Goal: Task Accomplishment & Management: Manage account settings

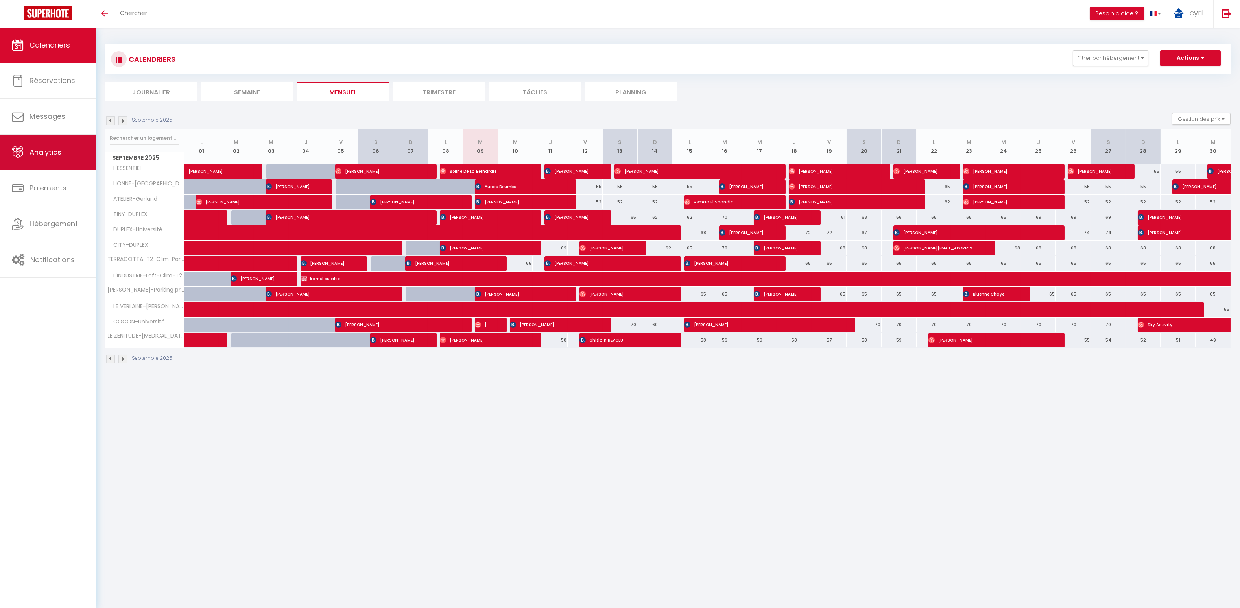
click at [40, 153] on span "Analytics" at bounding box center [46, 152] width 32 height 10
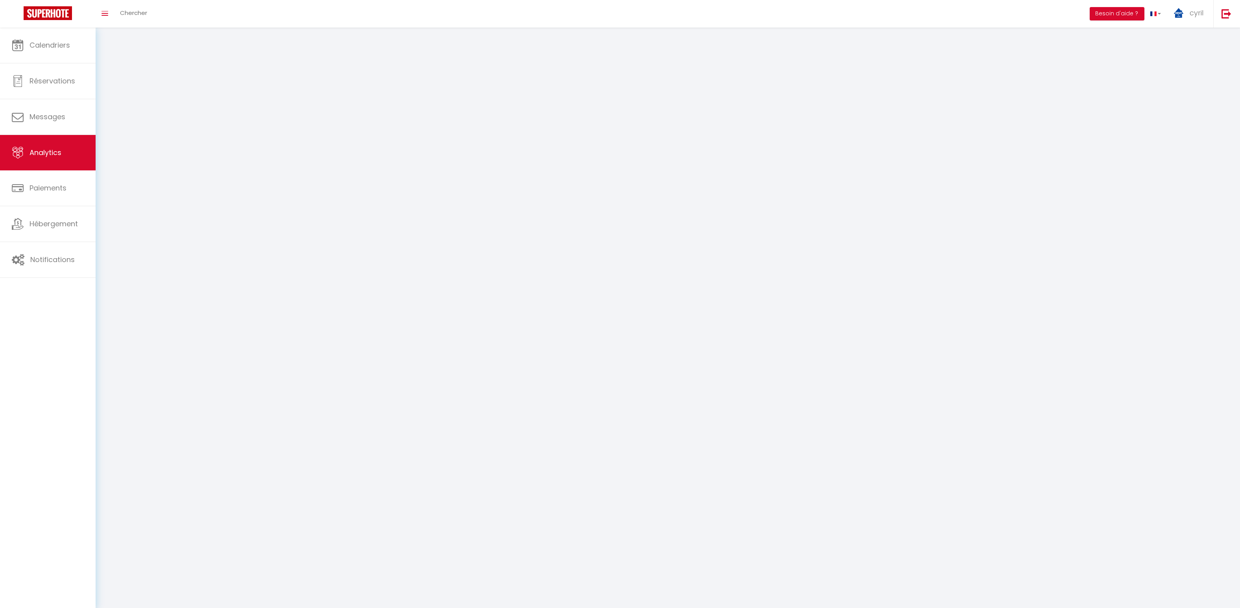
select select "2025"
select select "9"
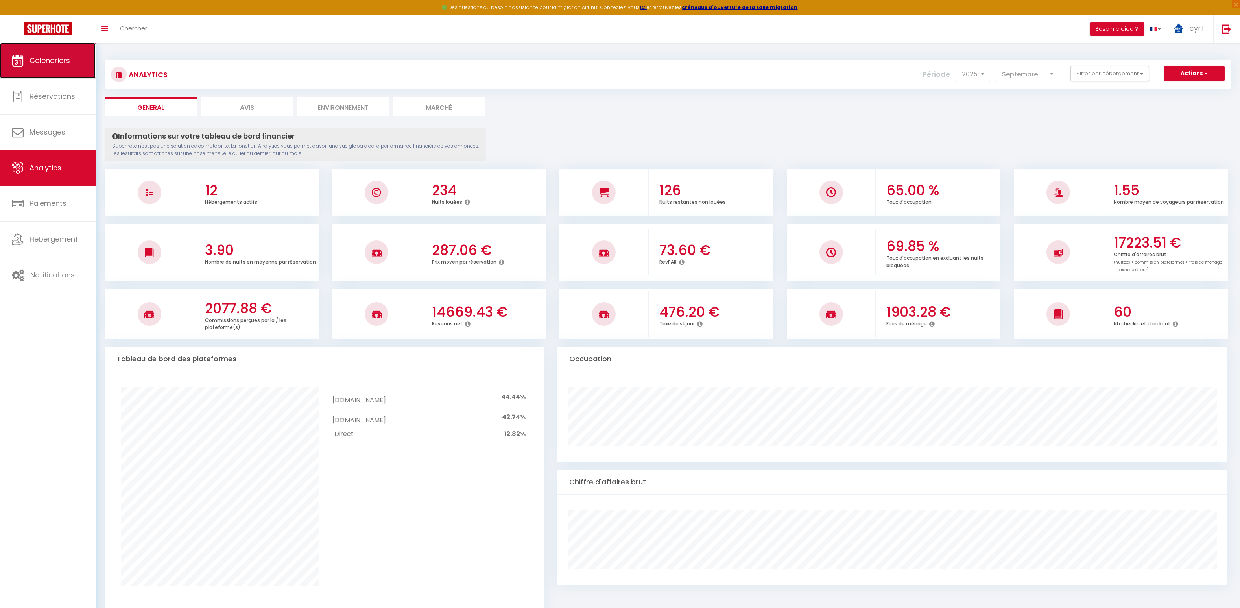
click at [55, 64] on span "Calendriers" at bounding box center [50, 60] width 41 height 10
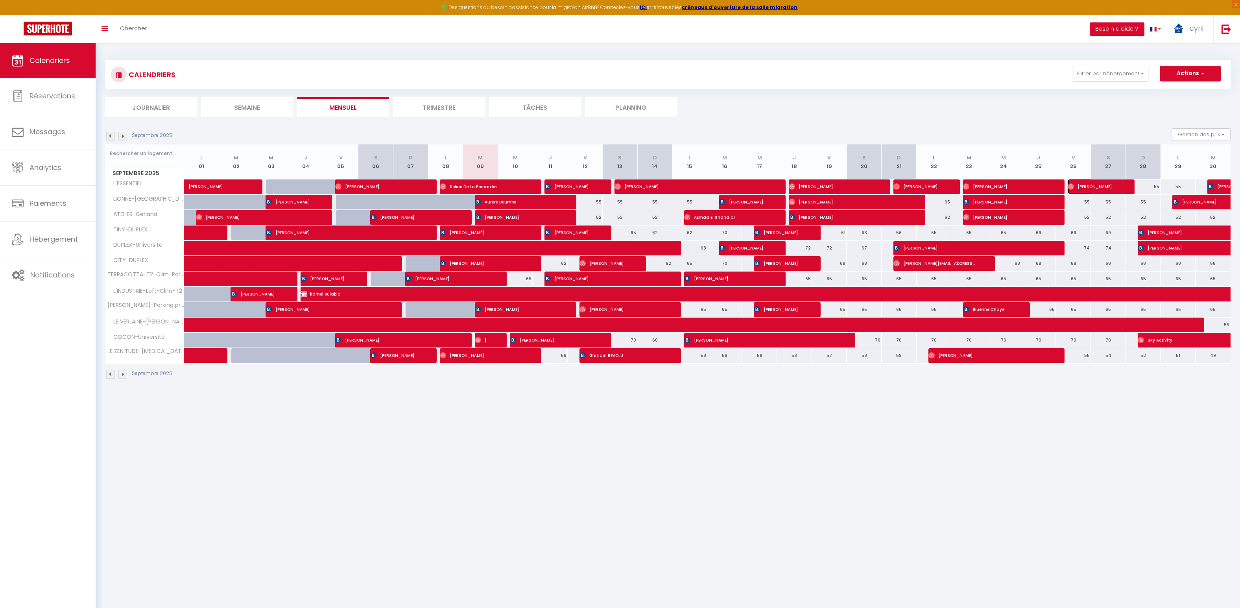
click at [1088, 186] on span "[PERSON_NAME]" at bounding box center [1091, 186] width 47 height 15
select select "OK"
select select "1"
select select "0"
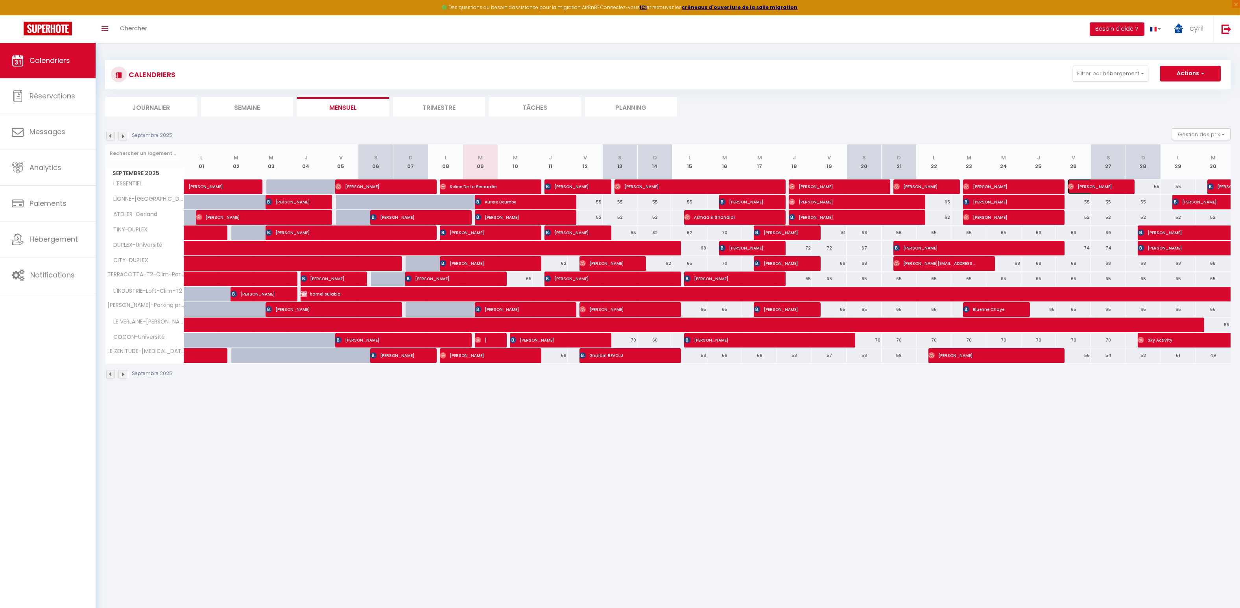
select select "1"
select select
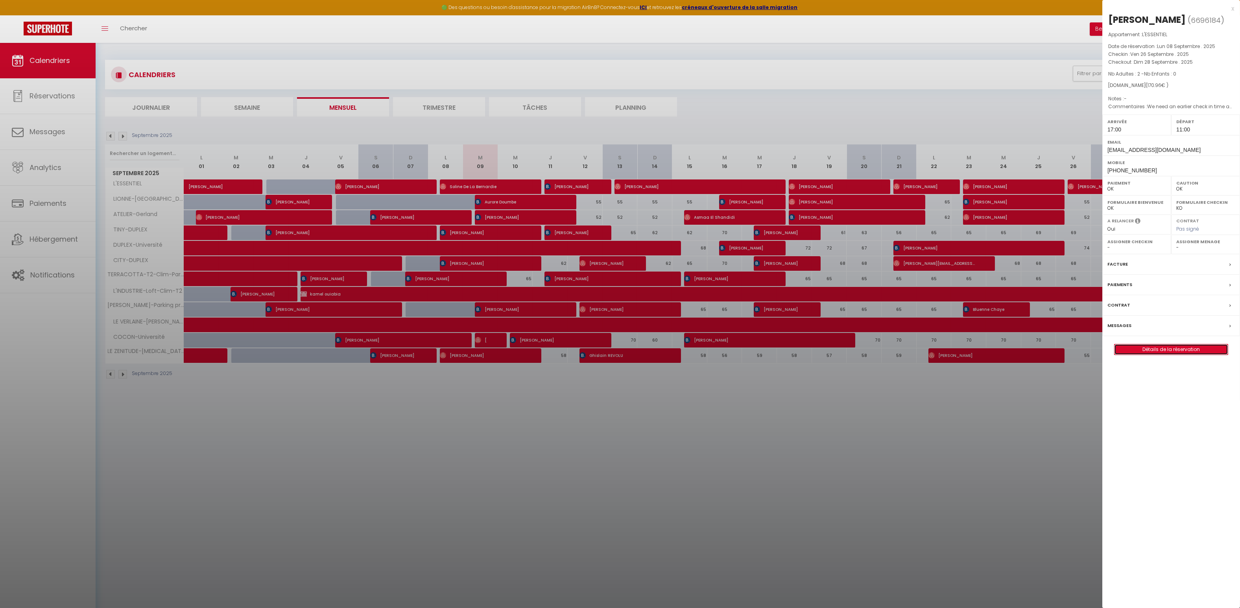
click at [1175, 344] on link "Détails de la réservation" at bounding box center [1171, 349] width 113 height 10
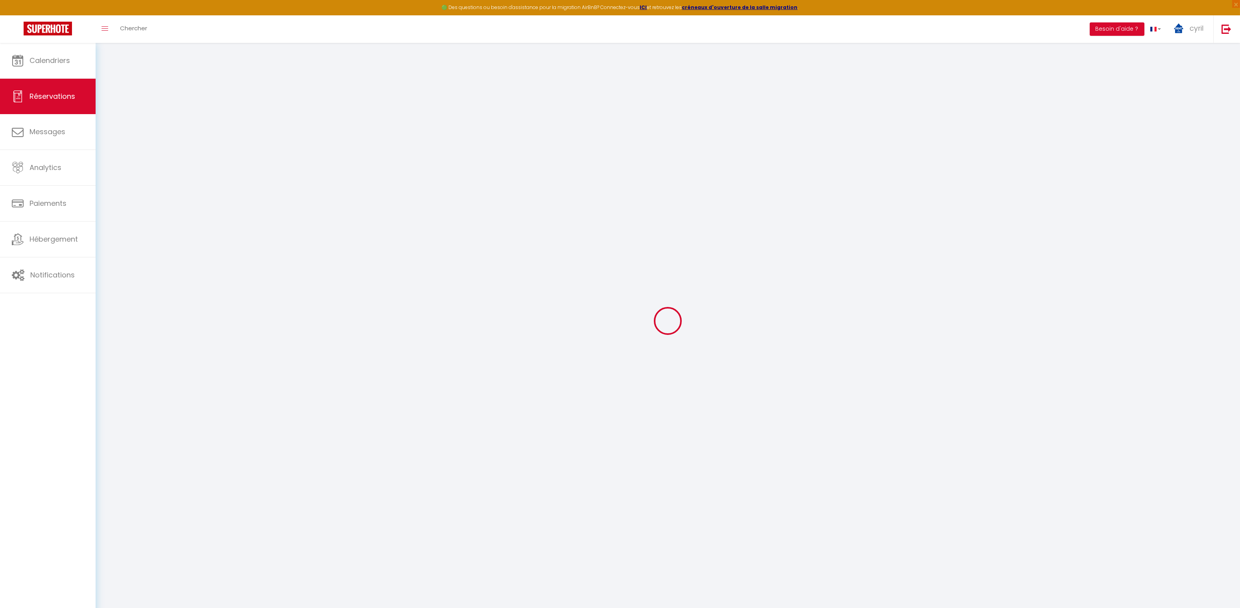
select select
checkbox input "false"
select select
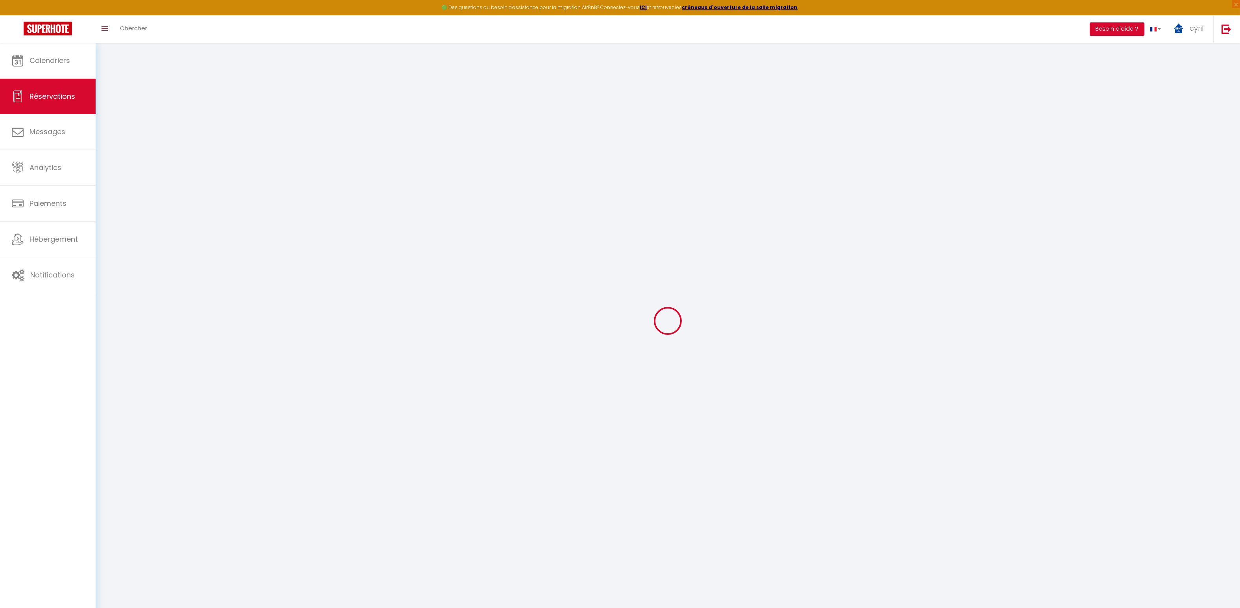
select select
checkbox input "false"
type textarea "We need an earlier check in time as 5PM is really unreasonable. Preferably arou…"
select select
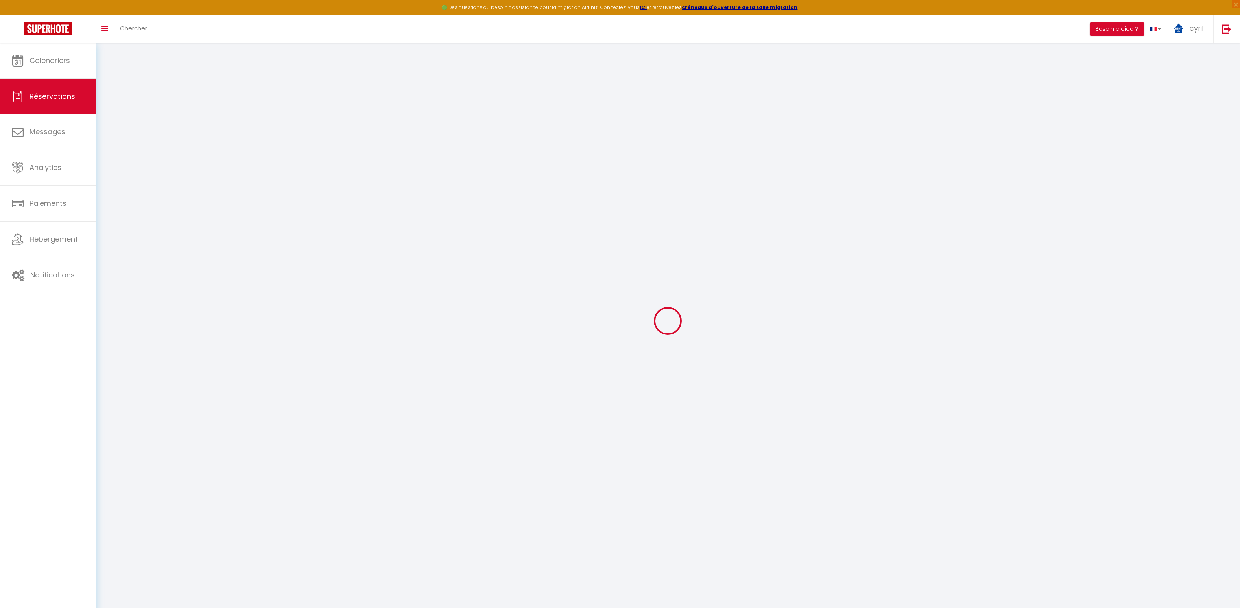
type input "35"
type input "3.96"
select select
checkbox input "false"
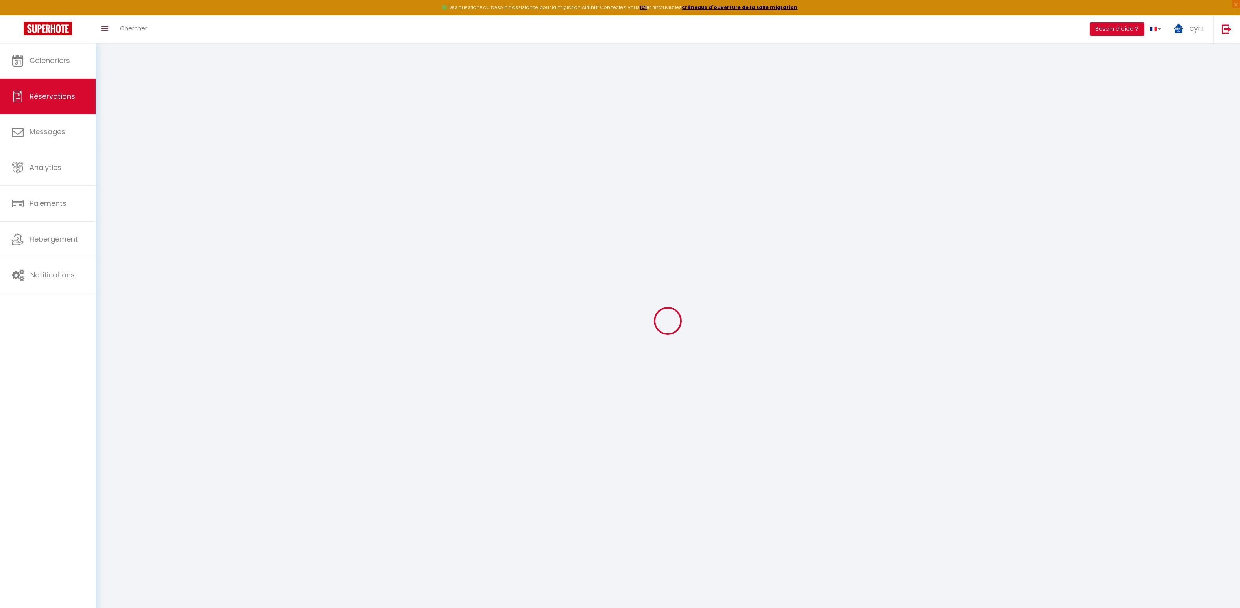
select select
checkbox input "false"
select select "17:00"
select select "11:00"
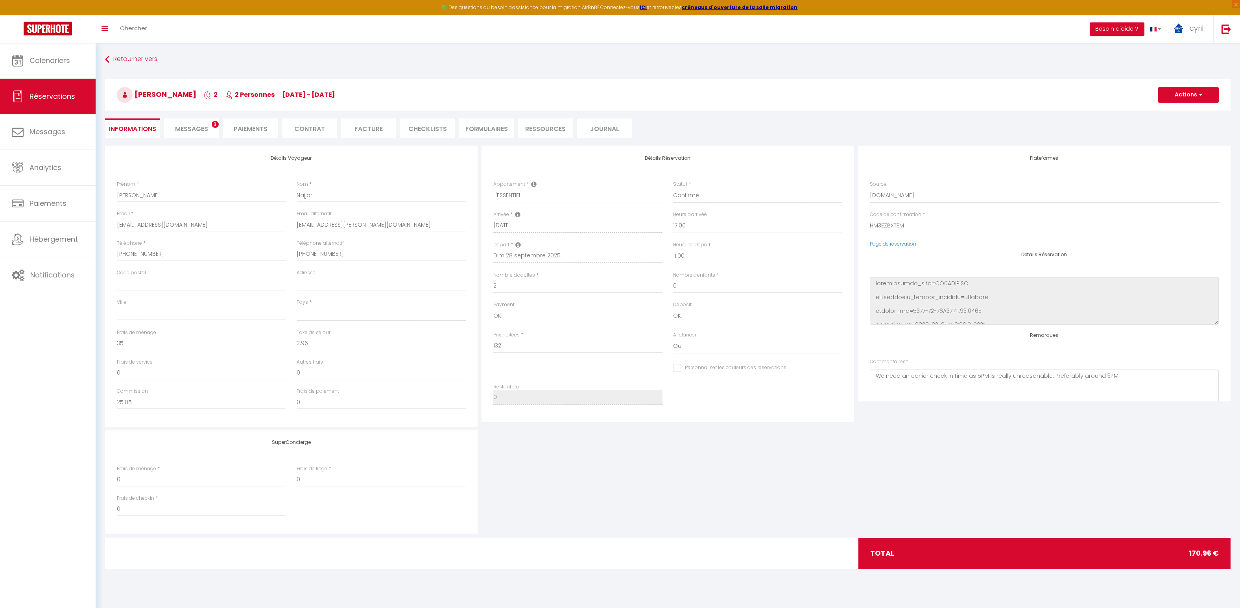
click at [190, 120] on li "Messages 3" at bounding box center [191, 127] width 55 height 19
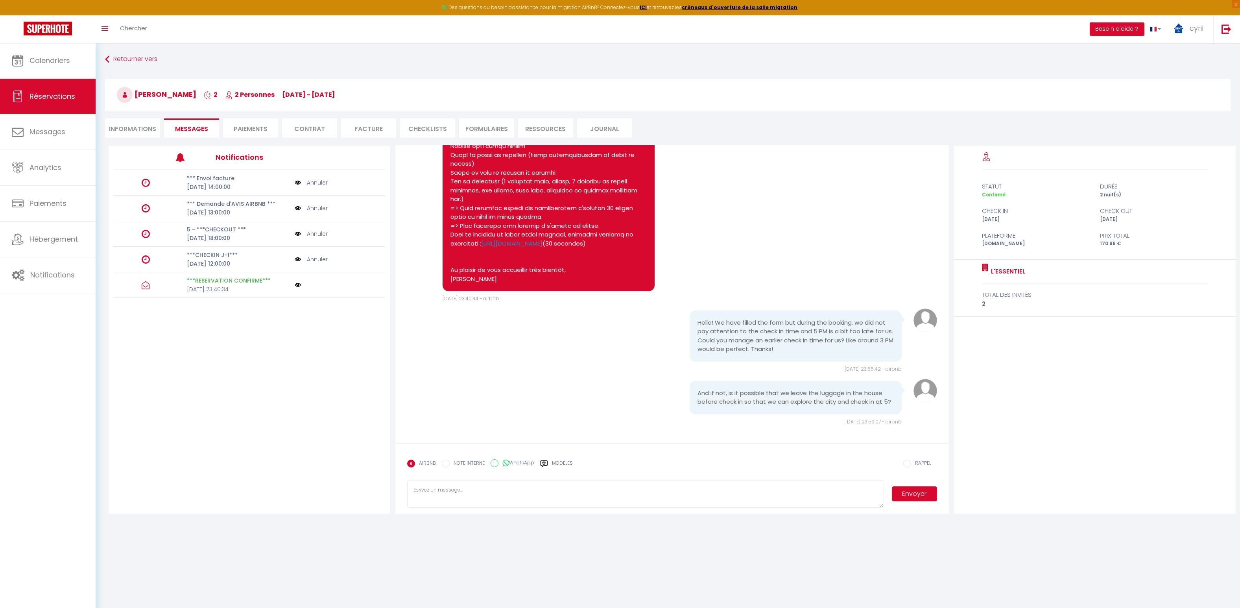
scroll to position [182, 0]
drag, startPoint x: 882, startPoint y: 404, endPoint x: 691, endPoint y: 395, distance: 191.0
click at [691, 395] on div "And if not, is it possible that we leave the luggage in the house before check …" at bounding box center [796, 397] width 212 height 33
click at [889, 402] on div "And if not, is it possible that we leave the luggage in the house before check …" at bounding box center [796, 397] width 212 height 33
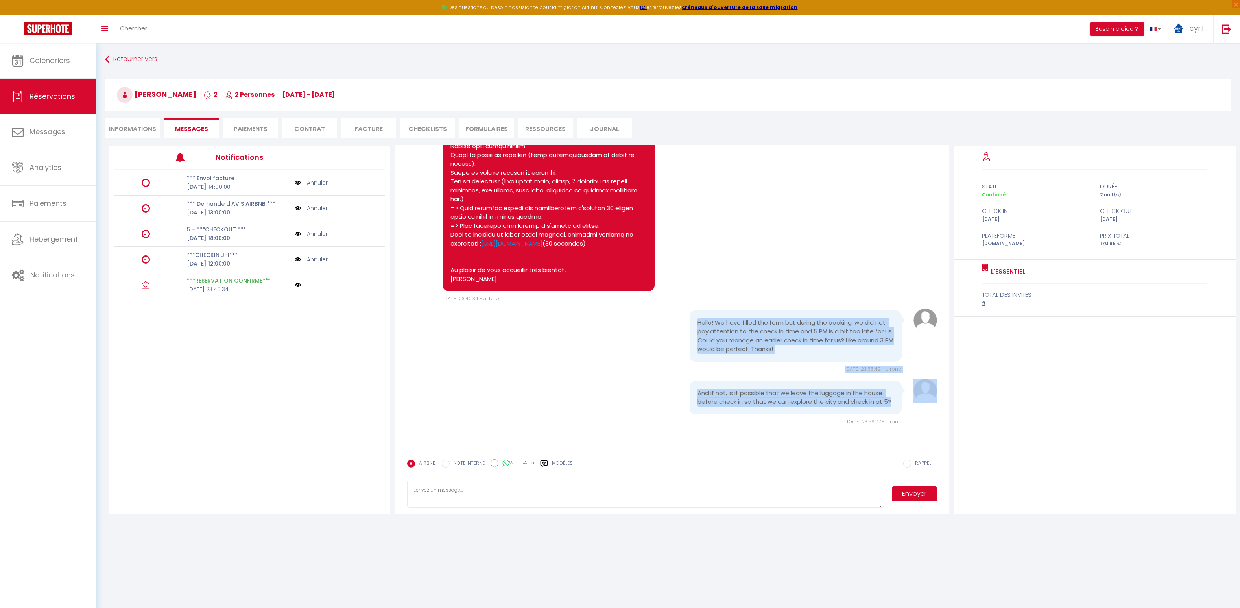
drag, startPoint x: 888, startPoint y: 402, endPoint x: 680, endPoint y: 323, distance: 222.8
click at [680, 323] on div "Note Sms [URL][DOMAIN_NAME] (30 secondes) Au plaisir de vous accueillir très bi…" at bounding box center [671, 219] width 541 height 447
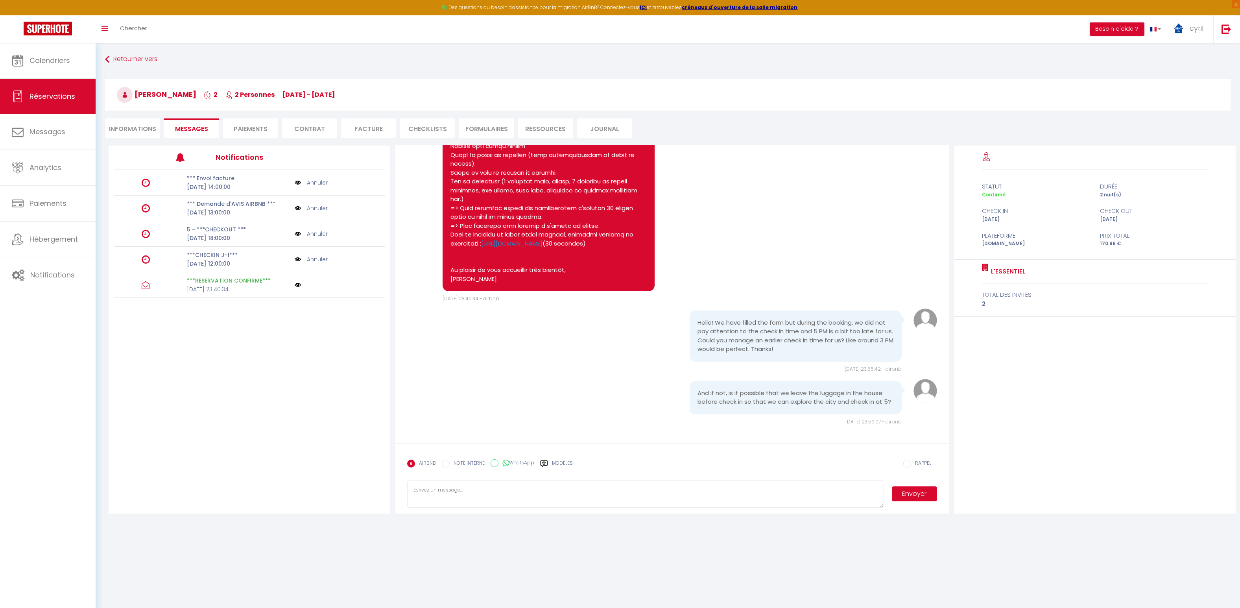
click at [428, 484] on textarea at bounding box center [645, 494] width 477 height 28
type textarea "B"
click at [560, 462] on label "Modèles" at bounding box center [562, 467] width 21 height 14
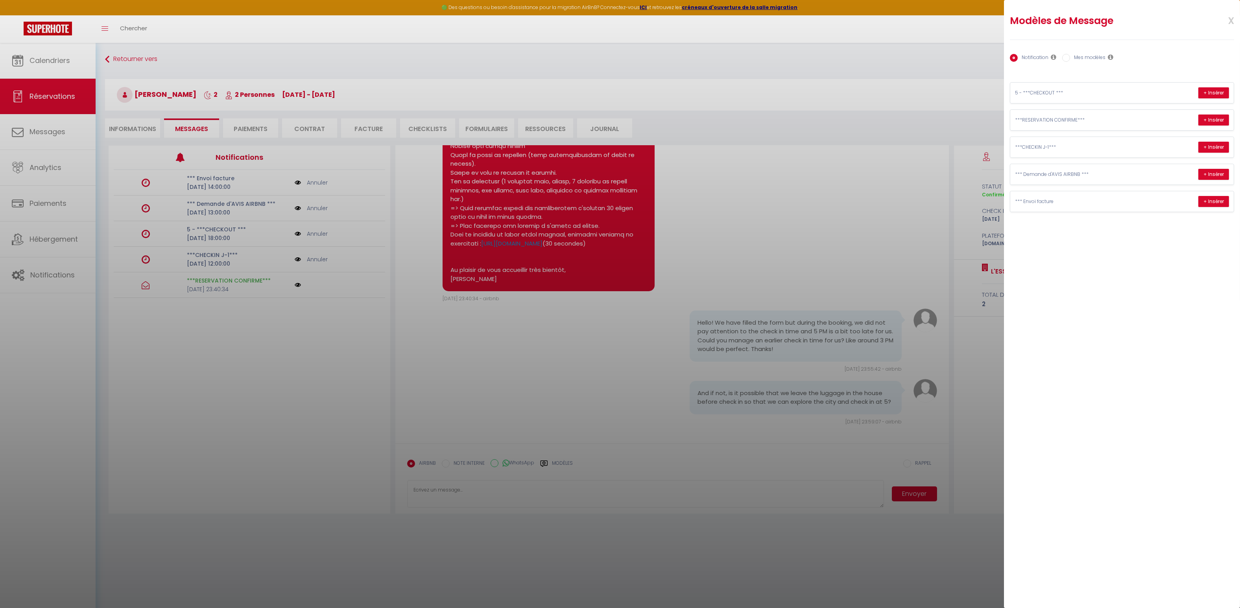
click at [1071, 57] on label "Mes modèles" at bounding box center [1087, 58] width 35 height 9
click at [1070, 57] on input "Mes modèles" at bounding box center [1066, 58] width 8 height 8
radio input "true"
radio input "false"
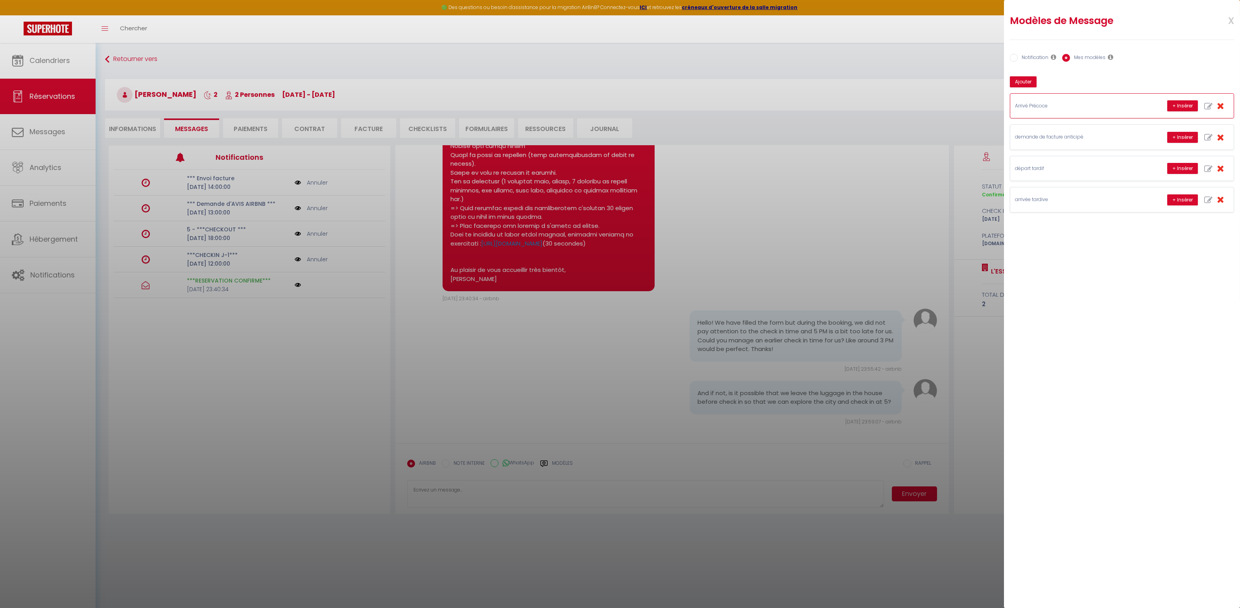
click at [1079, 105] on p "Arrivé Précoce" at bounding box center [1074, 105] width 118 height 7
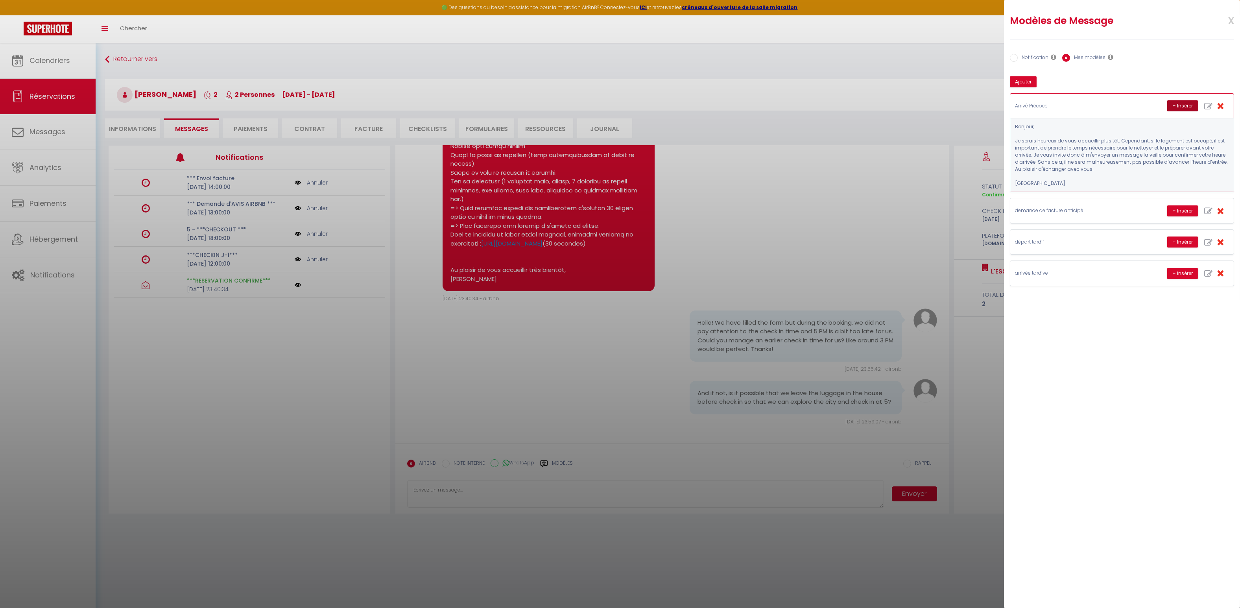
click at [1180, 102] on button "+ Insérer" at bounding box center [1182, 105] width 31 height 11
type textarea "Bonjour, Je serais heureux de vous accueillir plus tôt. Cependant, si le logeme…"
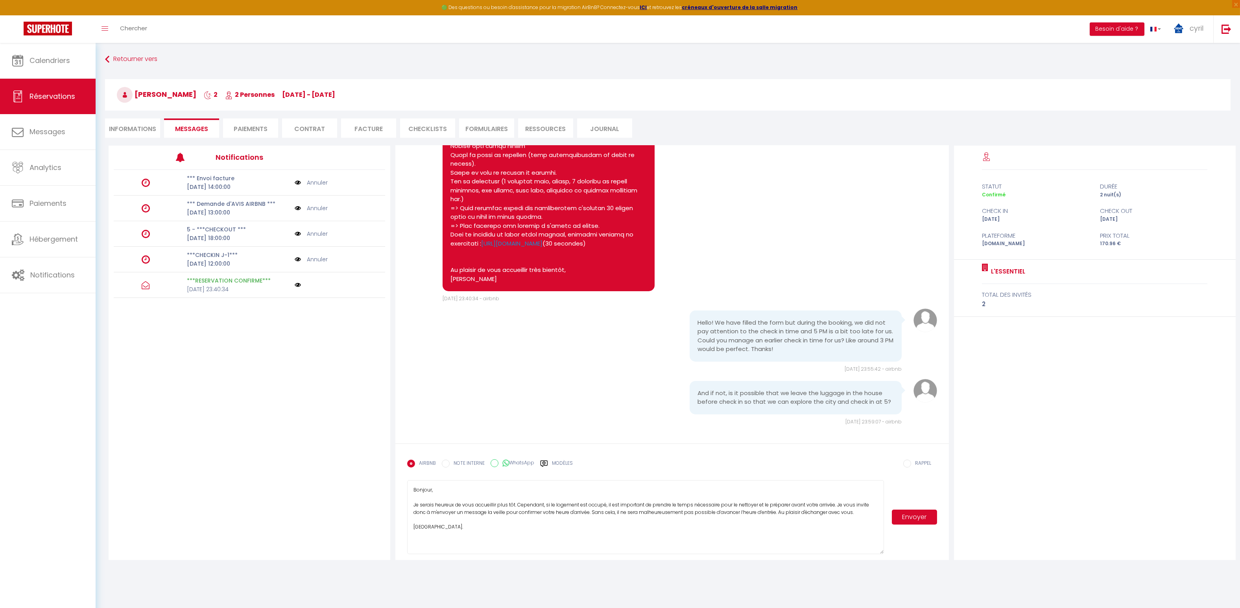
drag, startPoint x: 880, startPoint y: 504, endPoint x: 859, endPoint y: 551, distance: 51.3
click at [859, 551] on textarea "Bonjour, Je serais heureux de vous accueillir plus tôt. Cependant, si le logeme…" at bounding box center [645, 517] width 477 height 74
click at [922, 513] on button "Envoyer" at bounding box center [914, 517] width 45 height 15
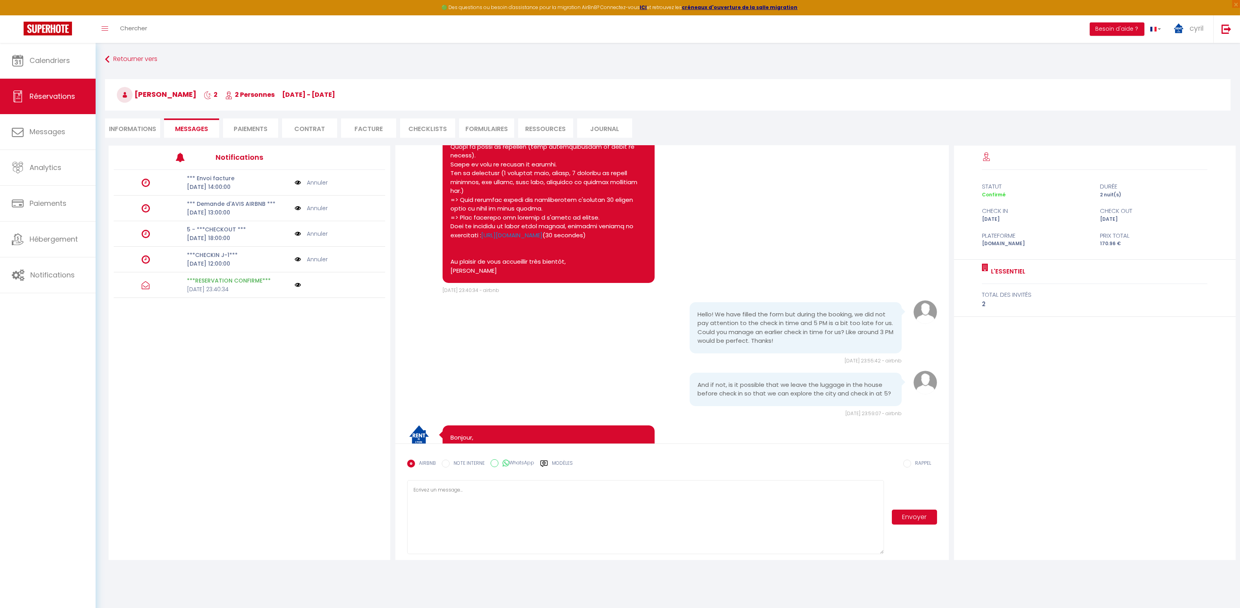
scroll to position [183, 0]
click at [67, 57] on span "Calendriers" at bounding box center [50, 60] width 41 height 10
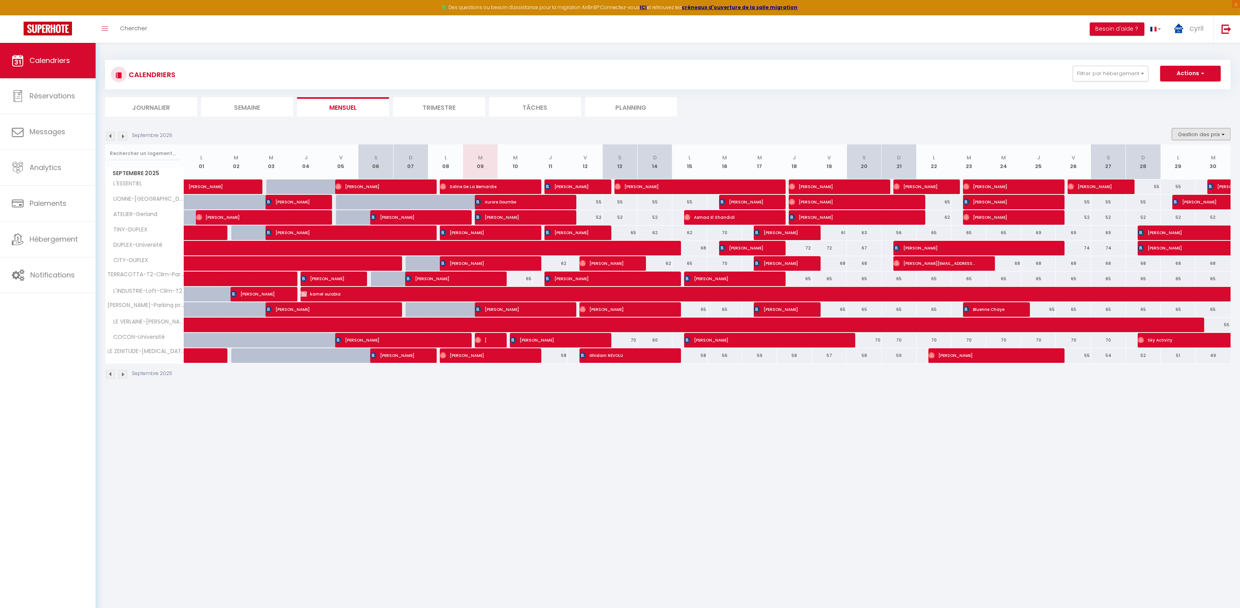
click at [1199, 132] on button "Gestion des prix" at bounding box center [1201, 134] width 59 height 12
click at [1183, 159] on input "Nb Nuits minimum" at bounding box center [1194, 159] width 71 height 8
checkbox input "true"
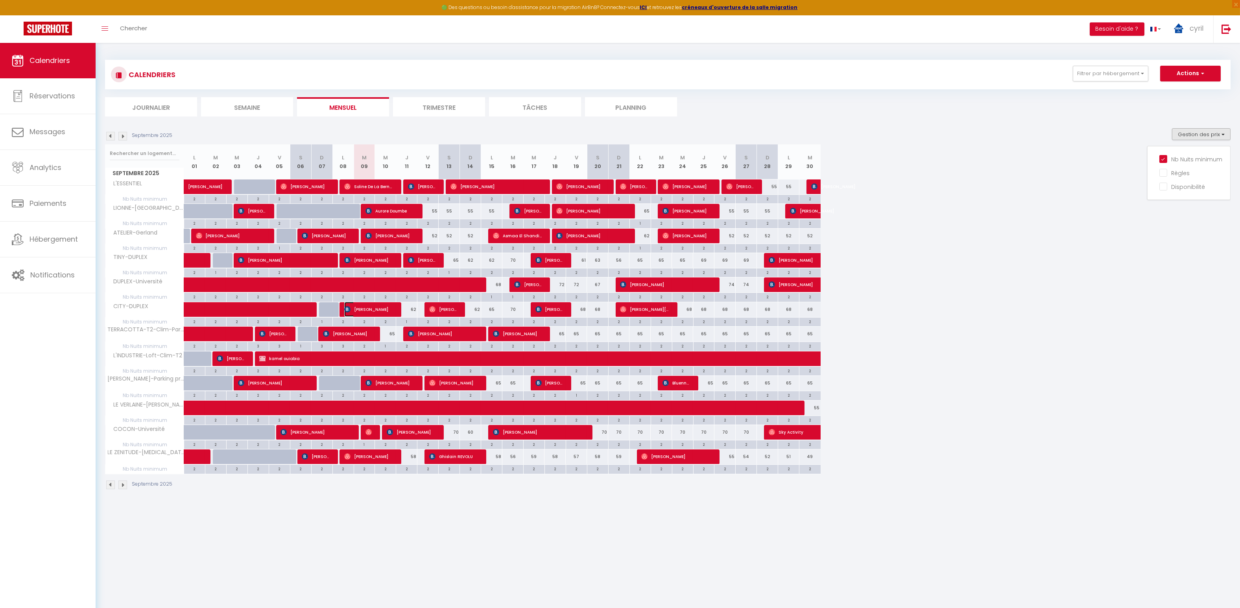
click at [368, 308] on span "[PERSON_NAME]" at bounding box center [369, 309] width 50 height 15
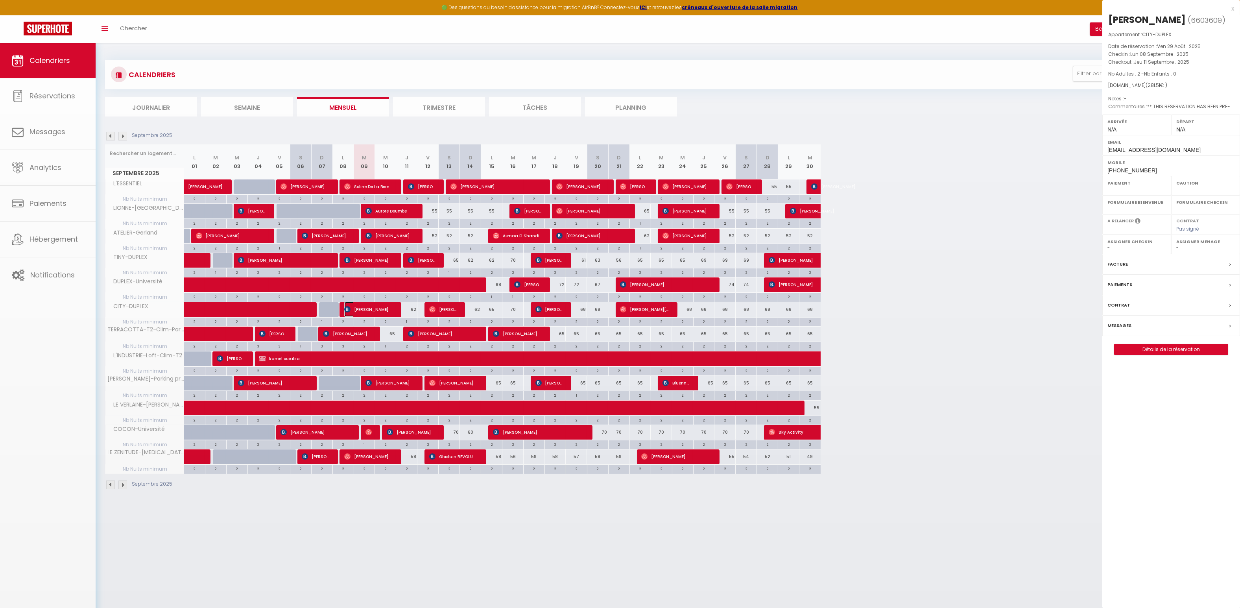
select select "OK"
select select "KO"
select select "0"
select select "1"
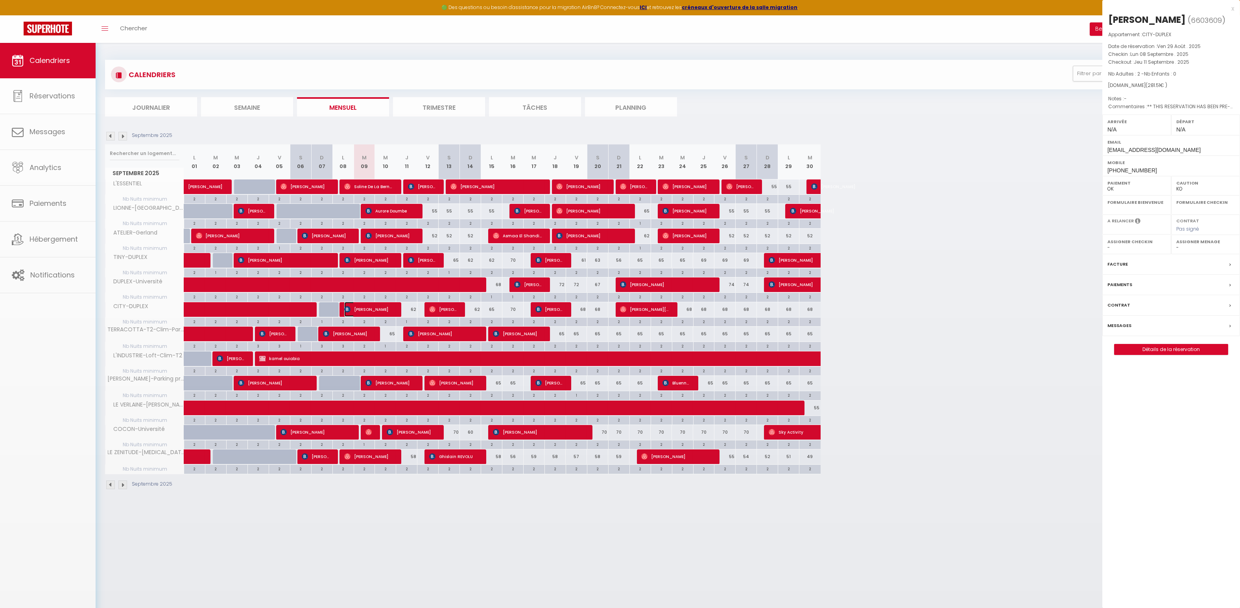
select select
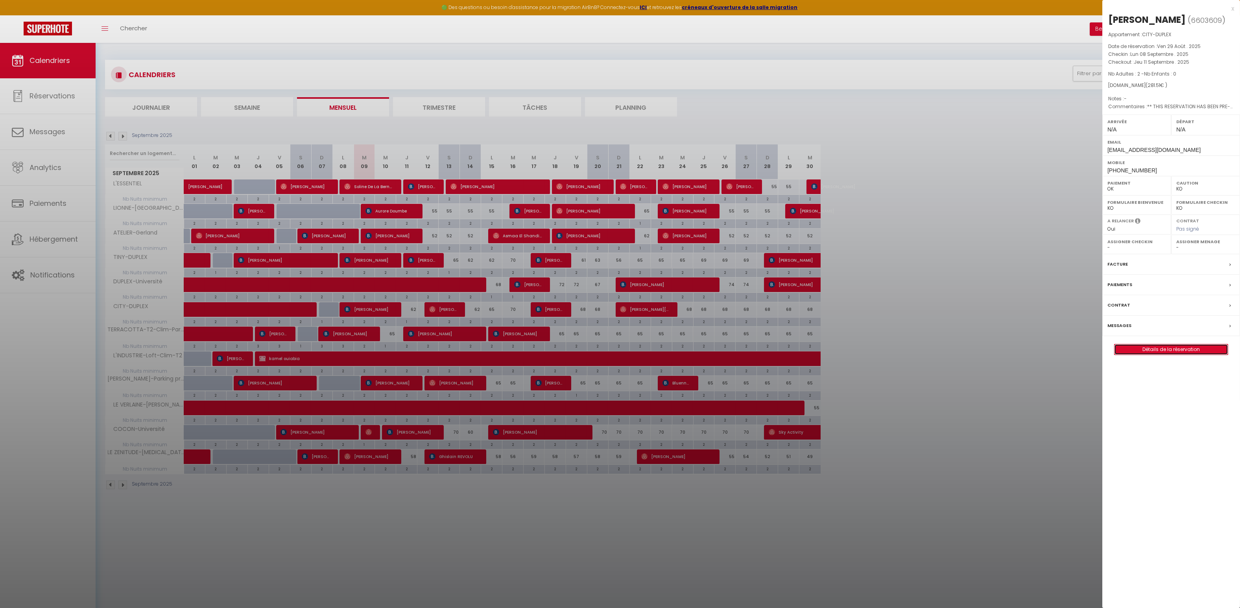
click at [1187, 354] on link "Détails de la réservation" at bounding box center [1171, 349] width 113 height 10
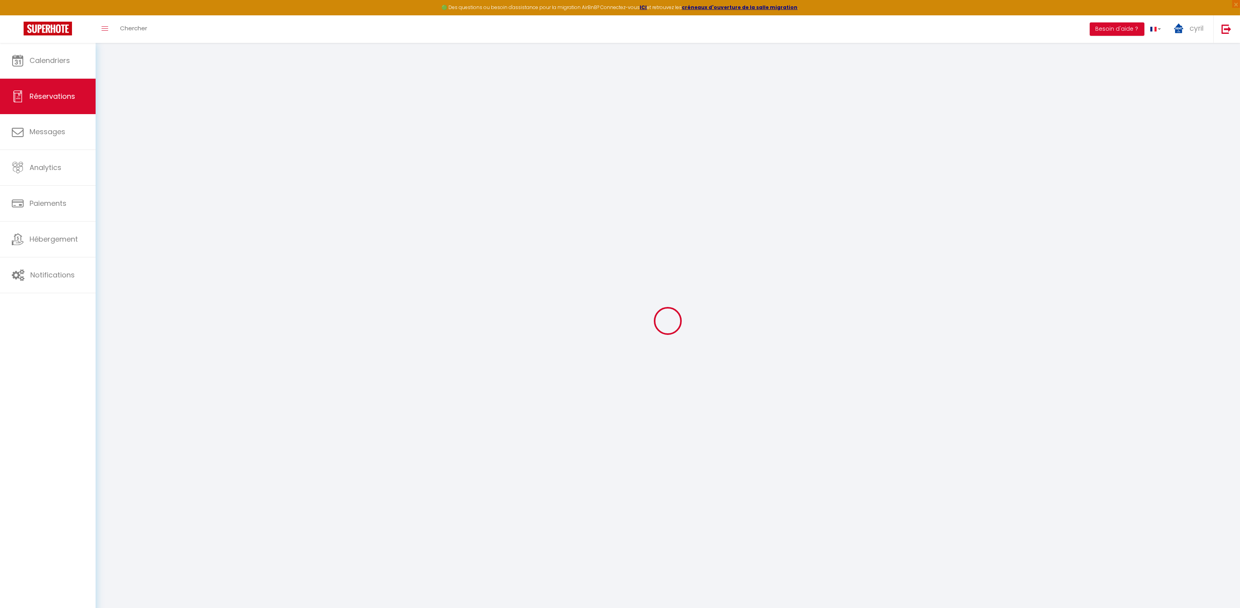
select select
checkbox input "false"
type textarea "** THIS RESERVATION HAS BEEN PRE-PAID ** Reservation has a cancellation grace p…"
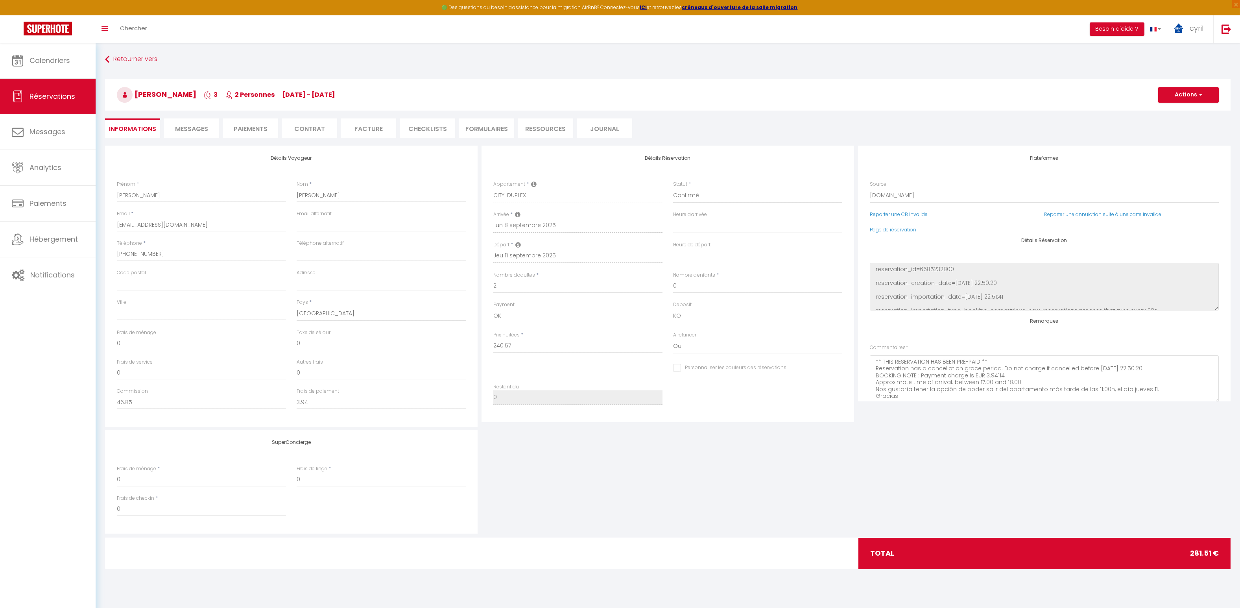
type input "35"
type input "5.94"
select select
checkbox input "false"
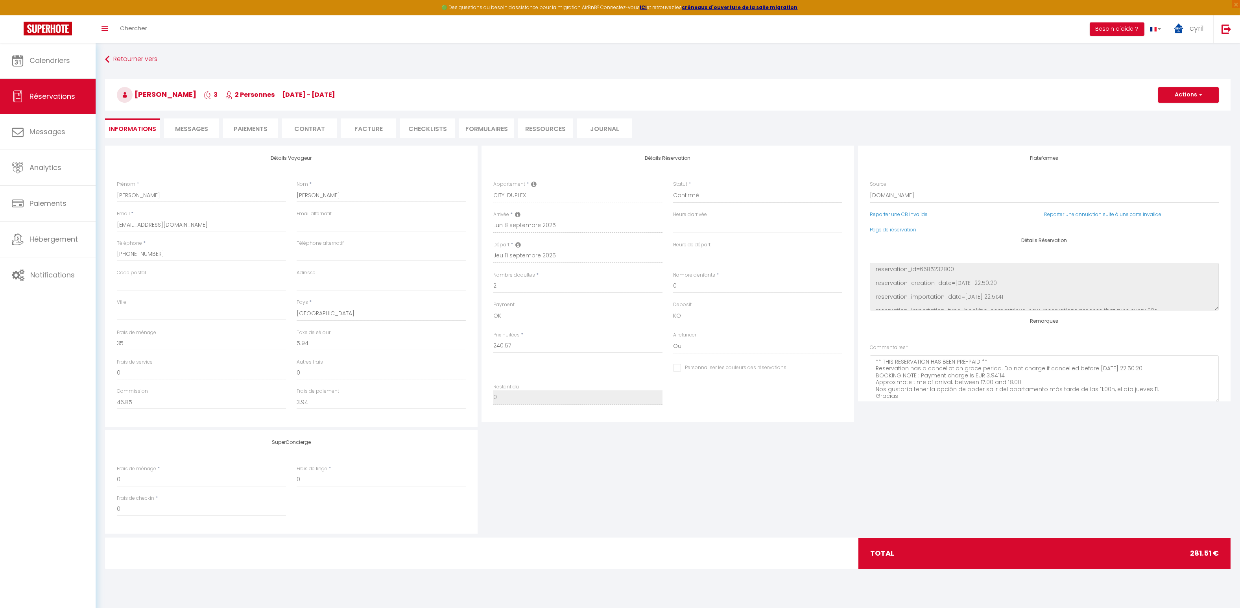
select select
click at [188, 128] on span "Messages" at bounding box center [191, 128] width 33 height 9
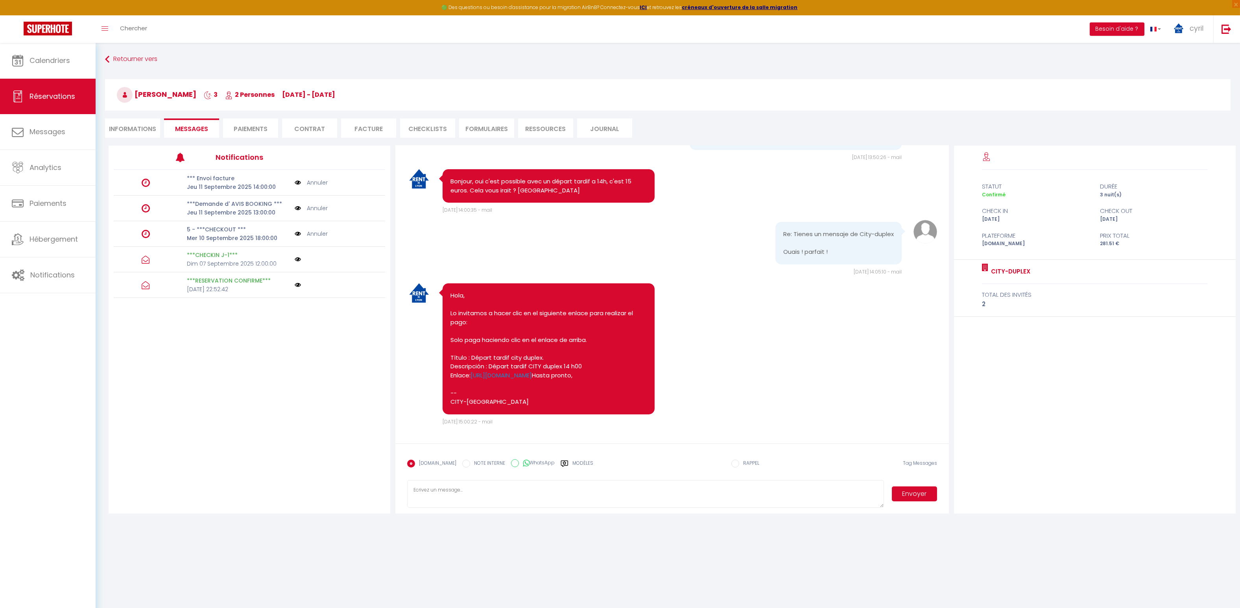
scroll to position [1082, 0]
click at [64, 60] on span "Calendriers" at bounding box center [50, 60] width 41 height 10
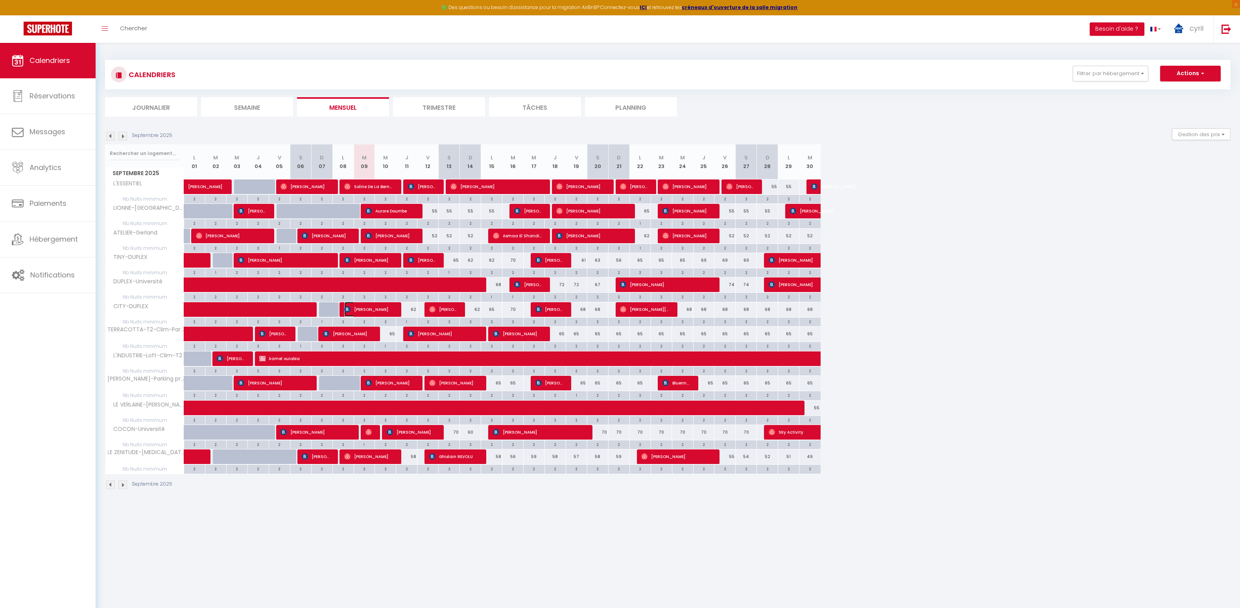
click at [360, 309] on span "[PERSON_NAME]" at bounding box center [369, 309] width 50 height 15
select select "OK"
select select "KO"
select select "0"
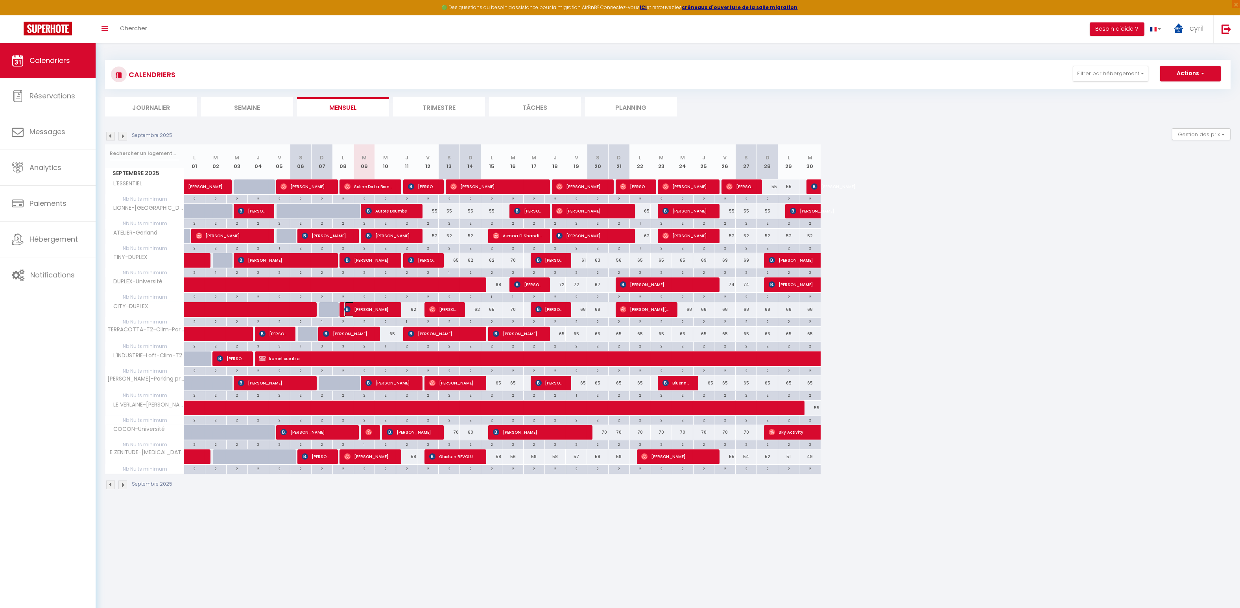
select select "1"
select select
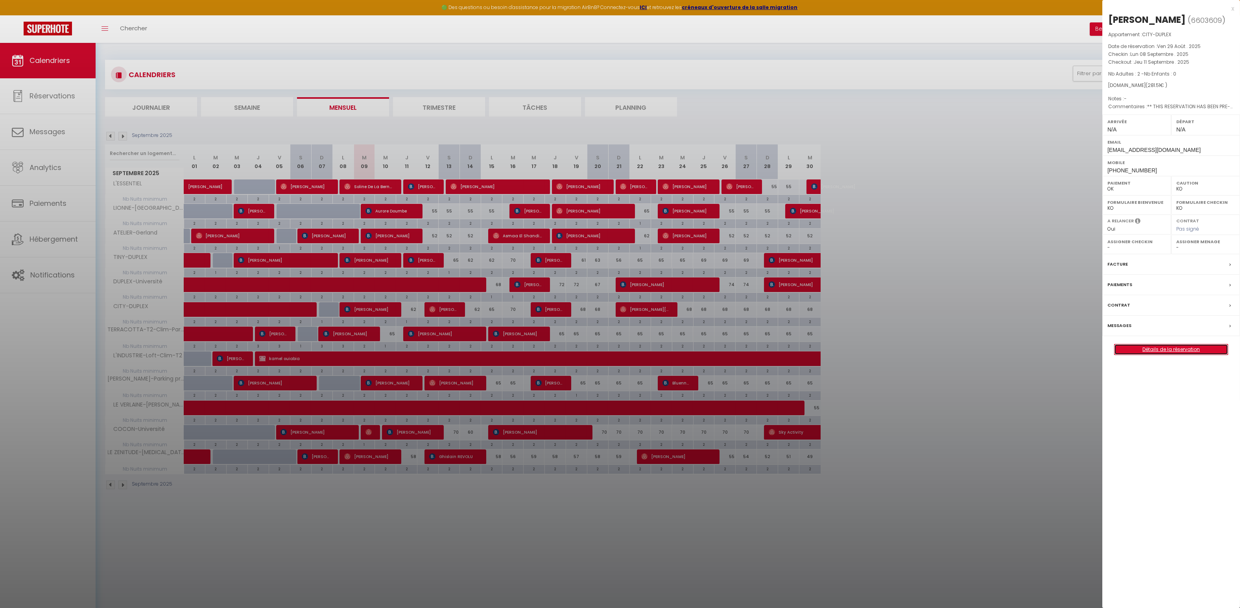
drag, startPoint x: 1188, startPoint y: 360, endPoint x: 1113, endPoint y: 354, distance: 75.0
click at [1188, 354] on link "Détails de la réservation" at bounding box center [1171, 349] width 113 height 10
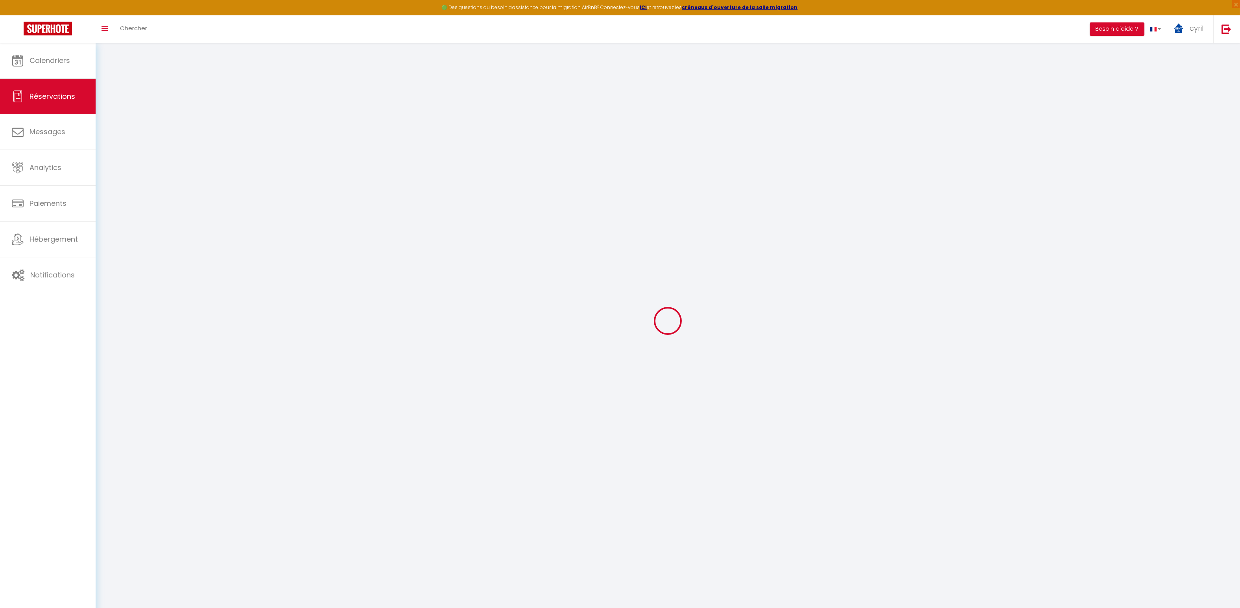
select select
checkbox input "false"
type textarea "** THIS RESERVATION HAS BEEN PRE-PAID ** Reservation has a cancellation grace p…"
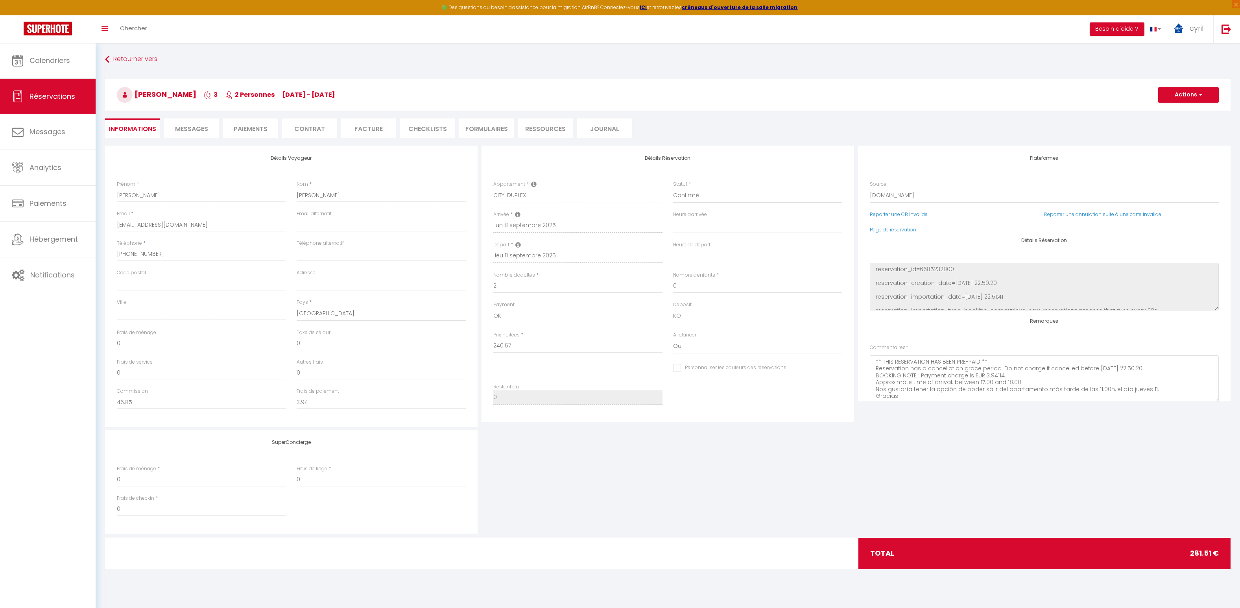
type input "35"
type input "5.94"
select select
checkbox input "false"
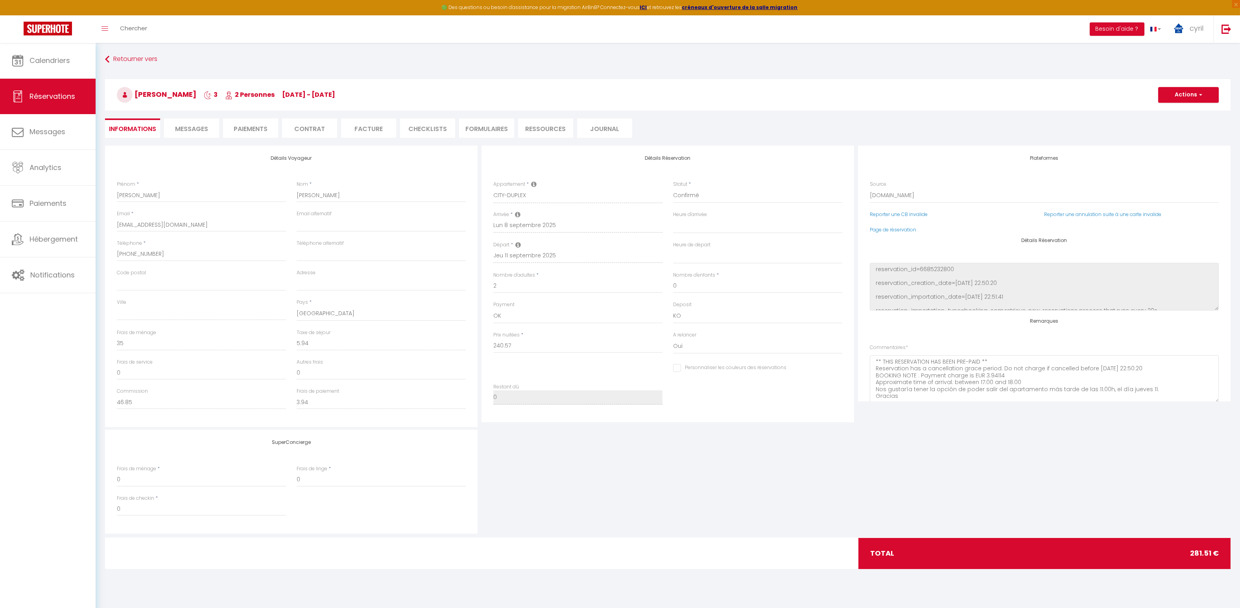
select select
click at [183, 125] on span "Messages" at bounding box center [191, 128] width 33 height 9
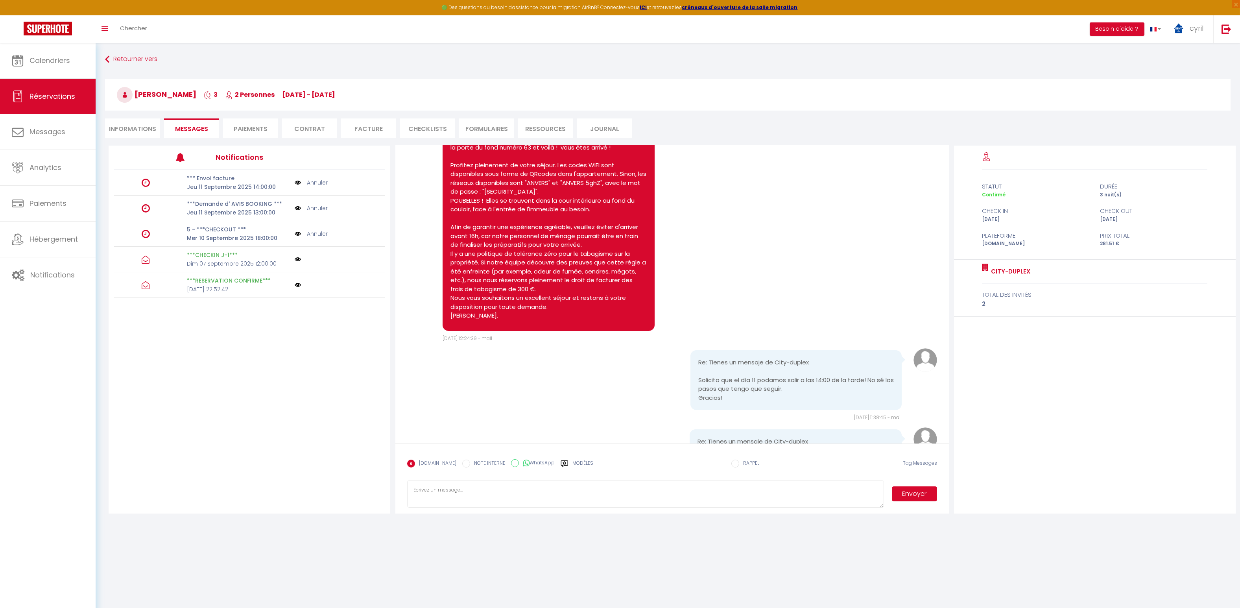
scroll to position [610, 0]
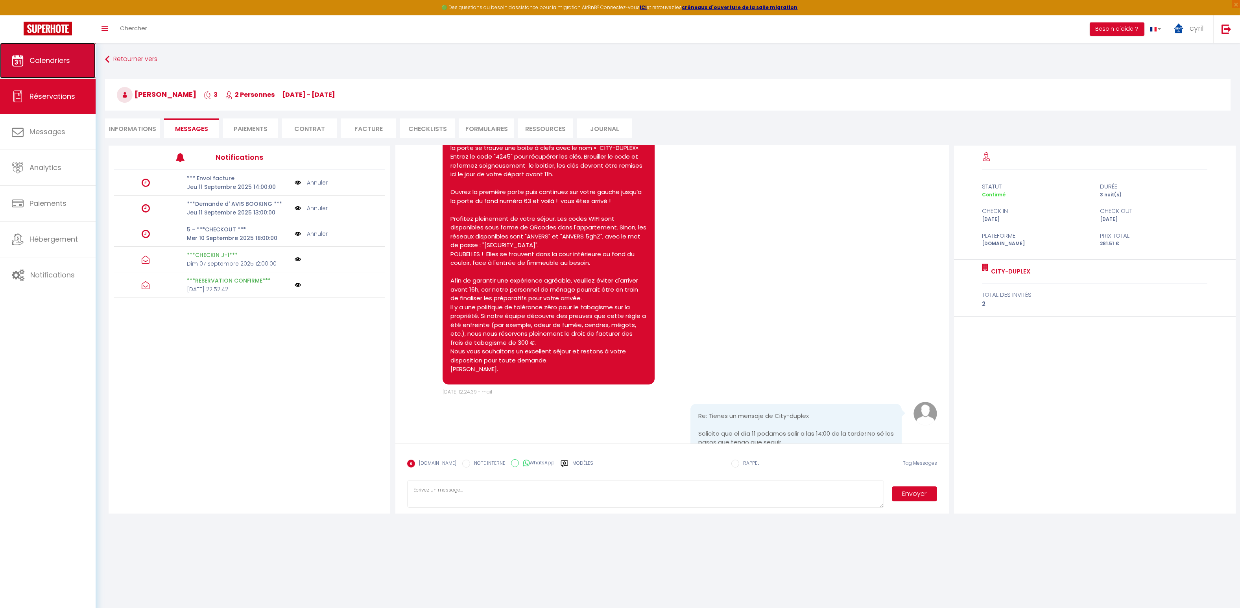
click at [50, 59] on span "Calendriers" at bounding box center [50, 60] width 41 height 10
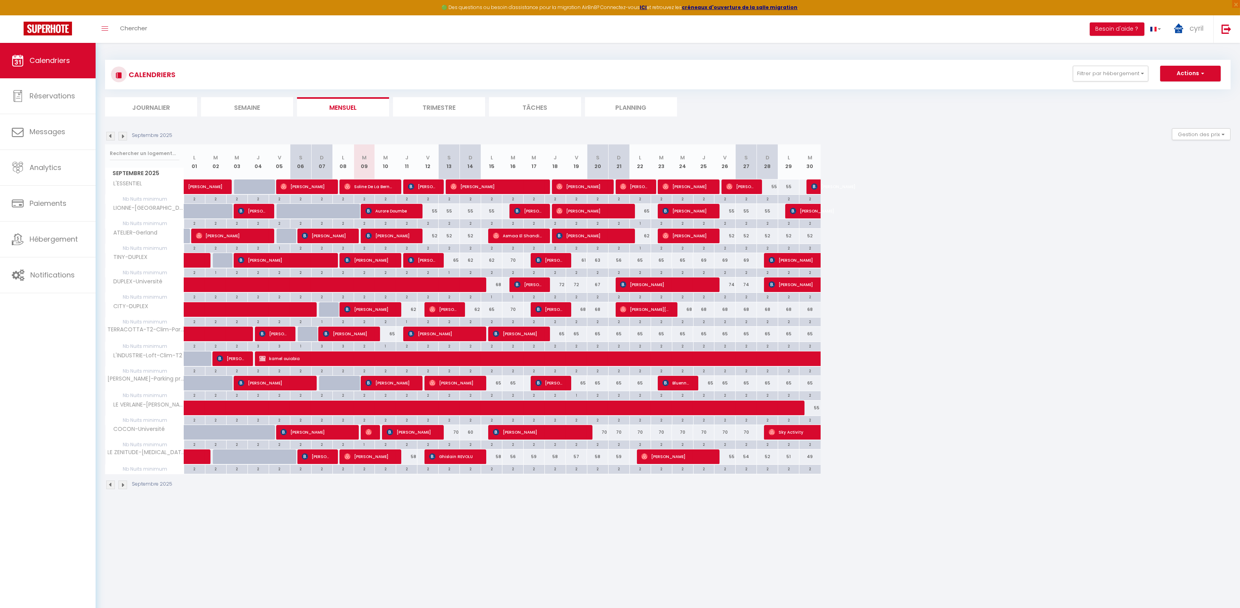
click at [413, 306] on div "62" at bounding box center [406, 309] width 21 height 15
type input "62"
type input "Jeu 11 Septembre 2025"
type input "Ven 12 Septembre 2025"
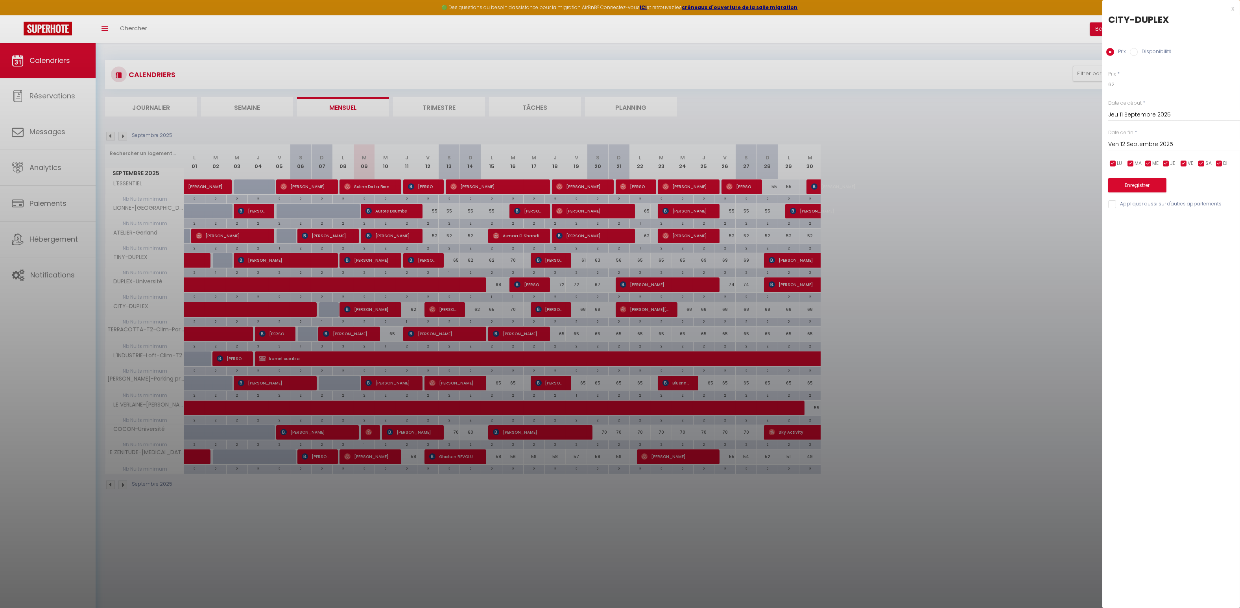
drag, startPoint x: 1123, startPoint y: 67, endPoint x: 1131, endPoint y: 61, distance: 10.1
click at [1132, 51] on input "Disponibilité" at bounding box center [1134, 52] width 8 height 8
radio input "true"
radio input "false"
click at [1129, 81] on select "Disponible Indisponible" at bounding box center [1174, 85] width 132 height 15
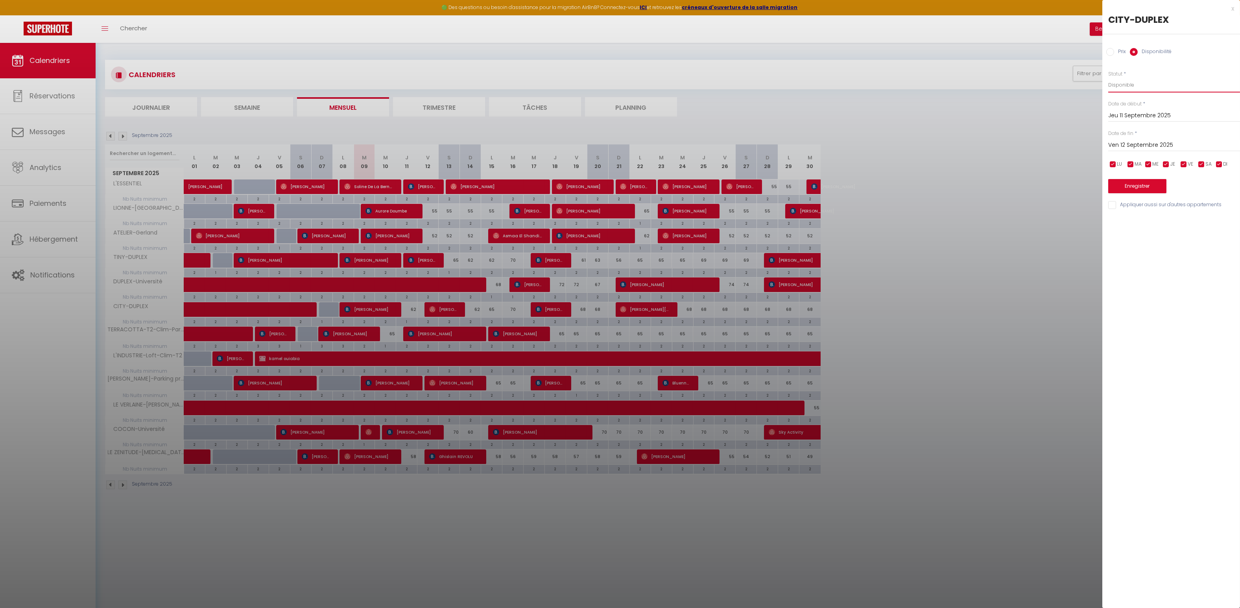
select select "0"
click at [1108, 78] on select "Disponible Indisponible" at bounding box center [1174, 85] width 132 height 15
click at [1136, 183] on button "Enregistrer" at bounding box center [1137, 186] width 58 height 14
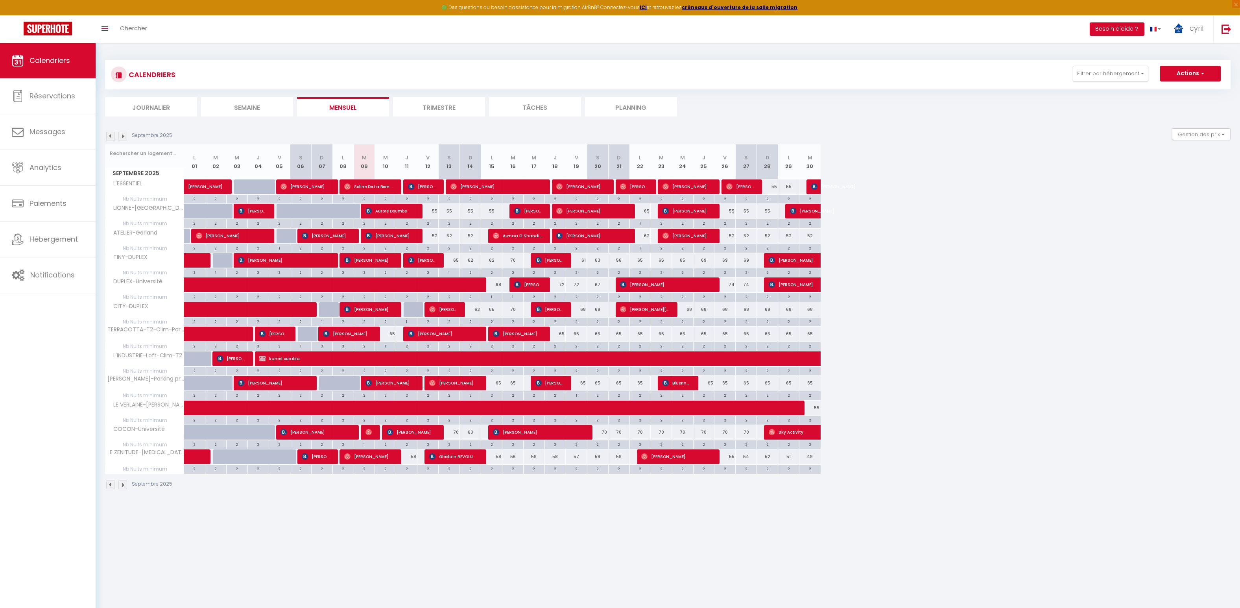
click at [411, 468] on div "2" at bounding box center [406, 468] width 21 height 7
type input "2"
type input "Jeu 11 Septembre 2025"
type input "Ven 12 Septembre 2025"
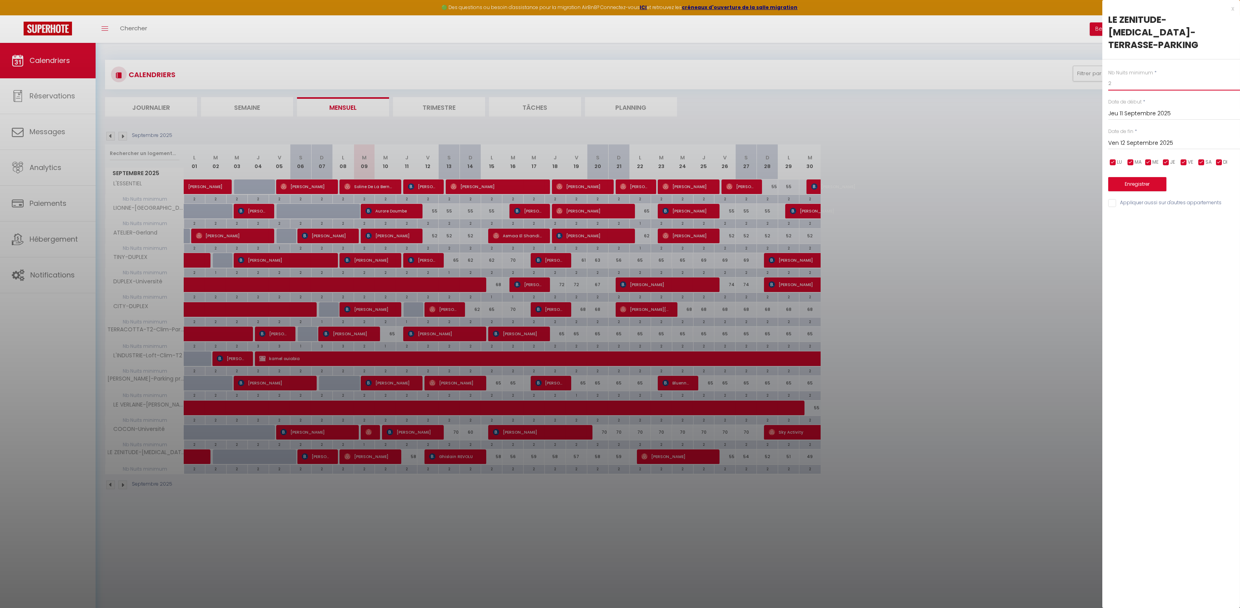
click at [1124, 76] on input "2" at bounding box center [1174, 83] width 132 height 14
type input "1"
click at [1139, 177] on button "Enregistrer" at bounding box center [1137, 184] width 58 height 14
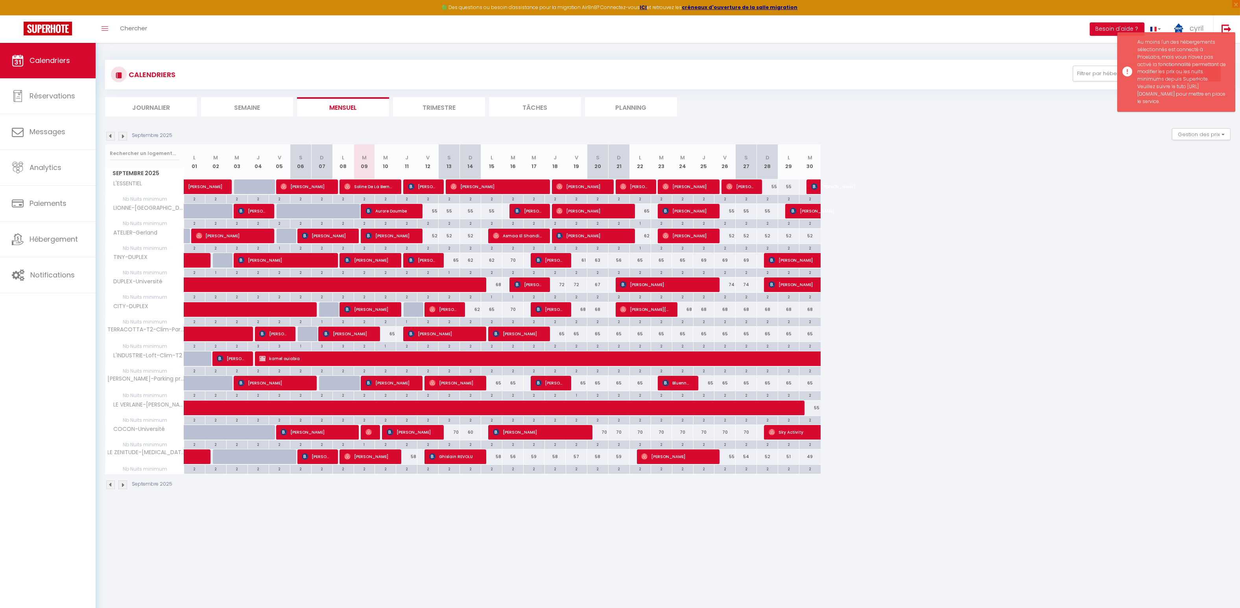
click at [1092, 210] on div "Septembre 2025 L 01 M 02 M 03 J 04 V 05 S 06 D 07 L 08 M 09 M 10 J 11 V 12 S 13…" at bounding box center [668, 309] width 1126 height 330
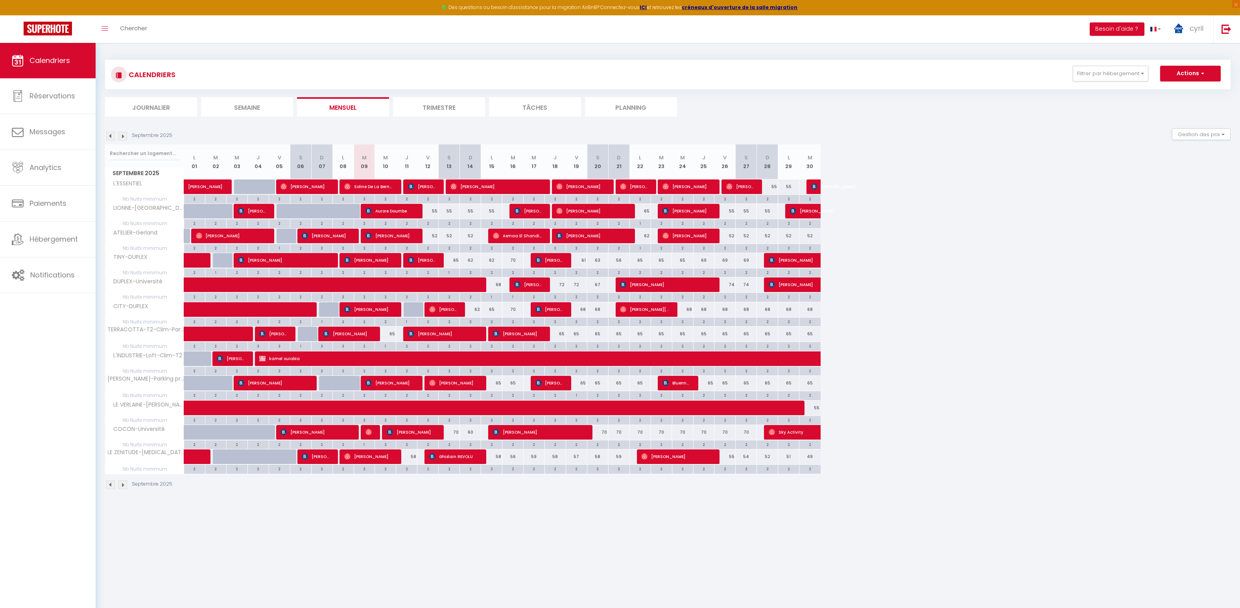
click at [124, 136] on img at bounding box center [122, 136] width 9 height 9
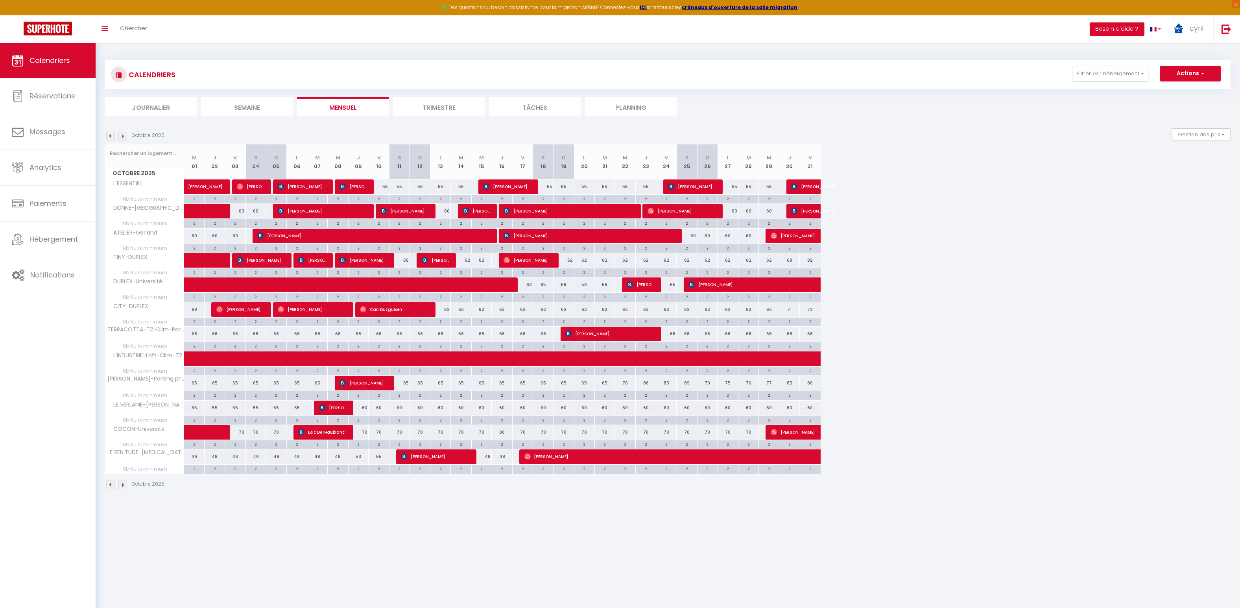
click at [445, 223] on div "2" at bounding box center [440, 222] width 20 height 7
type input "2"
type input "Lun 13 Octobre 2025"
type input "[DATE]"
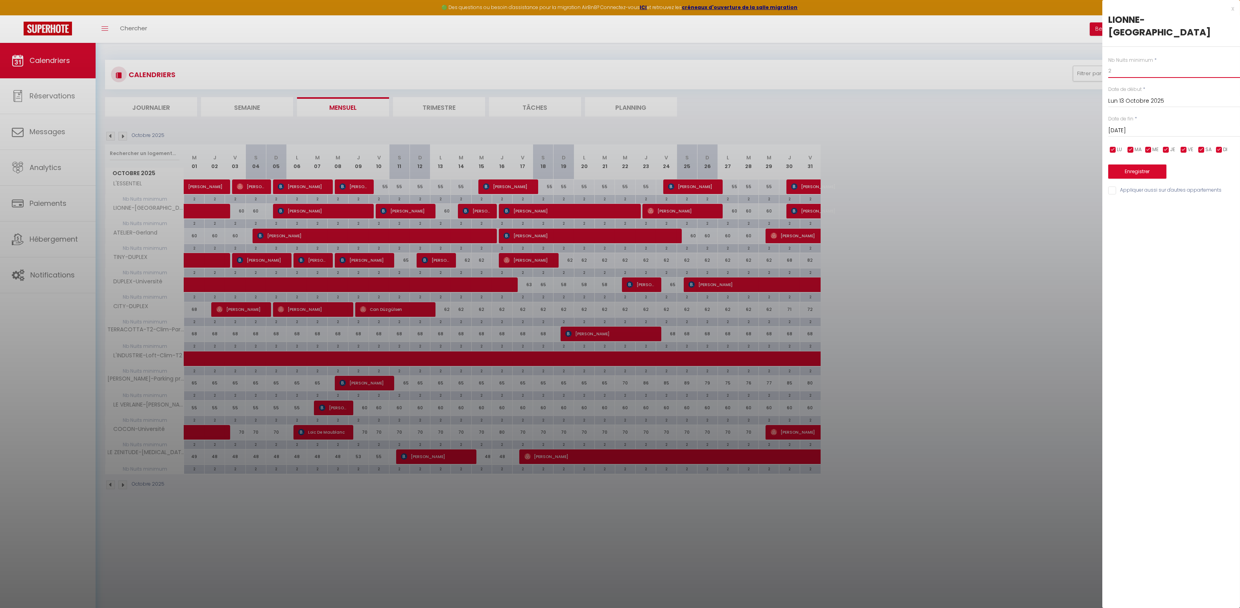
drag, startPoint x: 1127, startPoint y: 58, endPoint x: 1068, endPoint y: 57, distance: 59.0
click at [1068, 57] on body "🟢 Des questions ou besoin d'assistance pour la migration AirBnB? Connectez-vous…" at bounding box center [620, 347] width 1240 height 608
type input "1"
click at [1139, 164] on button "Enregistrer" at bounding box center [1137, 171] width 58 height 14
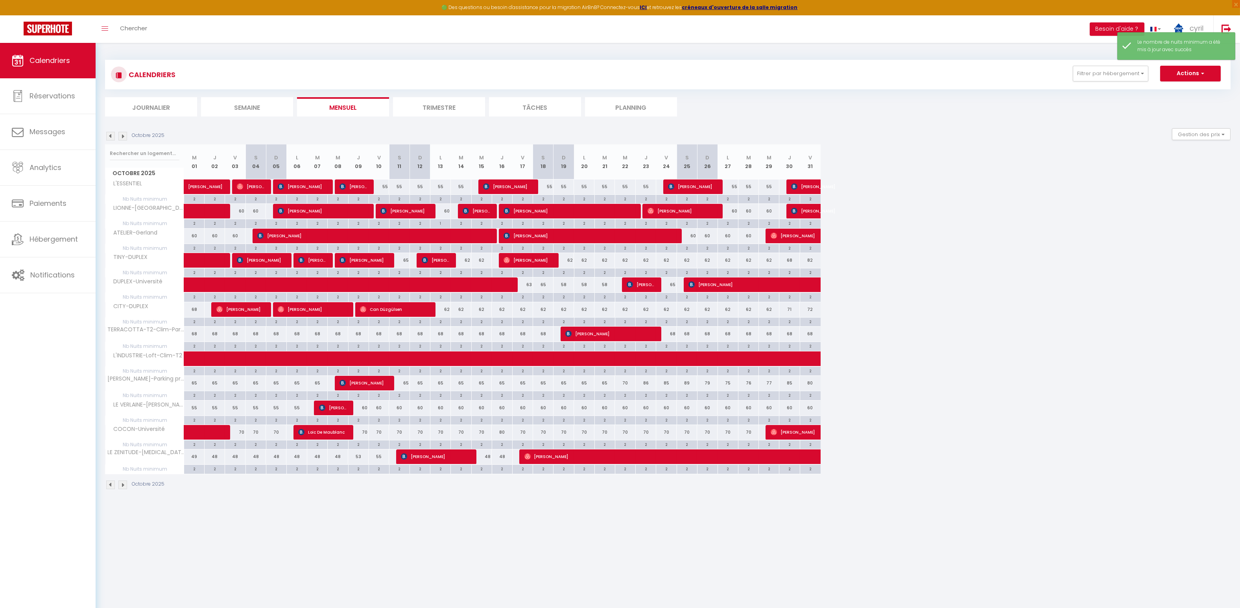
click at [445, 210] on div "60" at bounding box center [440, 211] width 20 height 15
select select "1"
type input "Lun 13 Octobre 2025"
type input "[DATE]"
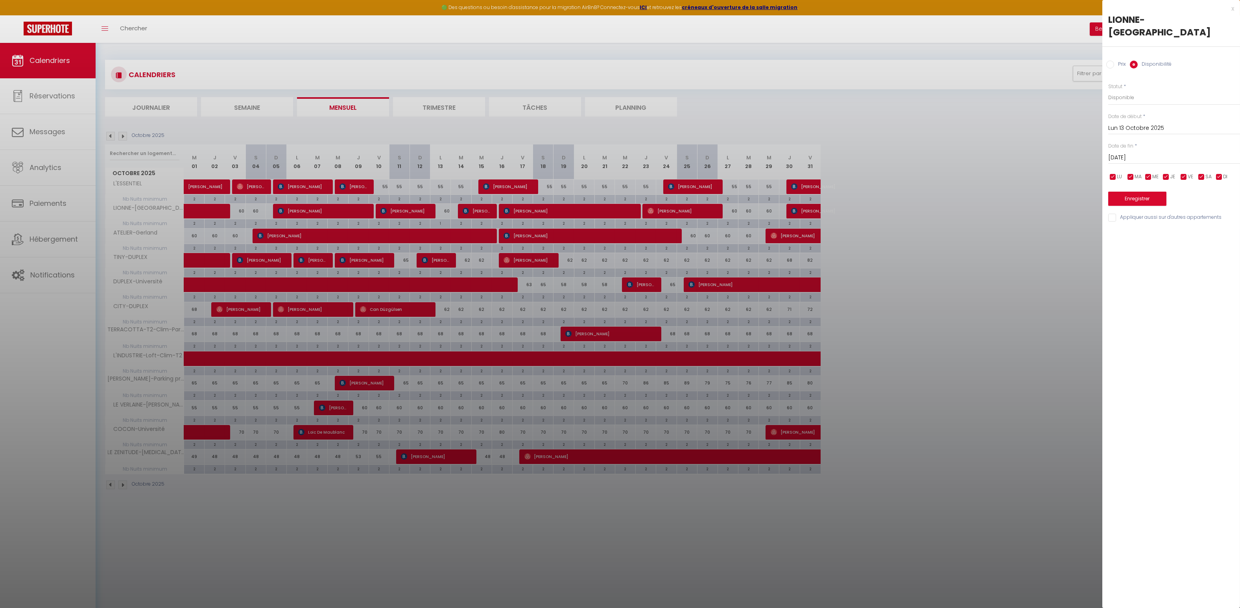
click at [1110, 61] on input "Prix" at bounding box center [1110, 65] width 8 height 8
radio input "true"
radio input "false"
drag, startPoint x: 1125, startPoint y: 81, endPoint x: 1102, endPoint y: 81, distance: 22.8
click at [1102, 81] on div "Prix * 60 Statut * Disponible Indisponible Date de début * [DATE] < [DATE] > Di…" at bounding box center [1171, 147] width 138 height 149
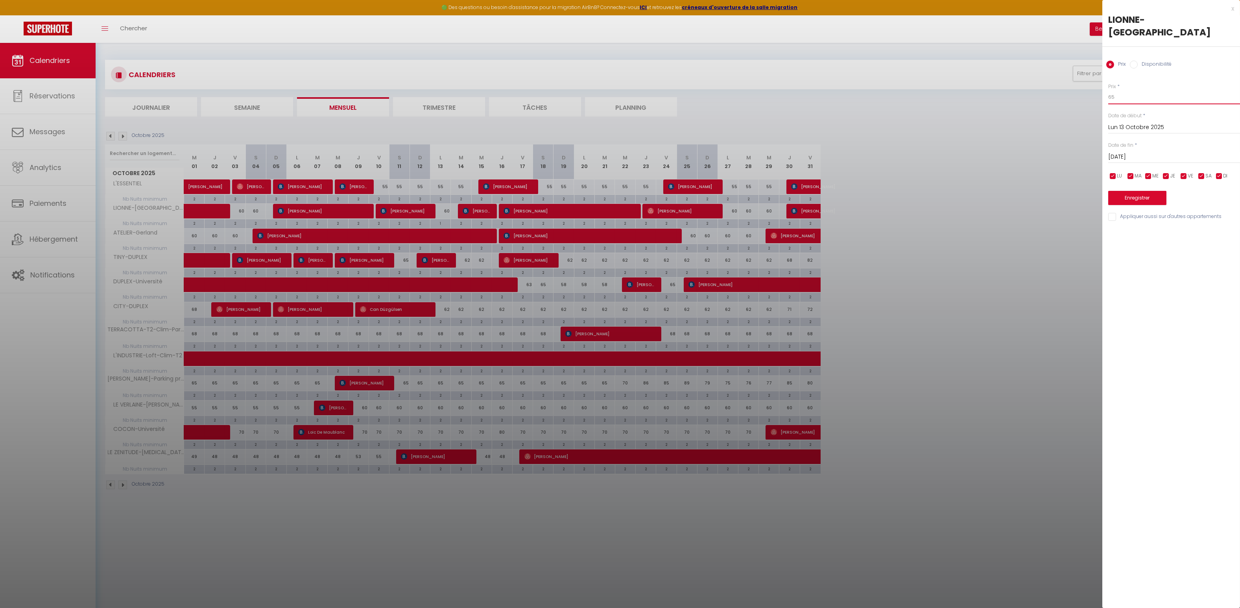
type input "65"
click at [1137, 191] on button "Enregistrer" at bounding box center [1137, 198] width 58 height 14
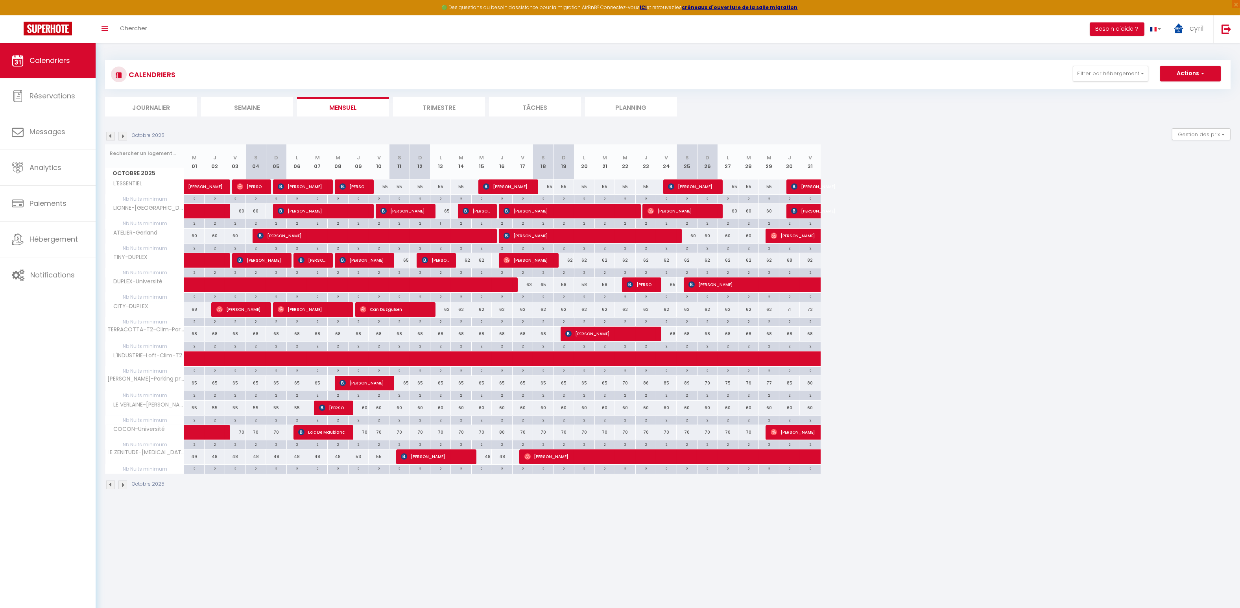
click at [402, 272] on div "2" at bounding box center [400, 271] width 20 height 7
type input "2"
type input "[DATE]"
type input "Dim 12 Octobre 2025"
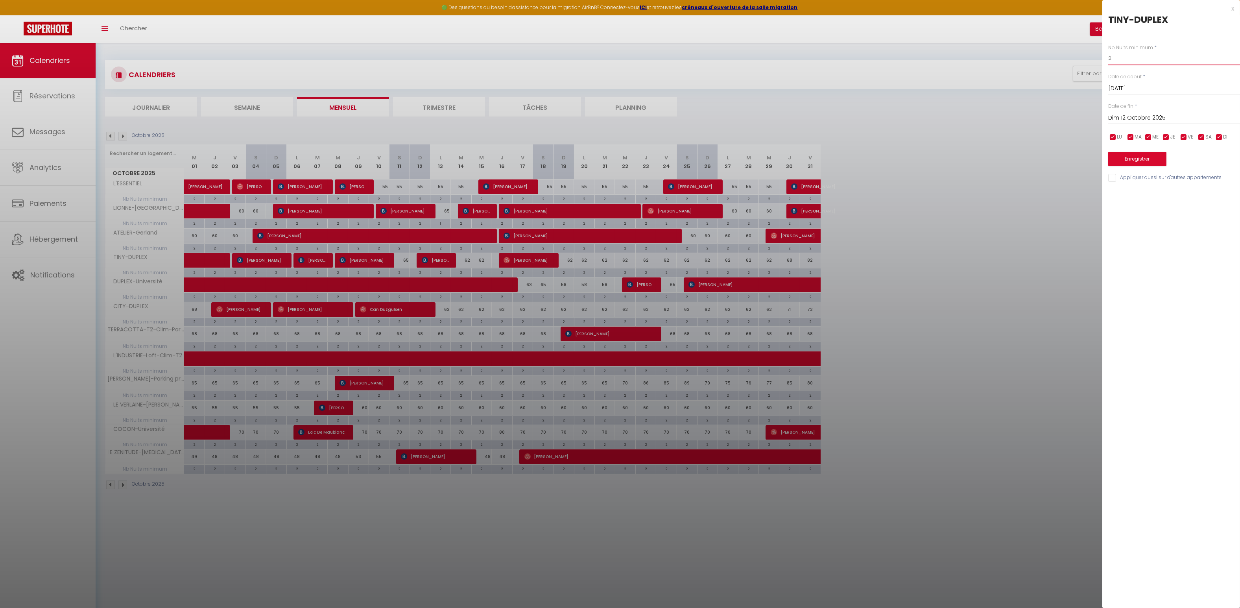
drag, startPoint x: 1117, startPoint y: 60, endPoint x: 1102, endPoint y: 57, distance: 15.1
click at [1102, 57] on body "🟢 Des questions ou besoin d'assistance pour la migration AirBnB? Connectez-vous…" at bounding box center [620, 347] width 1240 height 608
type input "1"
click at [1138, 155] on button "Enregistrer" at bounding box center [1137, 159] width 58 height 14
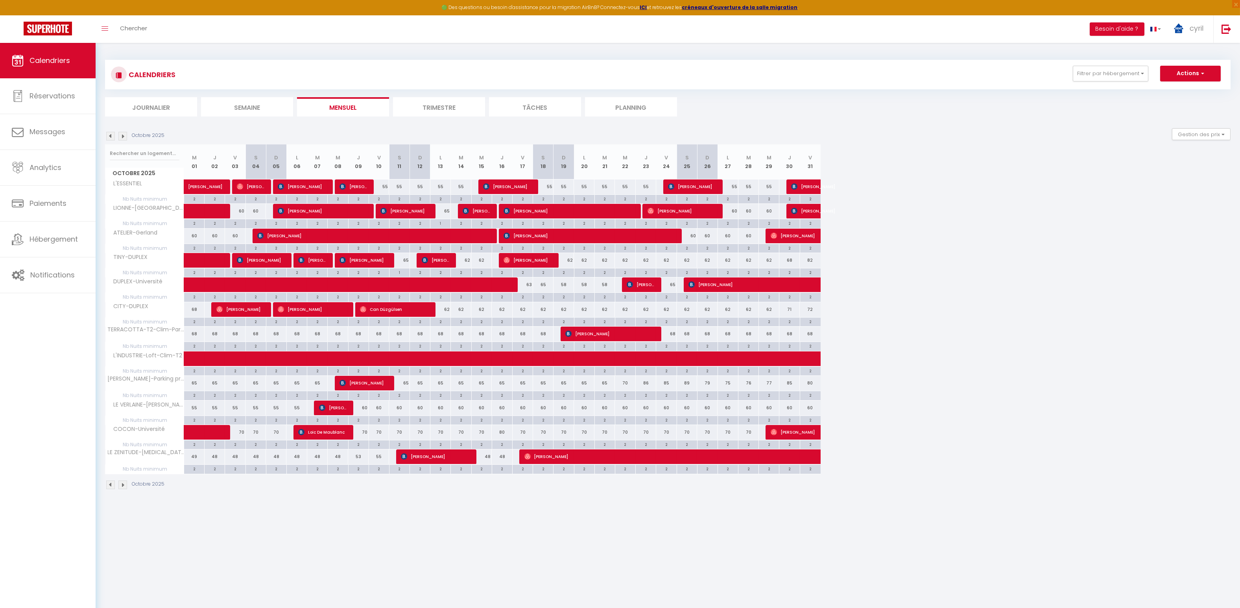
click at [672, 297] on div "2" at bounding box center [666, 296] width 20 height 7
type input "2"
type input "Ven 24 Octobre 2025"
type input "[DATE]"
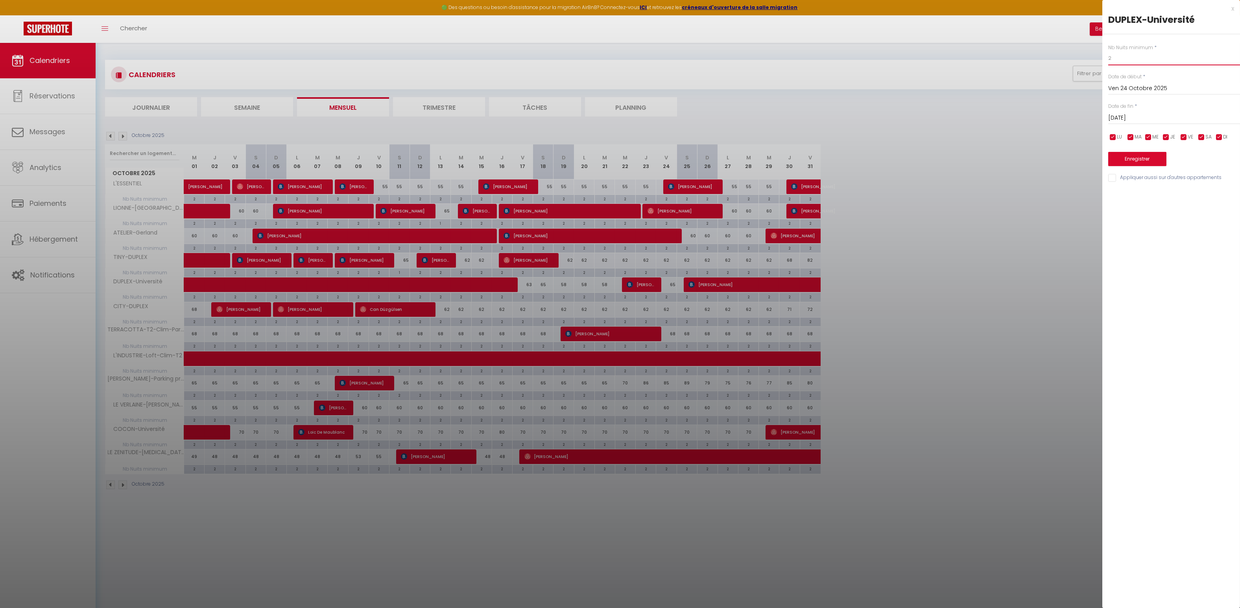
drag, startPoint x: 1119, startPoint y: 60, endPoint x: 1100, endPoint y: 59, distance: 18.9
click at [1100, 59] on body "🟢 Des questions ou besoin d'assistance pour la migration AirBnB? Connectez-vous…" at bounding box center [620, 347] width 1240 height 608
type input "1"
click at [1139, 157] on button "Enregistrer" at bounding box center [1137, 159] width 58 height 14
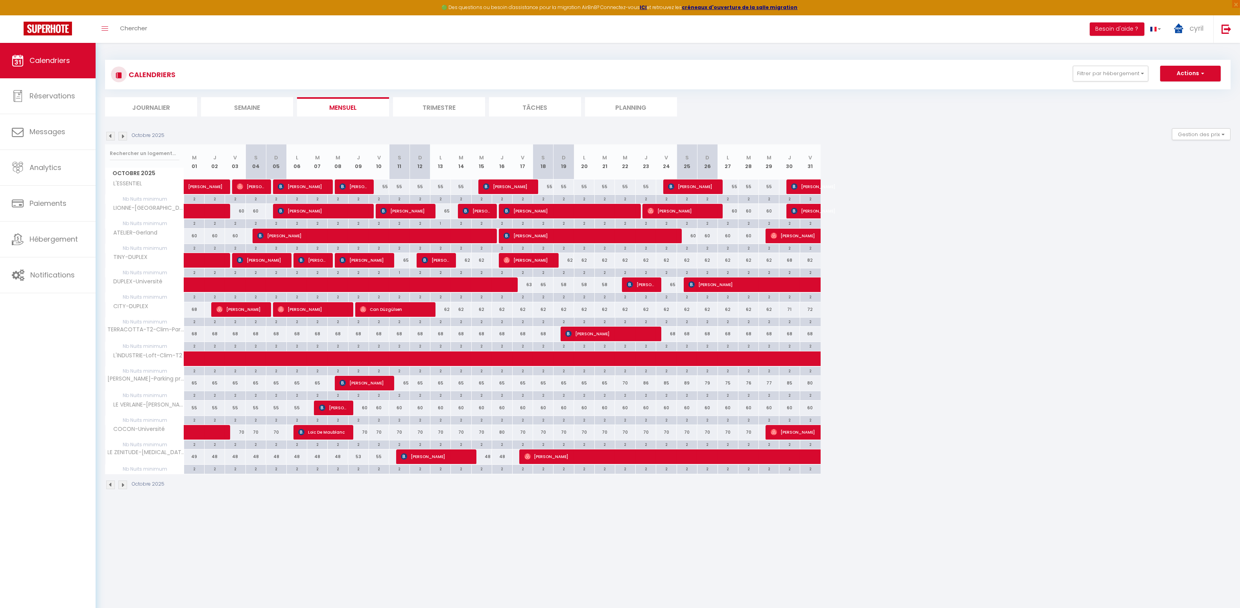
click at [109, 137] on img at bounding box center [110, 136] width 9 height 9
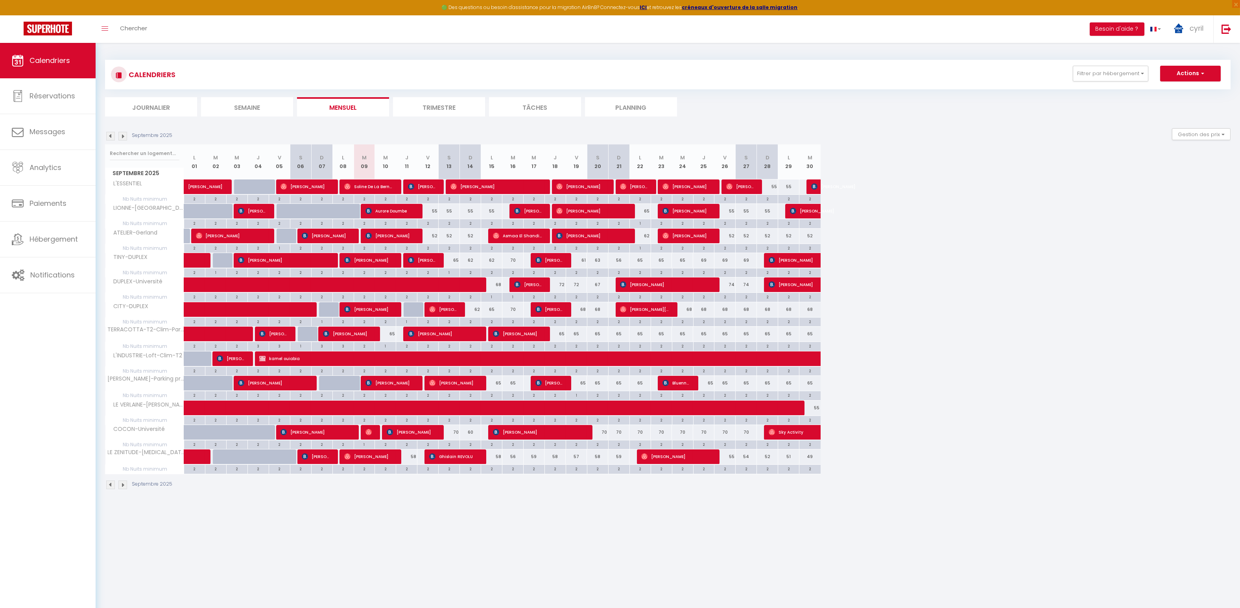
click at [109, 136] on img at bounding box center [110, 136] width 9 height 9
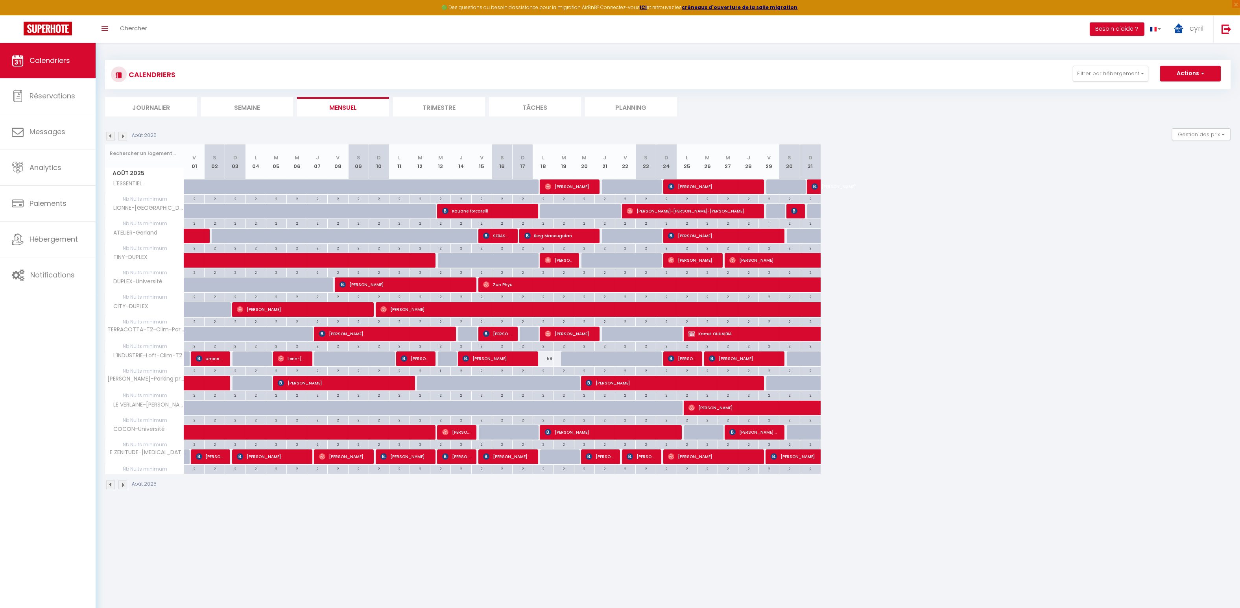
click at [121, 134] on img at bounding box center [122, 136] width 9 height 9
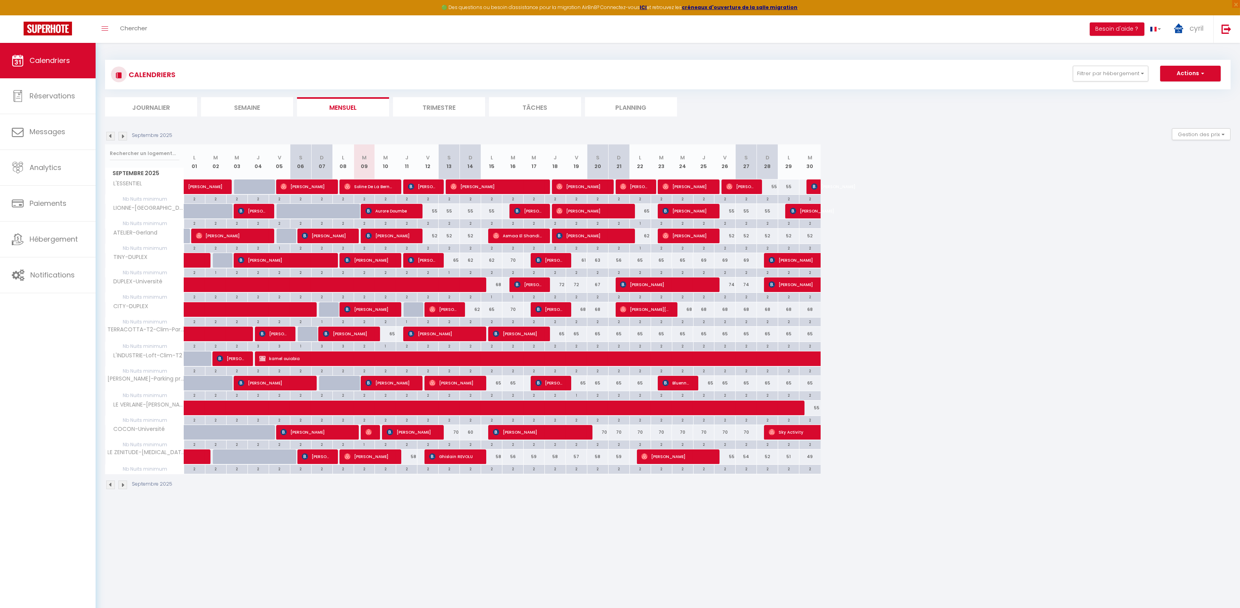
click at [125, 136] on img at bounding box center [122, 136] width 9 height 9
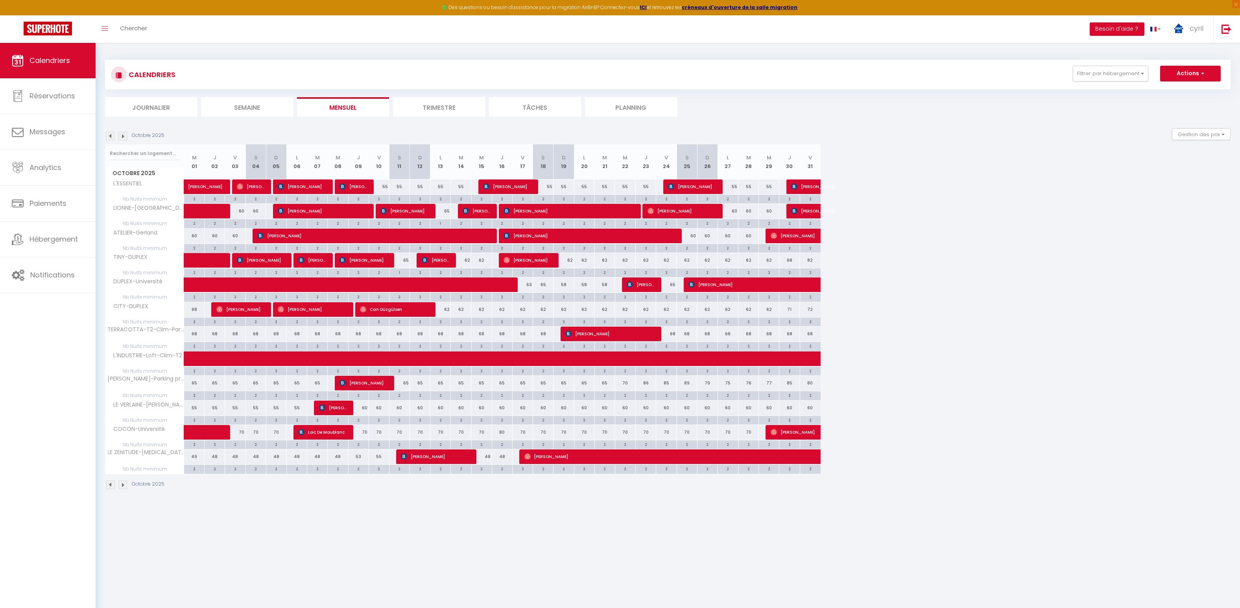
click at [110, 135] on img at bounding box center [110, 136] width 9 height 9
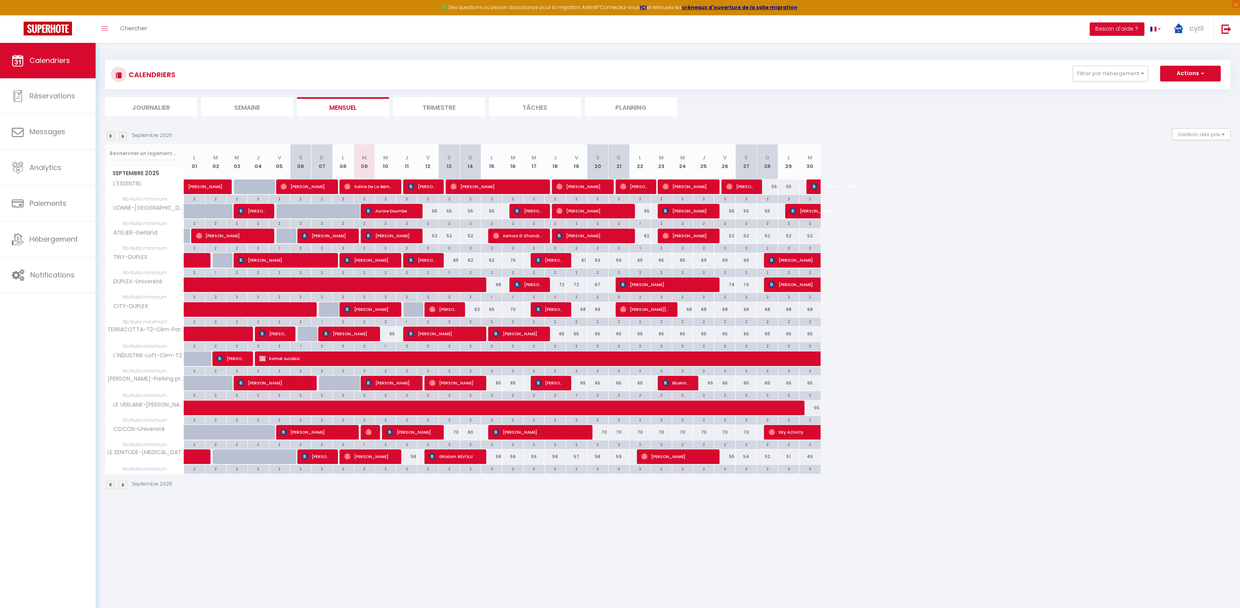
click at [120, 134] on img at bounding box center [122, 136] width 9 height 9
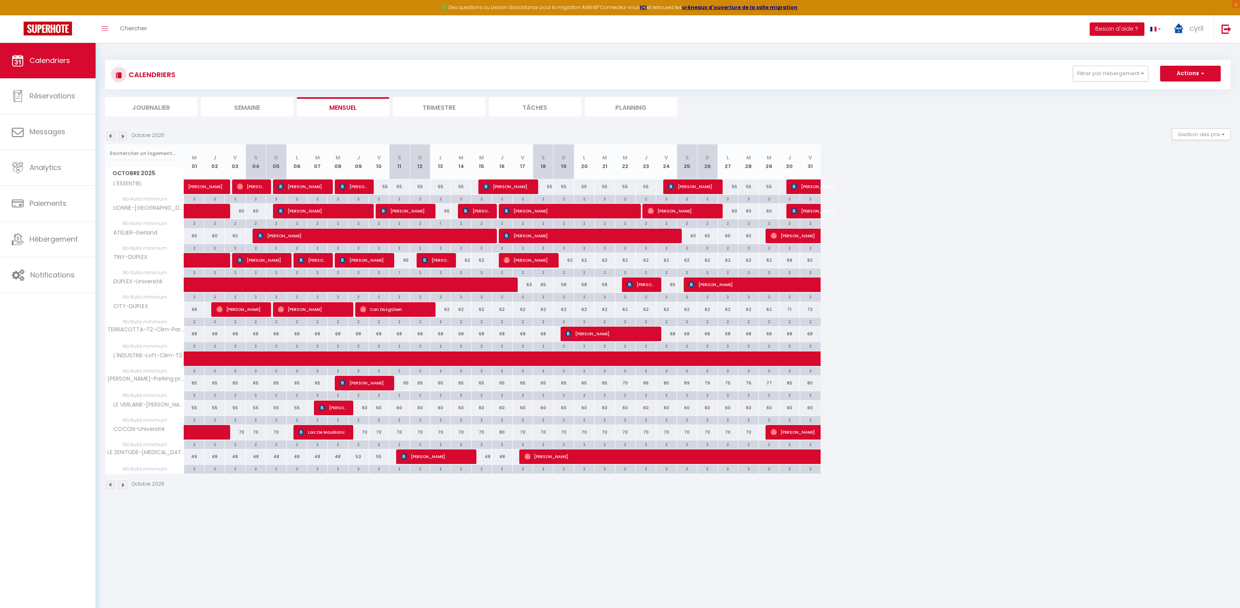
click at [238, 443] on div "2" at bounding box center [235, 443] width 20 height 7
type input "2"
type input "Ven 03 Octobre 2025"
type input "[DATE]"
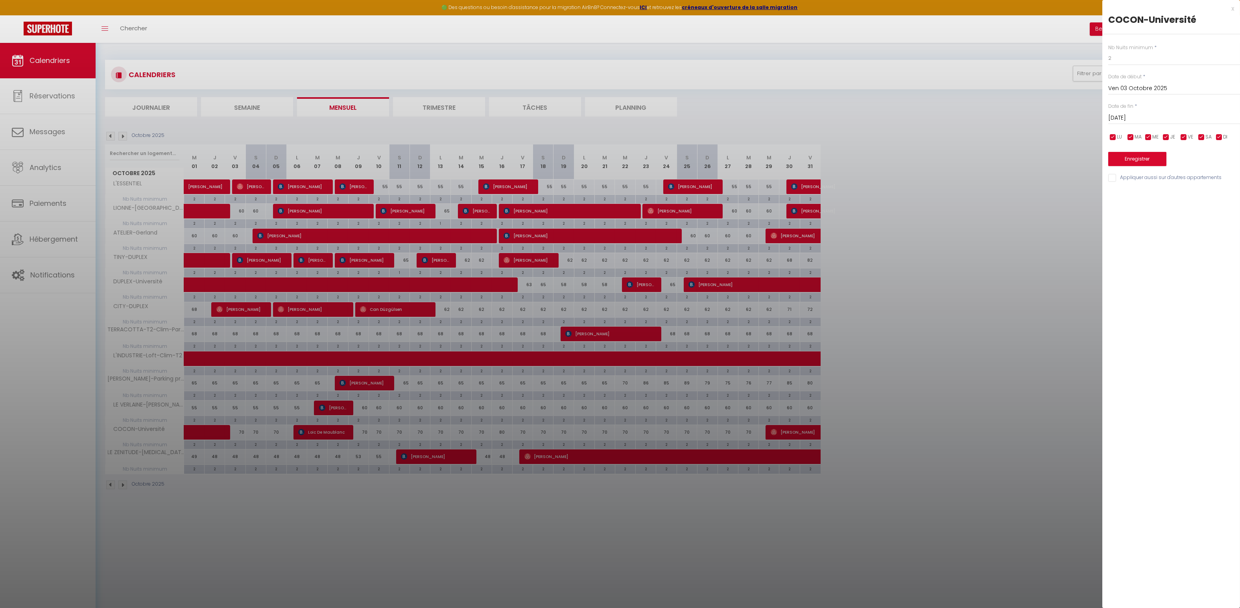
click at [1232, 7] on div "x" at bounding box center [1168, 8] width 132 height 9
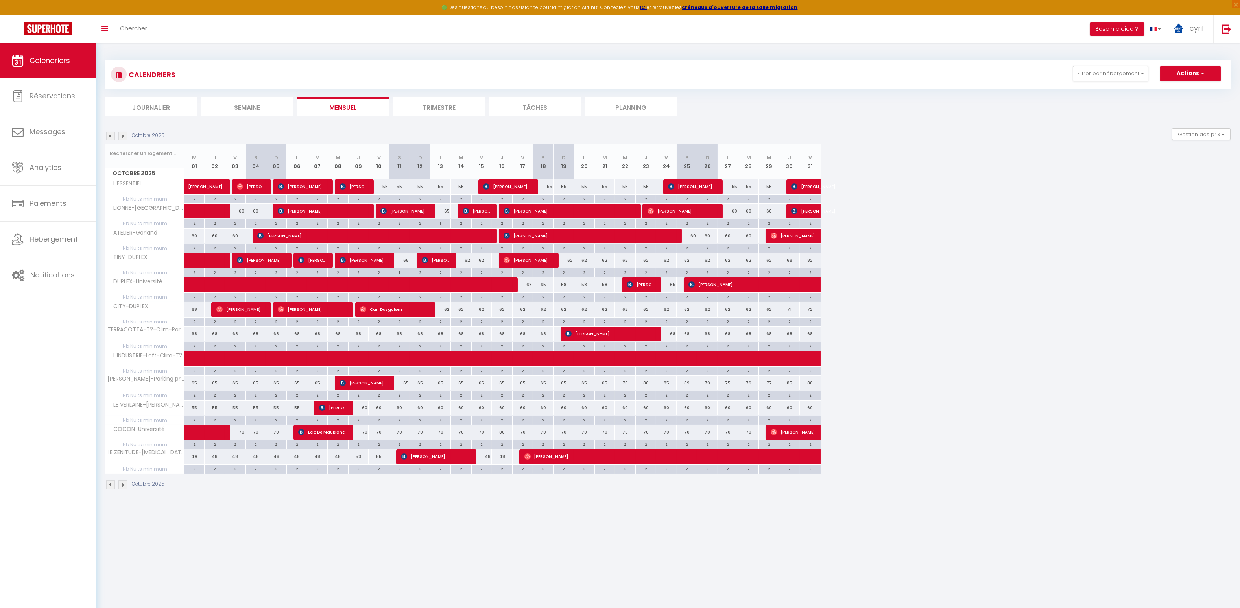
click at [122, 133] on img at bounding box center [122, 136] width 9 height 9
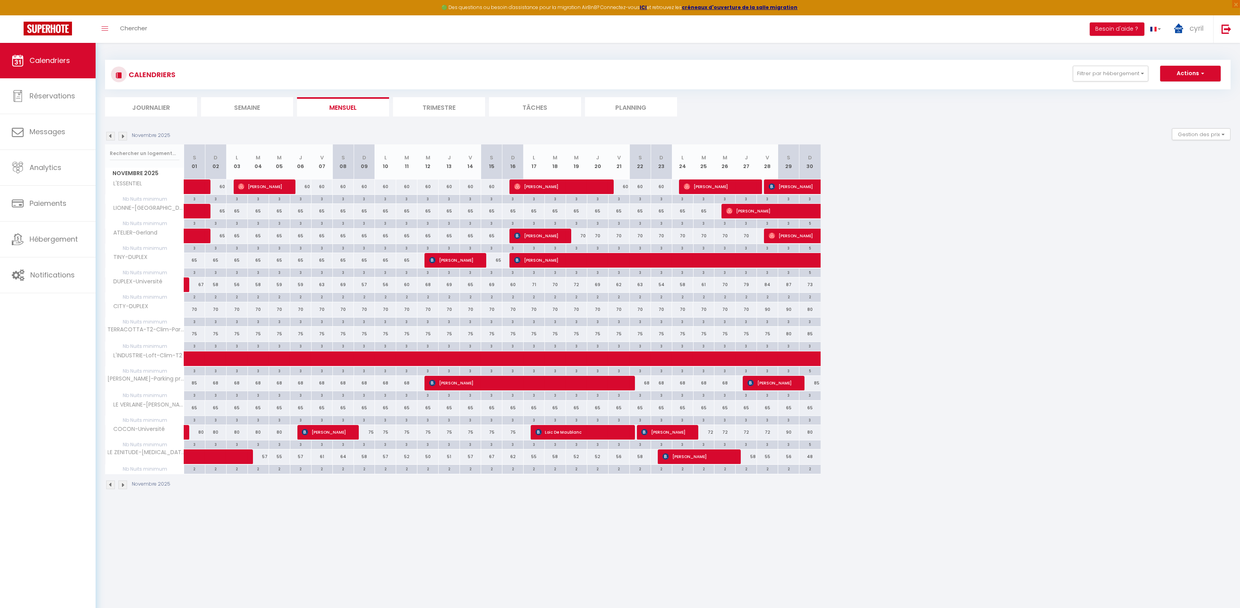
click at [217, 200] on div "3" at bounding box center [215, 198] width 21 height 7
type input "3"
type input "Dim 02 Novembre 2025"
type input "Lun 03 Novembre 2025"
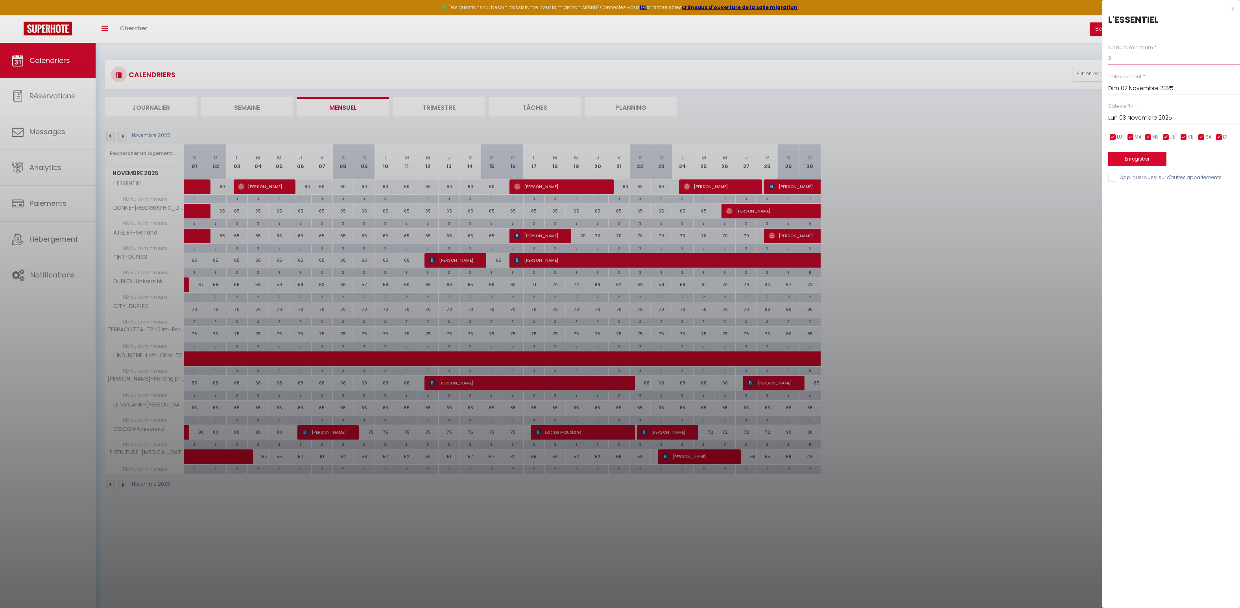
drag, startPoint x: 1115, startPoint y: 61, endPoint x: 1099, endPoint y: 58, distance: 15.7
click at [1100, 58] on body "🟢 Des questions ou besoin d'assistance pour la migration AirBnB? Connectez-vous…" at bounding box center [620, 347] width 1240 height 608
type input "1"
click at [1135, 156] on button "Enregistrer" at bounding box center [1137, 159] width 58 height 14
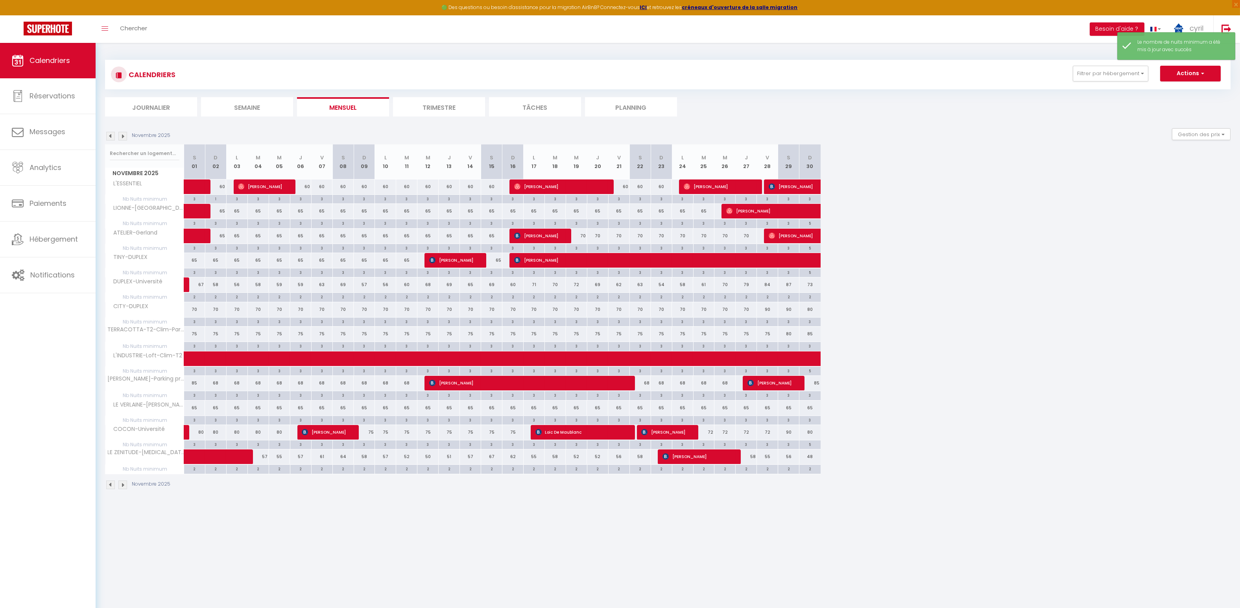
click at [221, 188] on div "60" at bounding box center [215, 186] width 21 height 15
type input "60"
type input "Dim 02 Novembre 2025"
type input "Lun 03 Novembre 2025"
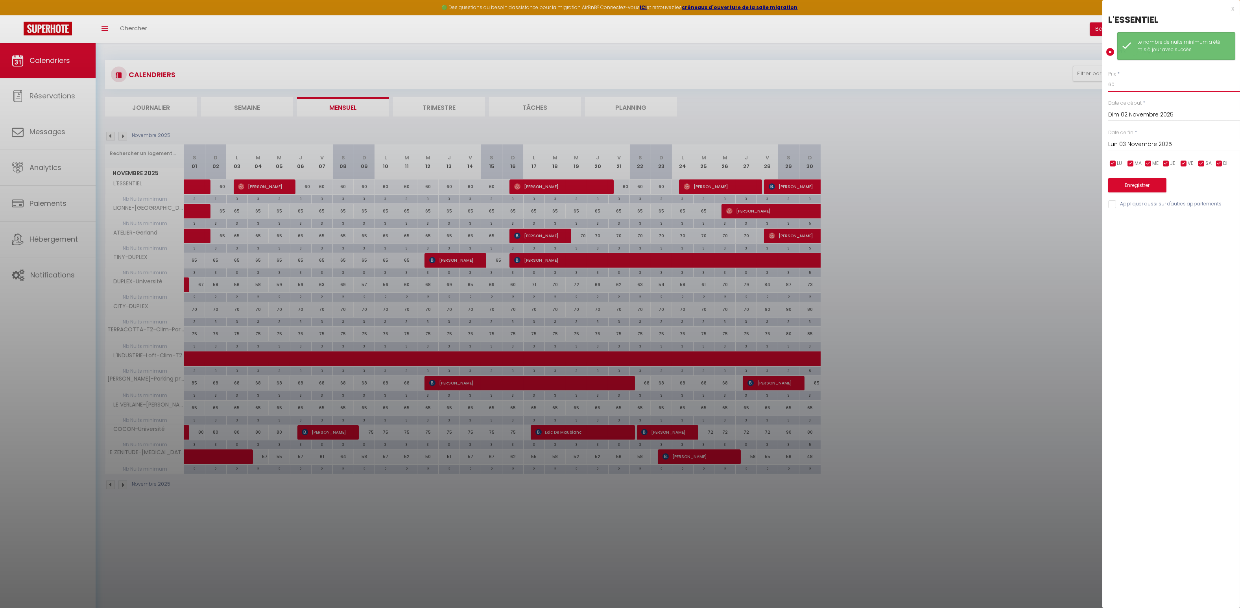
drag, startPoint x: 1128, startPoint y: 87, endPoint x: 1097, endPoint y: 85, distance: 31.1
click at [1095, 87] on body "🟢 Des questions ou besoin d'assistance pour la migration AirBnB? Connectez-vous…" at bounding box center [620, 347] width 1240 height 608
type input "65"
click at [1141, 188] on button "Enregistrer" at bounding box center [1137, 185] width 58 height 14
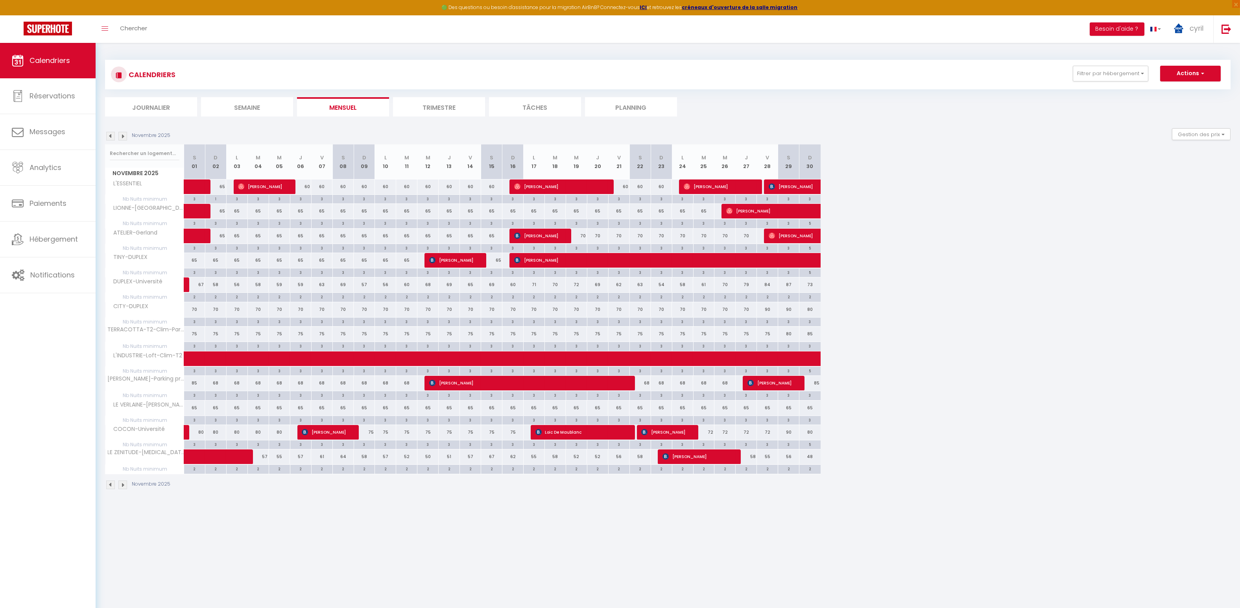
click at [196, 332] on div "75" at bounding box center [194, 334] width 21 height 15
type input "75"
type input "[DATE]"
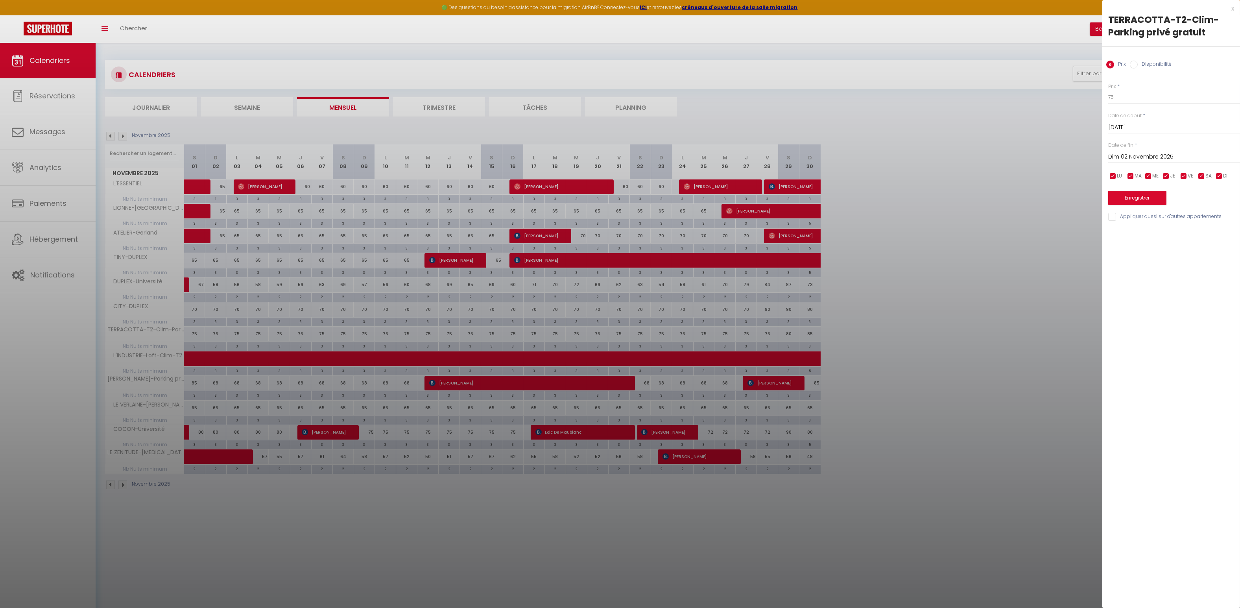
drag, startPoint x: 1131, startPoint y: 157, endPoint x: 1138, endPoint y: 162, distance: 9.1
click at [1131, 156] on input "Dim 02 Novembre 2025" at bounding box center [1174, 157] width 132 height 10
click at [1115, 248] on span "16" at bounding box center [1117, 249] width 17 height 16
type input "Dim 16 Novembre 2025"
drag, startPoint x: 1116, startPoint y: 98, endPoint x: 1092, endPoint y: 96, distance: 23.7
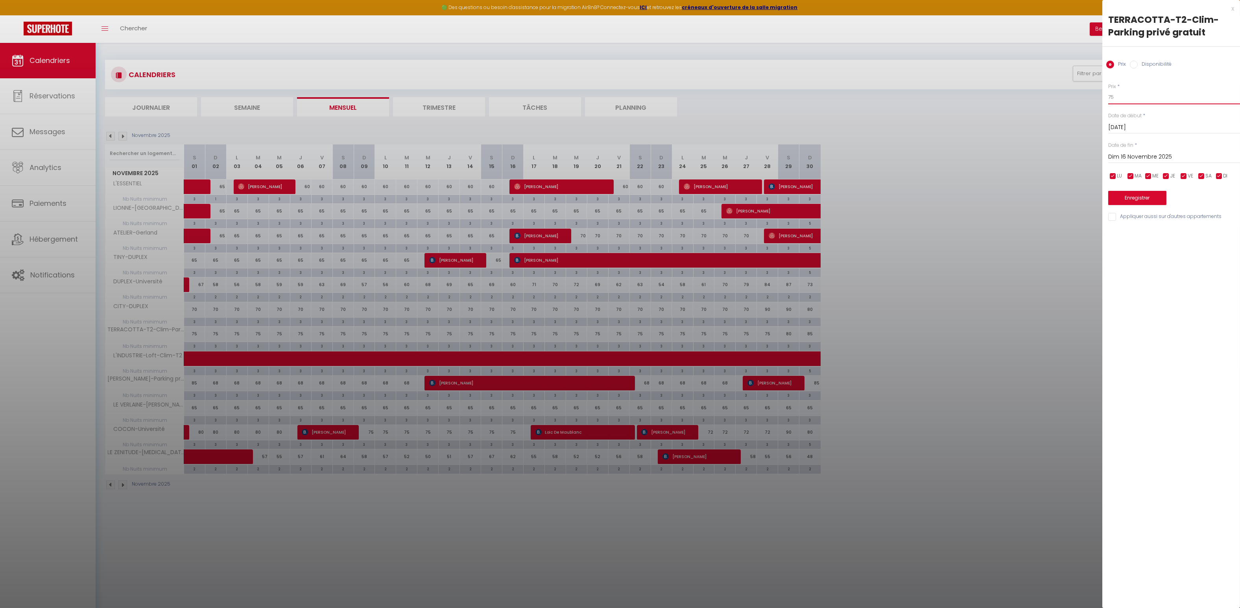
click at [1093, 98] on body "🟢 Des questions ou besoin d'assistance pour la migration AirBnB? Connectez-vous…" at bounding box center [620, 347] width 1240 height 608
type input "70"
click at [1130, 195] on button "Enregistrer" at bounding box center [1137, 198] width 58 height 14
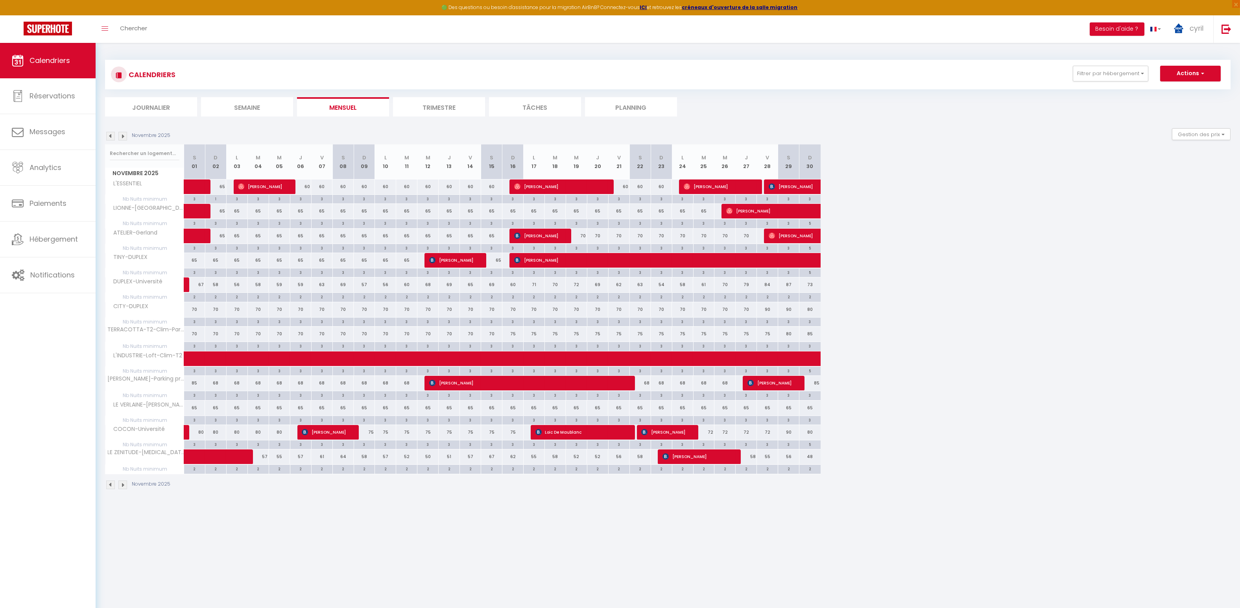
click at [768, 309] on div "90" at bounding box center [767, 309] width 21 height 15
type input "90"
type input "Ven 28 Novembre 2025"
type input "[DATE]"
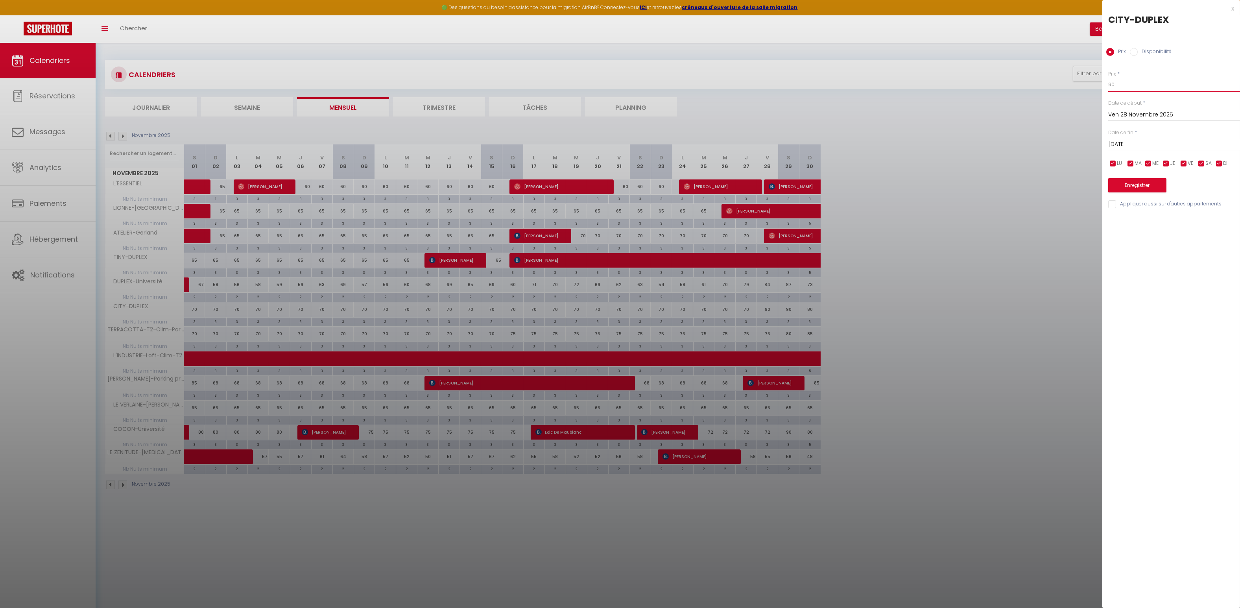
drag, startPoint x: 1121, startPoint y: 85, endPoint x: 1077, endPoint y: 85, distance: 44.5
click at [1077, 85] on body "🟢 Des questions ou besoin d'assistance pour la migration AirBnB? Connectez-vous…" at bounding box center [620, 347] width 1240 height 608
type input "84"
click at [1130, 183] on button "Enregistrer" at bounding box center [1137, 185] width 58 height 14
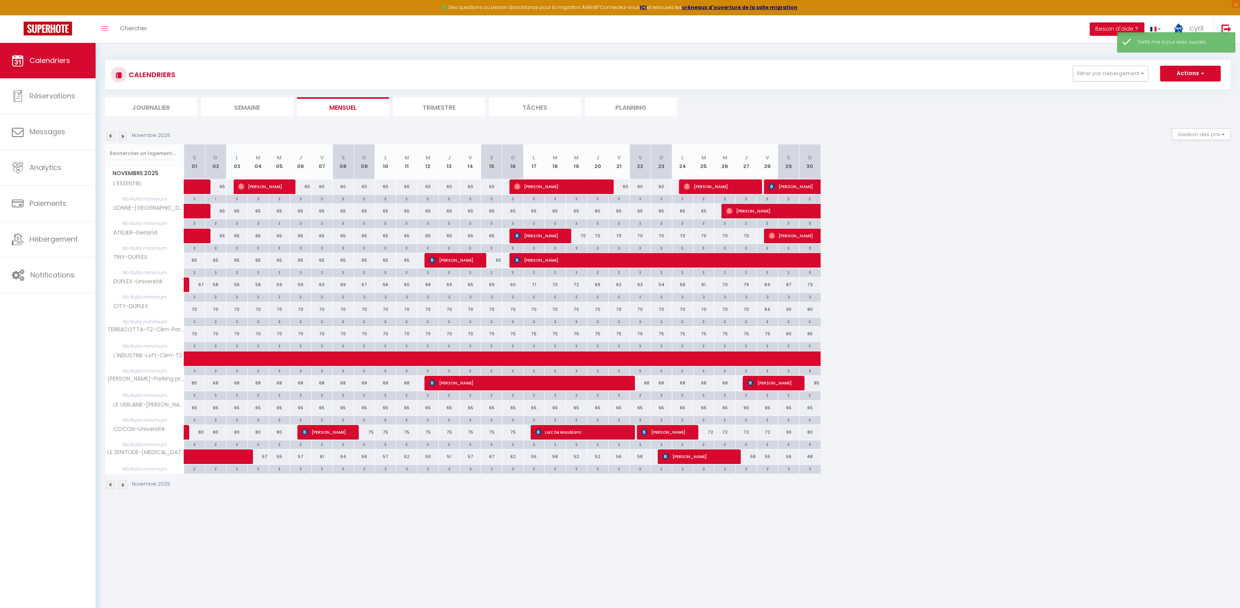
click at [746, 311] on div "70" at bounding box center [746, 309] width 21 height 15
type input "70"
type input "Jeu 27 Novembre 2025"
type input "Ven 28 Novembre 2025"
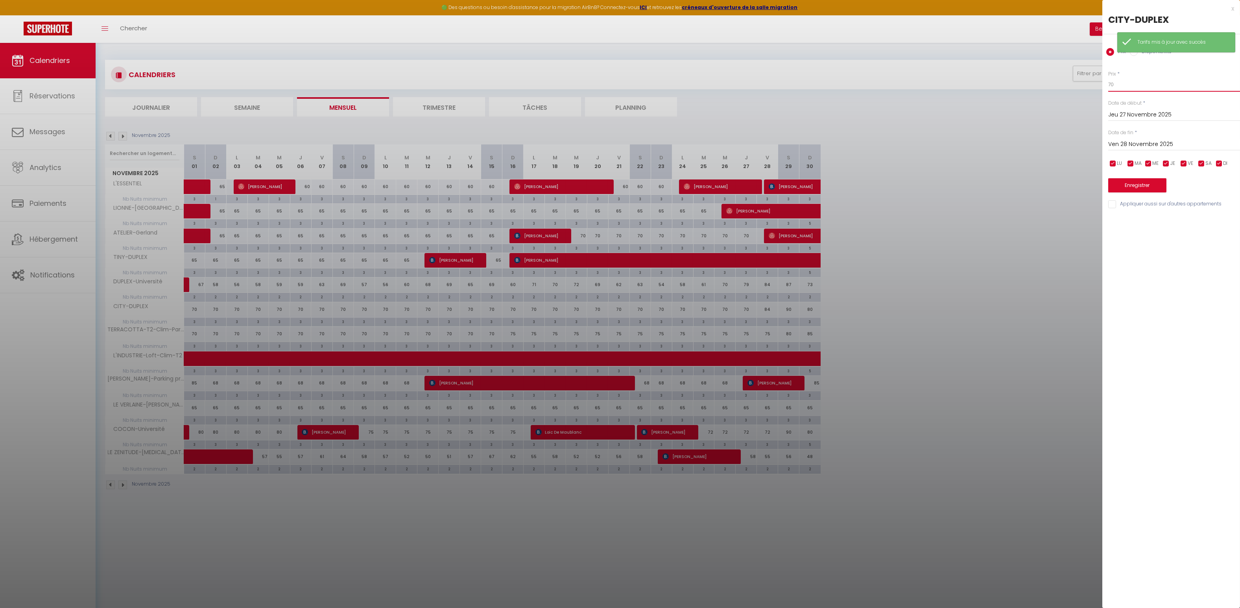
drag, startPoint x: 1123, startPoint y: 87, endPoint x: 1098, endPoint y: 84, distance: 24.5
click at [1098, 85] on body "🟢 Des questions ou besoin d'assistance pour la migration AirBnB? Connectez-vous…" at bounding box center [620, 347] width 1240 height 608
type input "75"
click at [1132, 179] on button "Enregistrer" at bounding box center [1137, 185] width 58 height 14
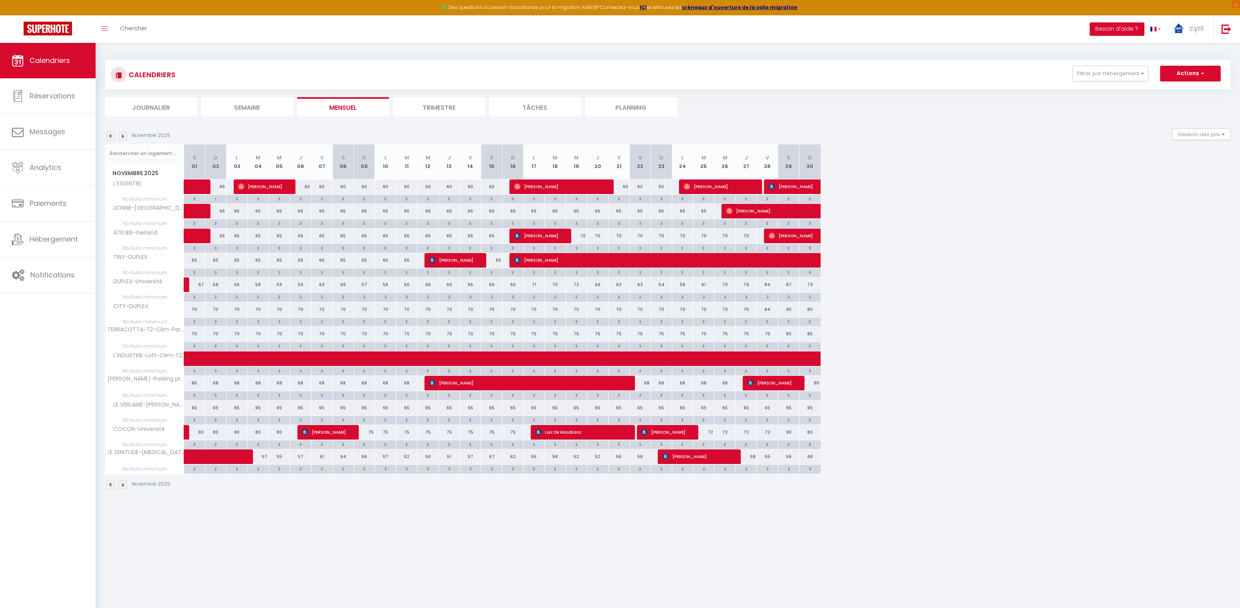
click at [196, 311] on div "70" at bounding box center [194, 309] width 21 height 15
type input "70"
type input "[DATE]"
type input "Dim 02 Novembre 2025"
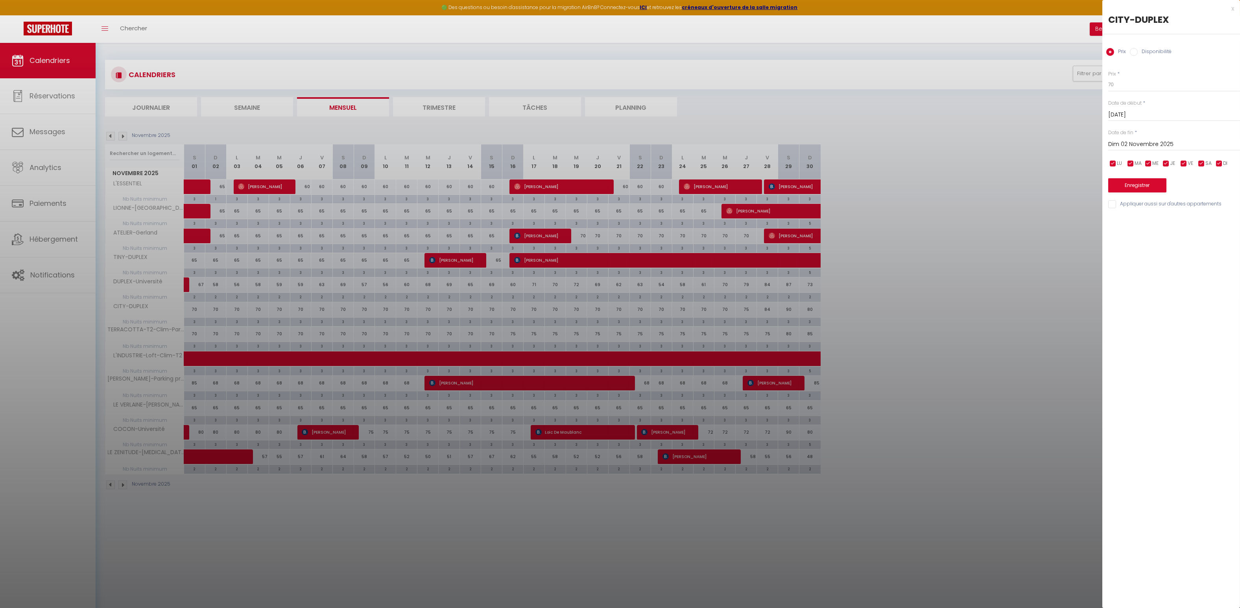
click at [1232, 7] on div "x" at bounding box center [1168, 8] width 132 height 9
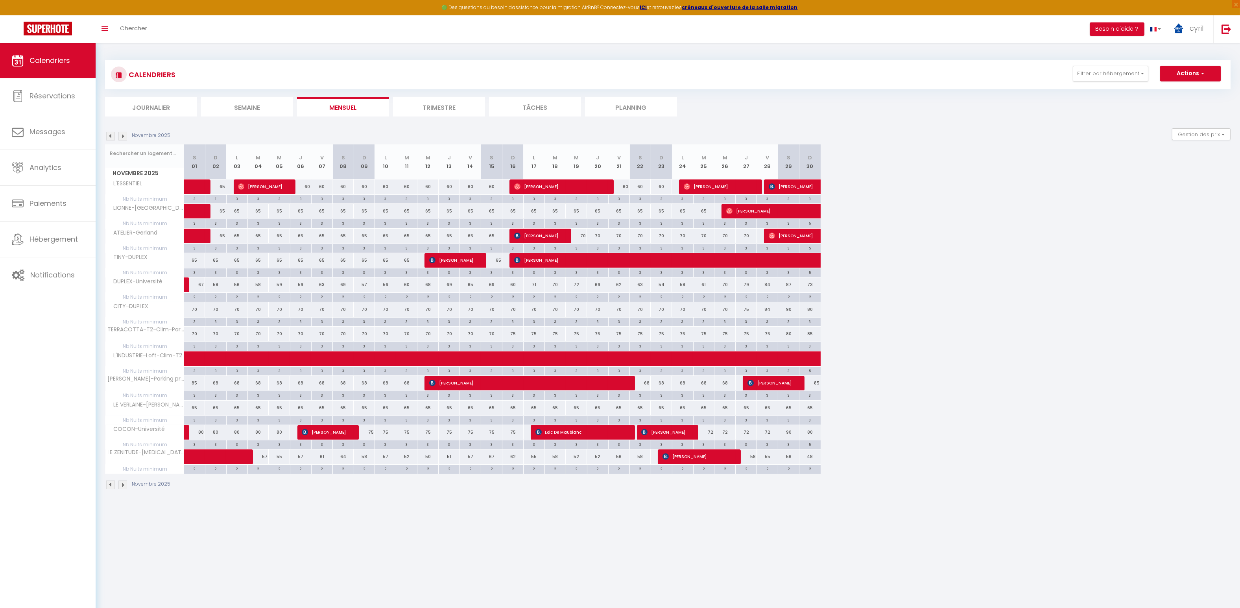
click at [217, 308] on div "70" at bounding box center [215, 309] width 21 height 15
type input "70"
type input "Dim 02 Novembre 2025"
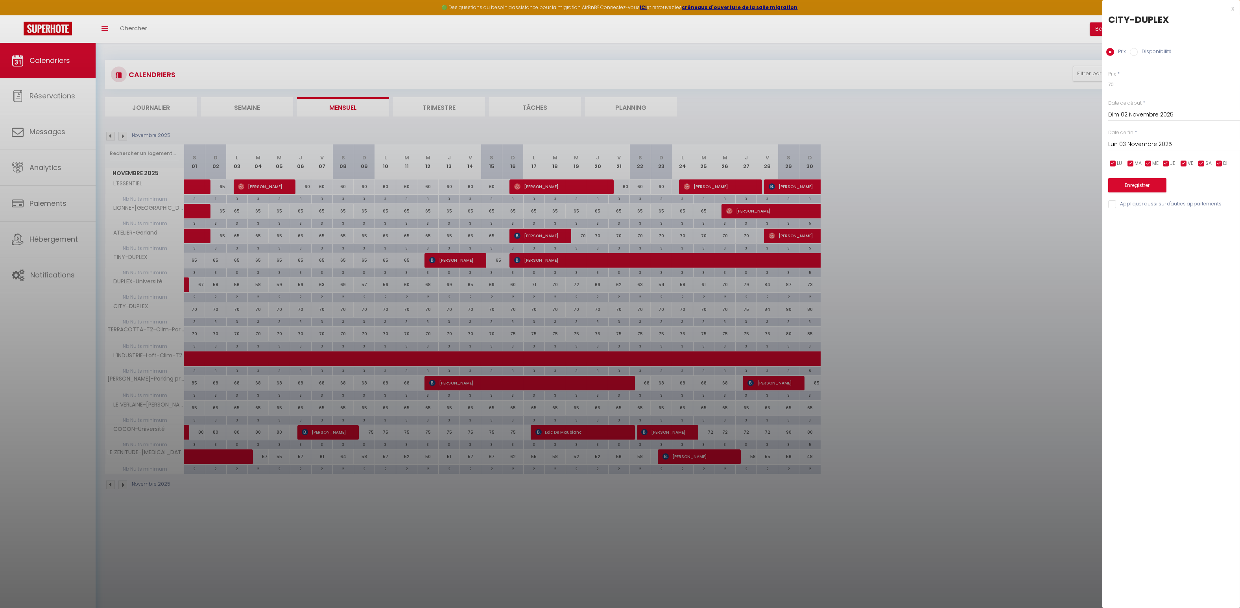
click at [1130, 142] on input "Lun 03 Novembre 2025" at bounding box center [1174, 144] width 132 height 10
click at [1135, 238] on span "17" at bounding box center [1134, 237] width 17 height 16
type input "Lun 17 Novembre 2025"
drag, startPoint x: 1133, startPoint y: 90, endPoint x: 1082, endPoint y: 88, distance: 51.6
click at [1081, 89] on body "🟢 Des questions ou besoin d'assistance pour la migration AirBnB? Connectez-vous…" at bounding box center [620, 347] width 1240 height 608
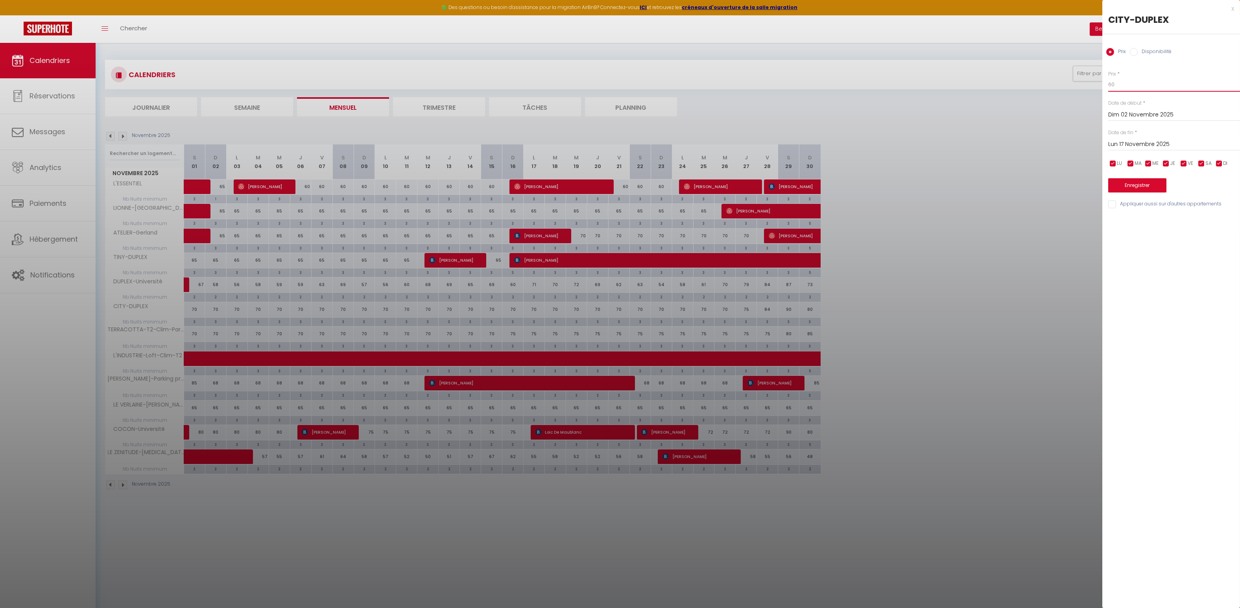
type input "60"
click at [1127, 183] on button "Enregistrer" at bounding box center [1137, 185] width 58 height 14
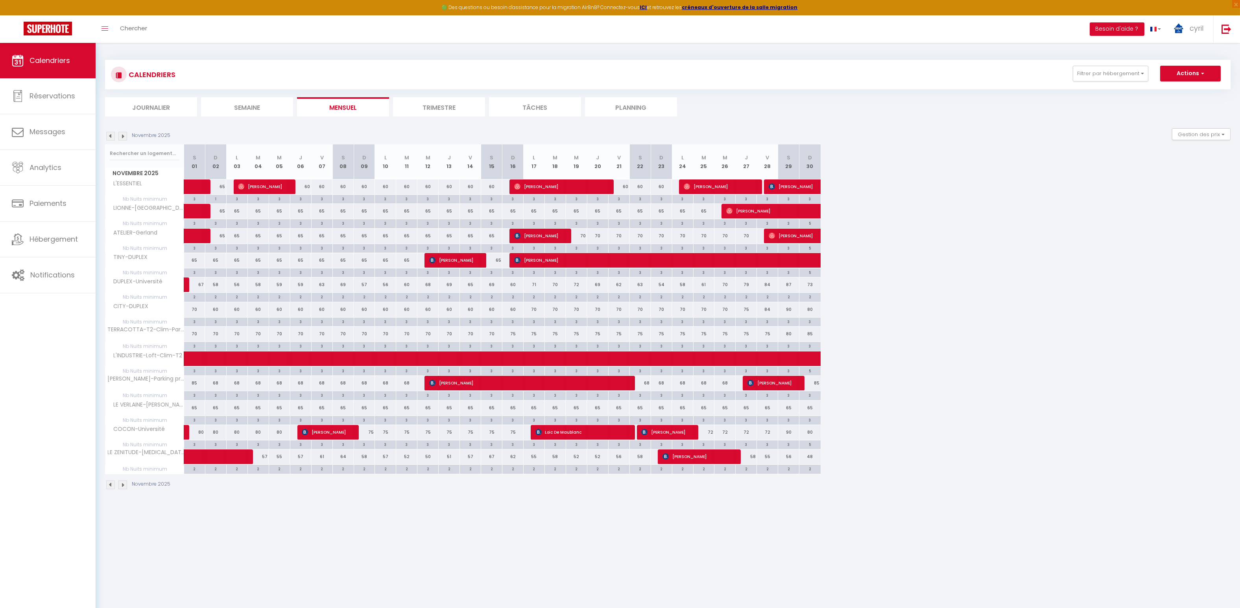
click at [666, 306] on div "70" at bounding box center [661, 309] width 21 height 15
type input "70"
type input "Dim 23 Novembre 2025"
type input "Lun 24 Novembre 2025"
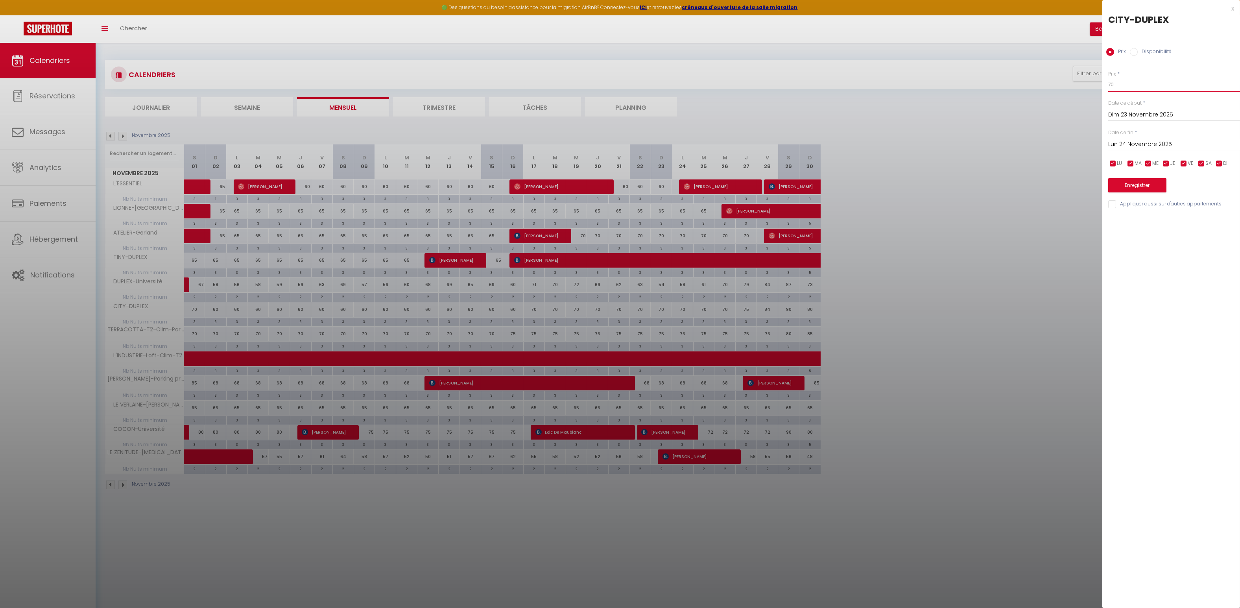
drag, startPoint x: 1110, startPoint y: 84, endPoint x: 1056, endPoint y: 83, distance: 53.5
click at [1056, 83] on body "🟢 Des questions ou besoin d'assistance pour la migration AirBnB? Connectez-vous…" at bounding box center [620, 347] width 1240 height 608
type input "55"
click at [1137, 180] on button "Enregistrer" at bounding box center [1137, 185] width 58 height 14
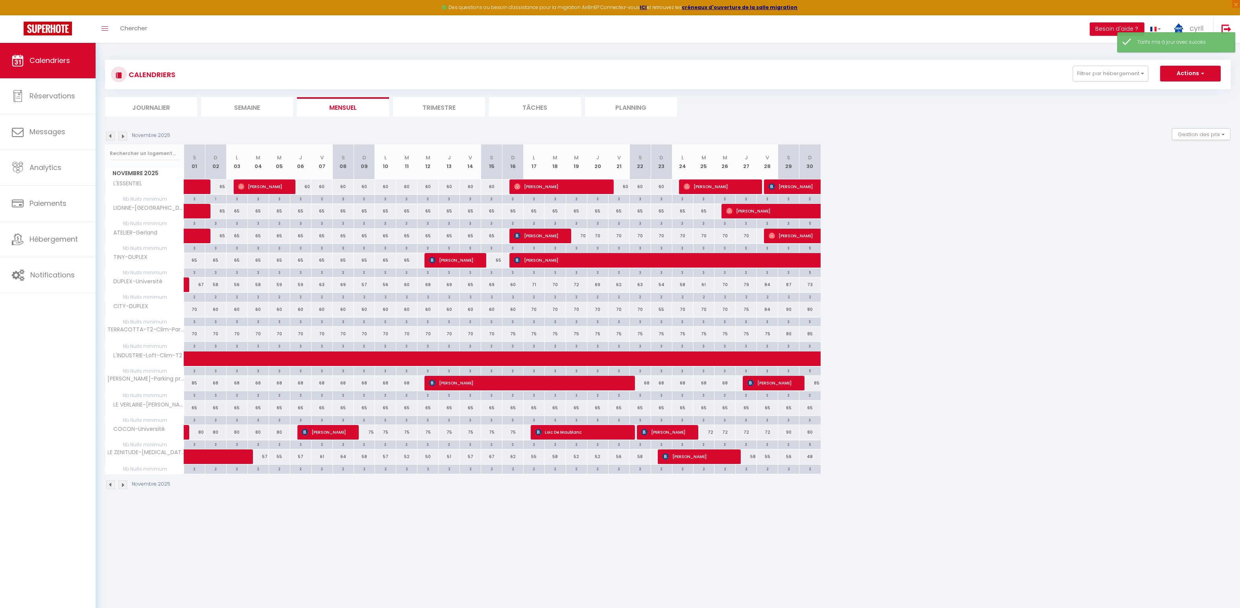
click at [687, 310] on div "70" at bounding box center [682, 309] width 21 height 15
type input "70"
type input "Lun 24 Novembre 2025"
type input "[DATE]"
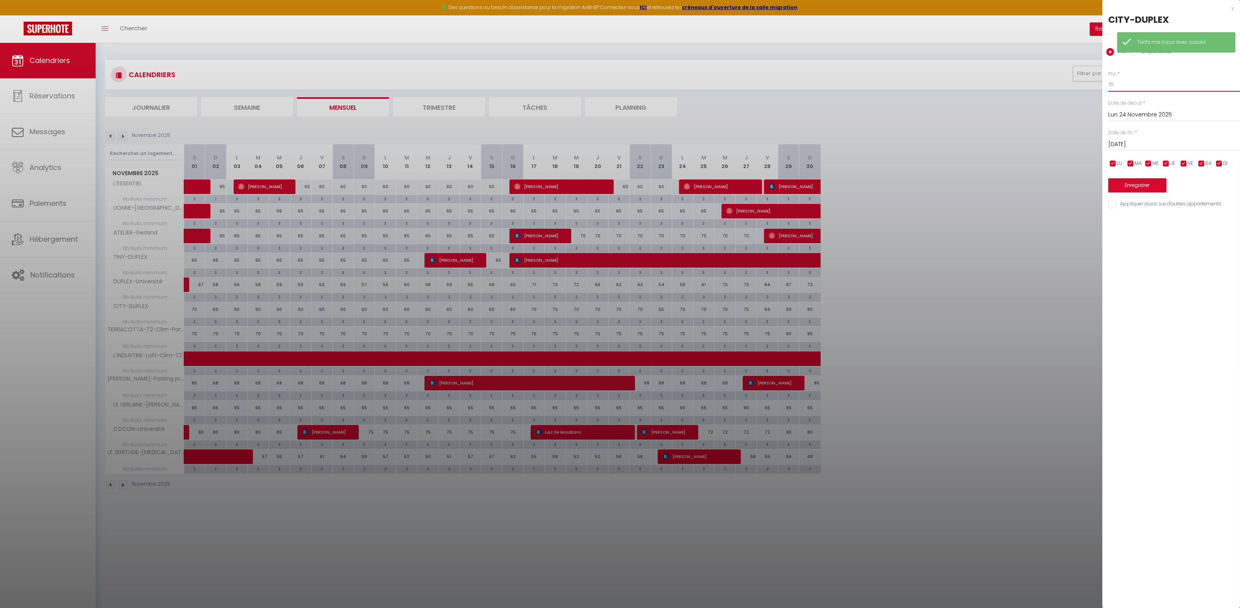
drag, startPoint x: 1122, startPoint y: 85, endPoint x: 1089, endPoint y: 81, distance: 33.3
click at [1092, 83] on body "🟢 Des questions ou besoin d'assistance pour la migration AirBnB? Connectez-vous…" at bounding box center [620, 347] width 1240 height 608
type input "58"
click at [1136, 183] on button "Enregistrer" at bounding box center [1137, 185] width 58 height 14
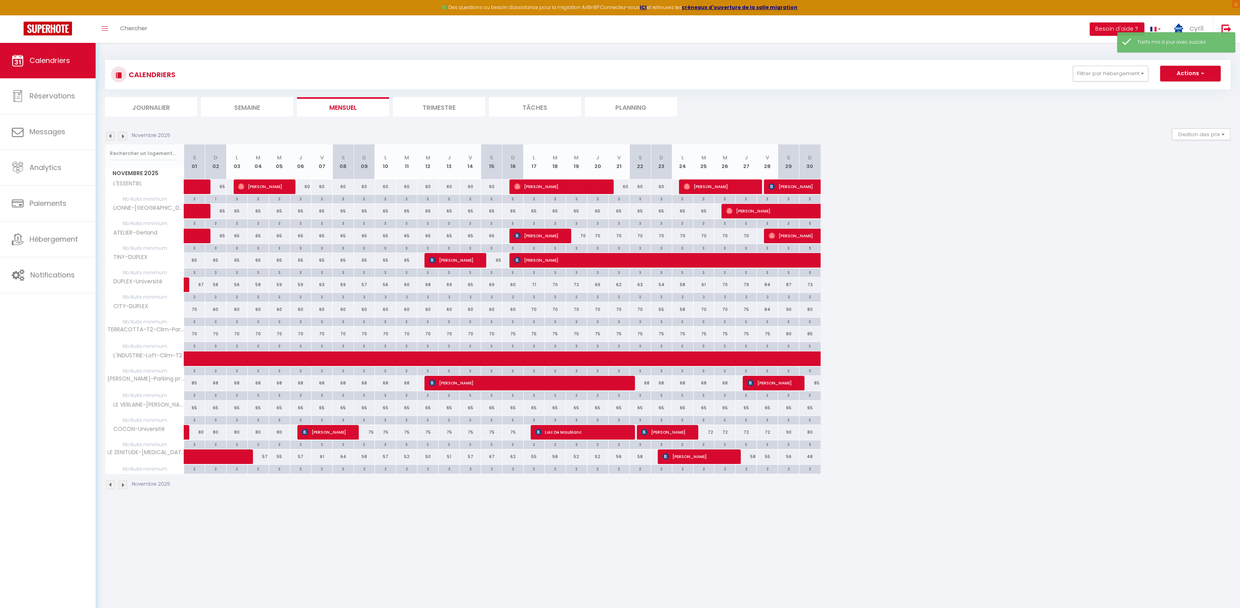
click at [708, 311] on div "70" at bounding box center [703, 309] width 21 height 15
type input "70"
type input "[DATE]"
type input "Mer 26 Novembre 2025"
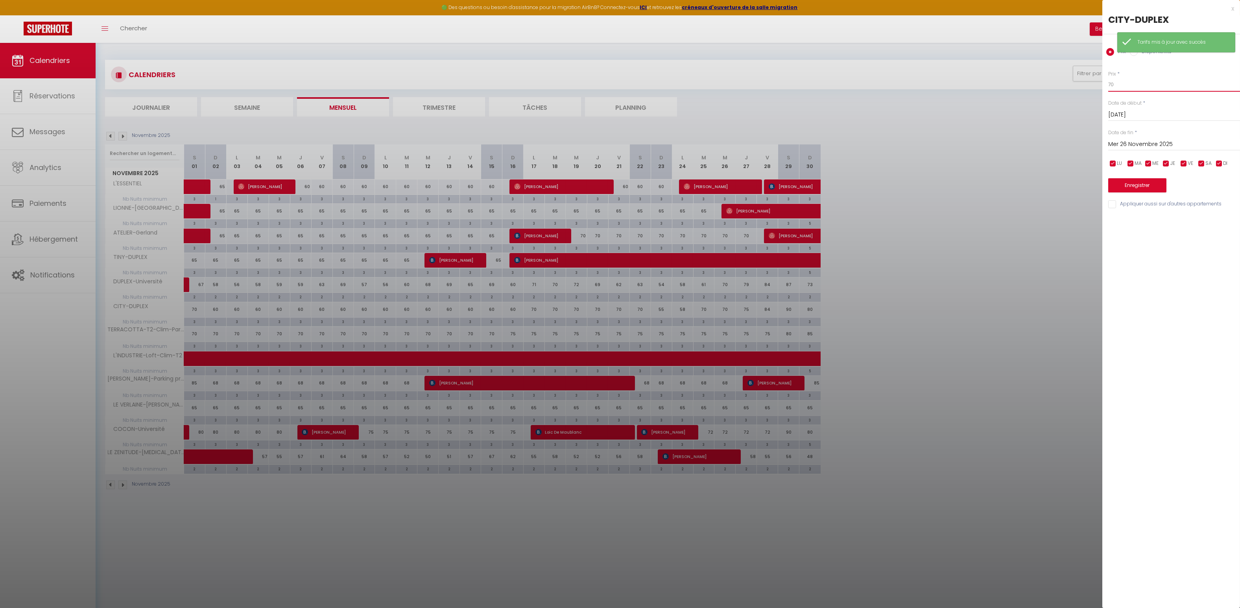
drag, startPoint x: 1120, startPoint y: 84, endPoint x: 1098, endPoint y: 81, distance: 22.6
click at [1099, 81] on body "🟢 Des questions ou besoin d'assistance pour la migration AirBnB? Connectez-vous…" at bounding box center [620, 347] width 1240 height 608
type input "59"
click at [1156, 187] on button "Enregistrer" at bounding box center [1137, 185] width 58 height 14
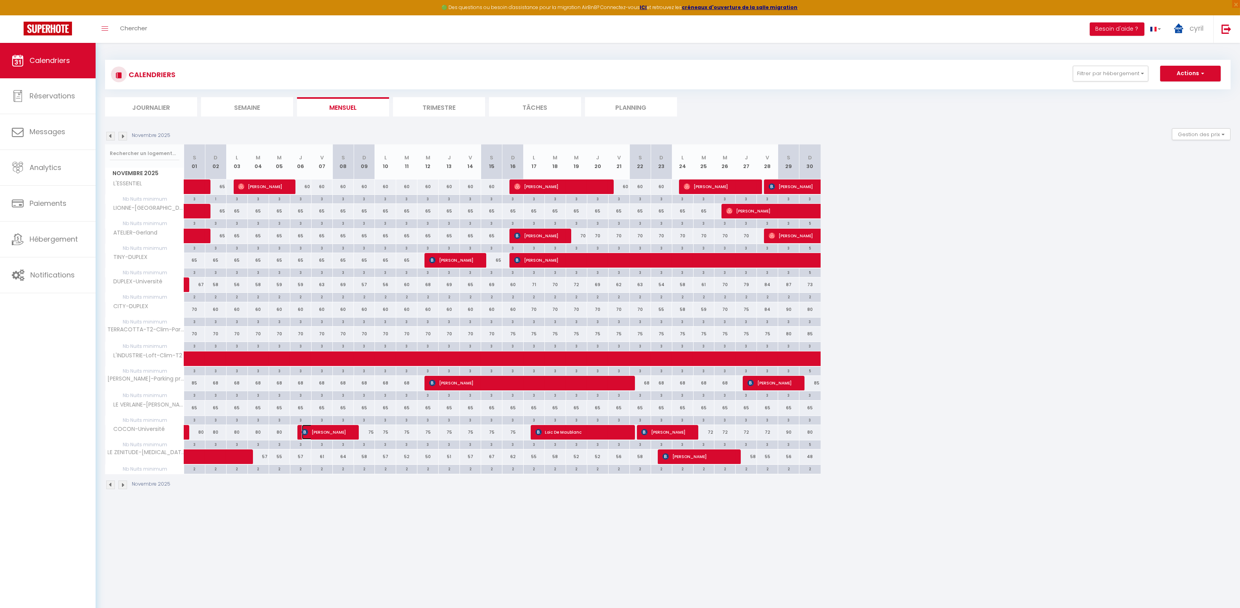
click at [343, 427] on span "[PERSON_NAME]" at bounding box center [327, 432] width 50 height 15
select select "OK"
select select "KO"
select select "1"
select select "0"
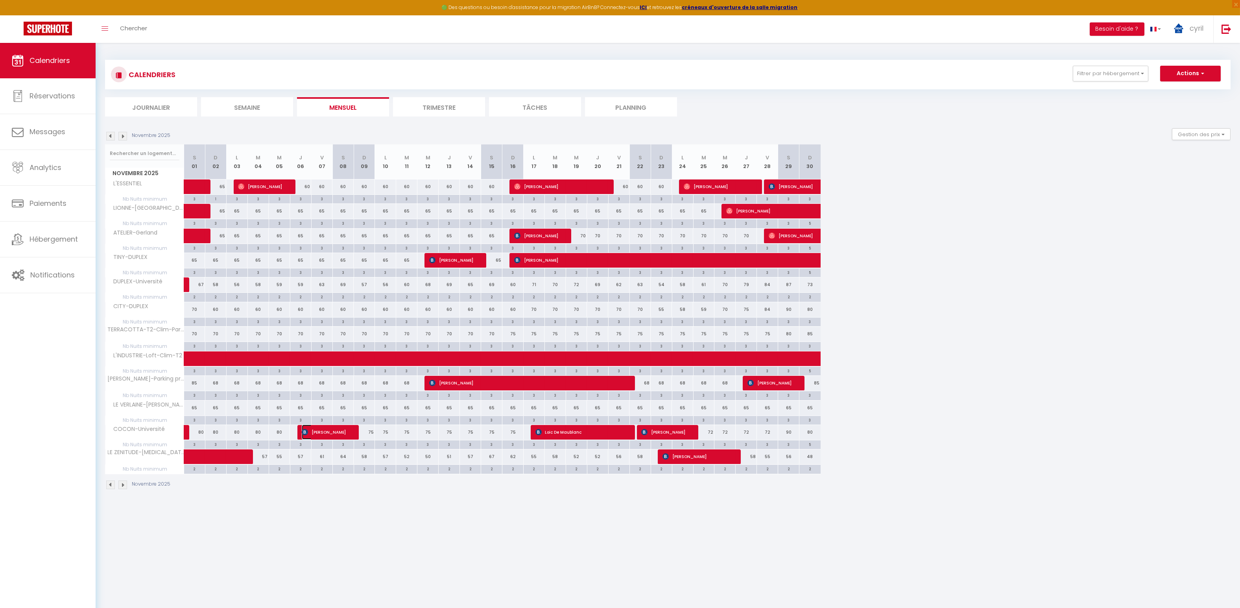
select select "1"
select select
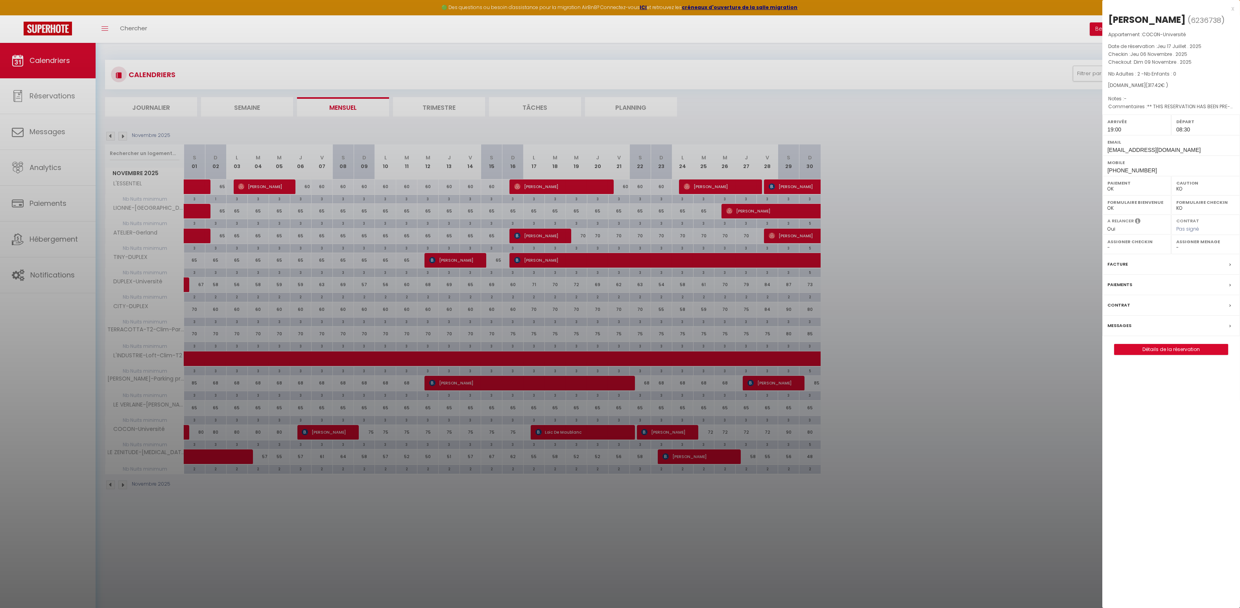
click at [1234, 8] on div "x [PERSON_NAME] ( 6236738 ) Appartement : COCON-Université Date de réservation …" at bounding box center [1171, 183] width 138 height 367
click at [1232, 6] on div "x" at bounding box center [1168, 8] width 132 height 9
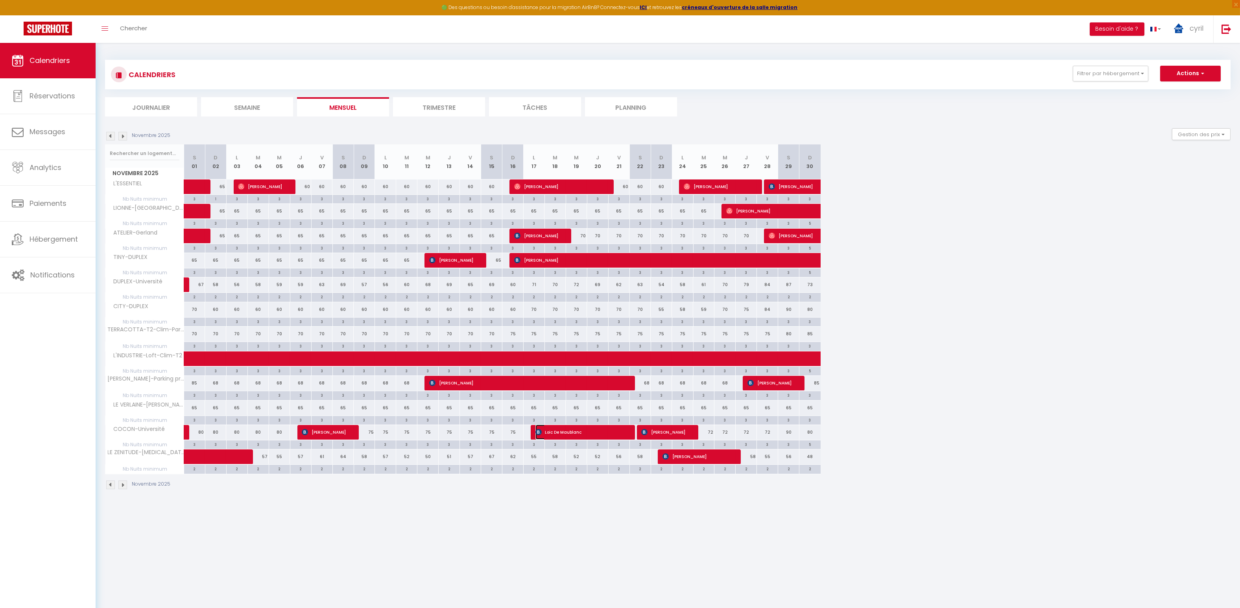
click at [578, 432] on span "Loic De Maublanc" at bounding box center [581, 432] width 92 height 15
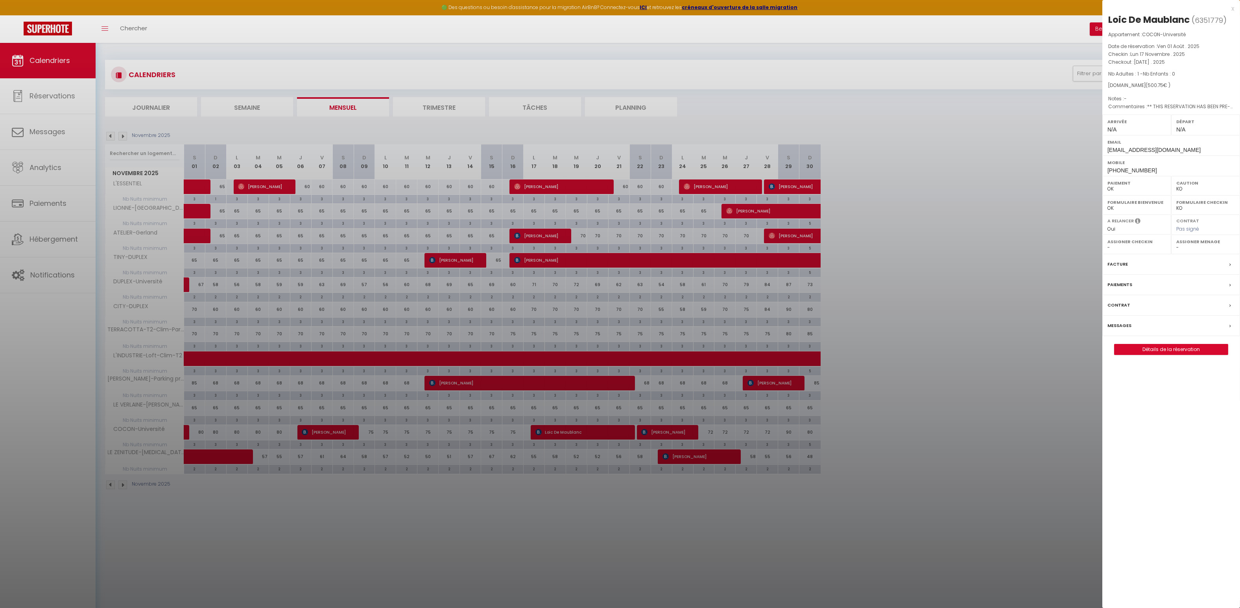
click at [1232, 6] on div "x" at bounding box center [1168, 8] width 132 height 9
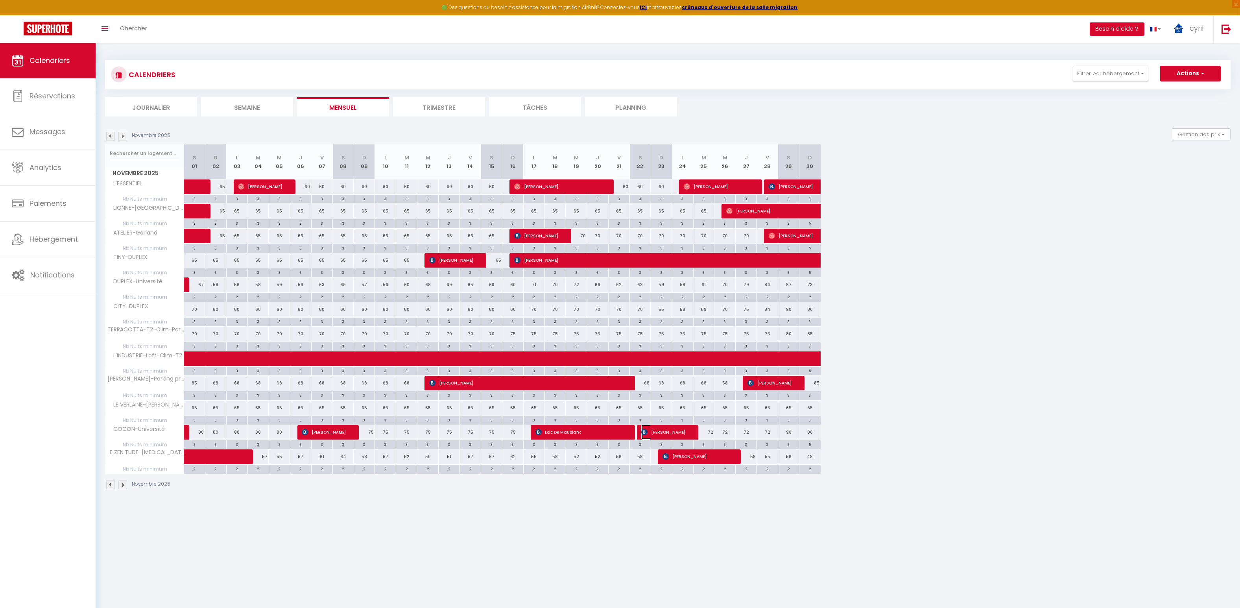
click at [664, 428] on span "[PERSON_NAME]" at bounding box center [666, 432] width 50 height 15
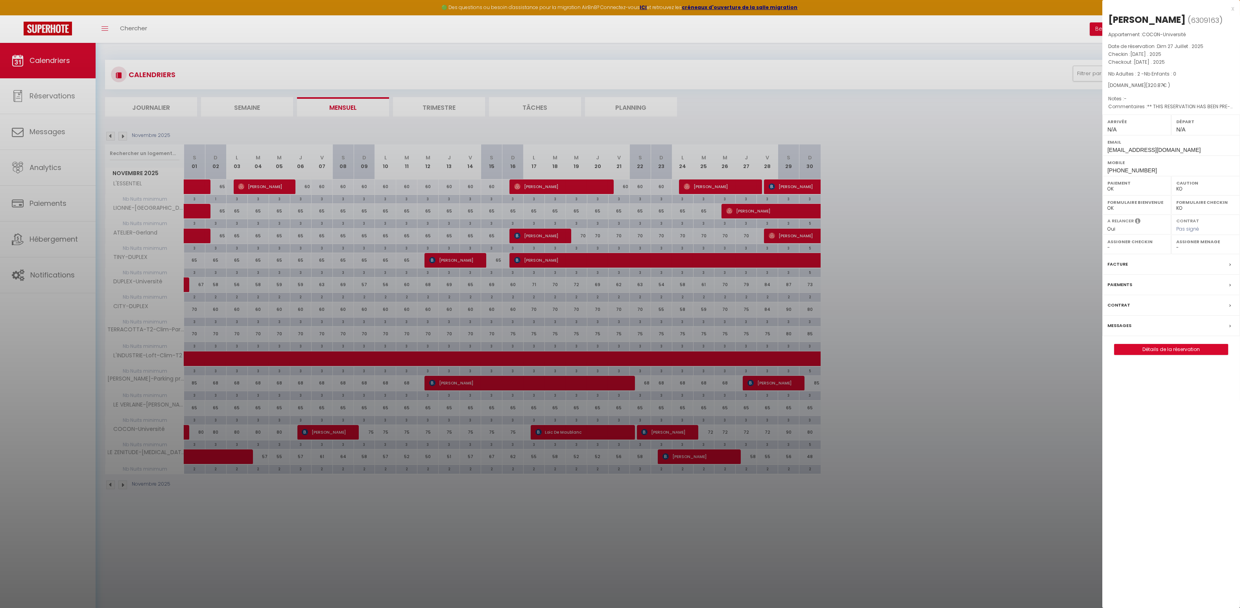
click at [1232, 7] on div "x" at bounding box center [1168, 8] width 132 height 9
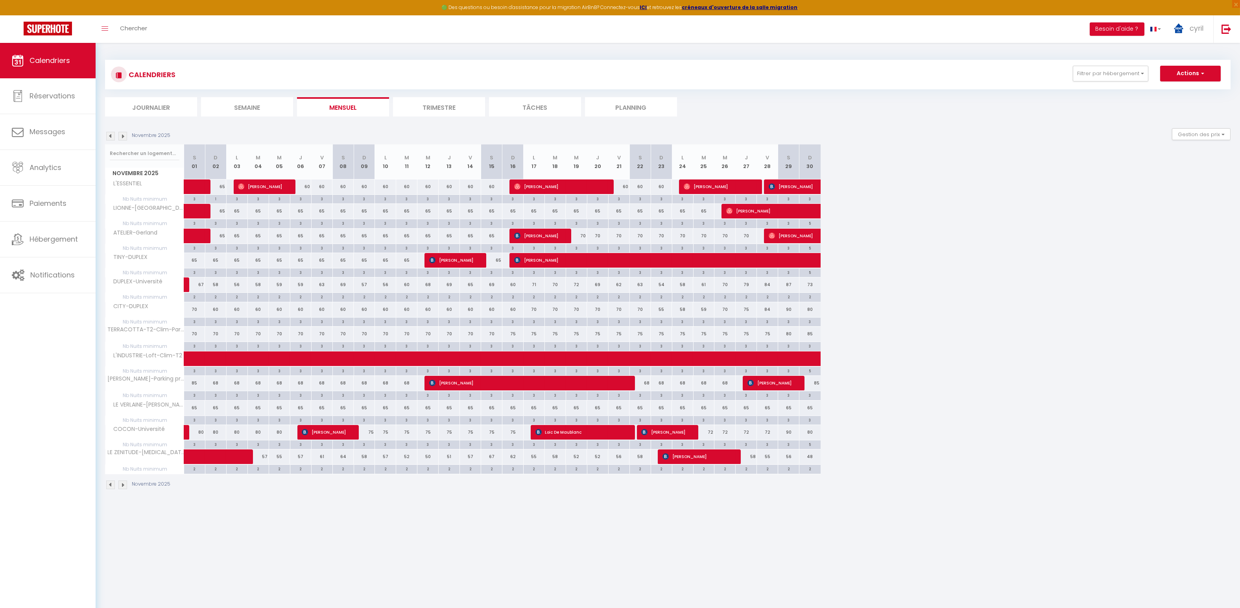
click at [123, 135] on img at bounding box center [122, 136] width 9 height 9
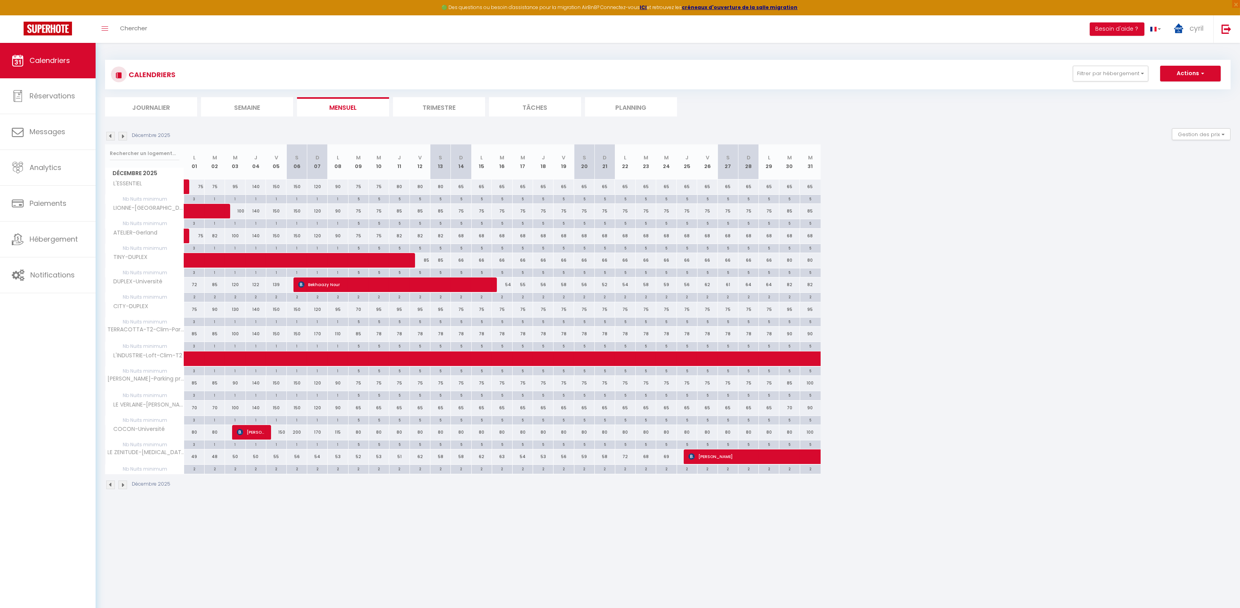
click at [124, 137] on img at bounding box center [122, 136] width 9 height 9
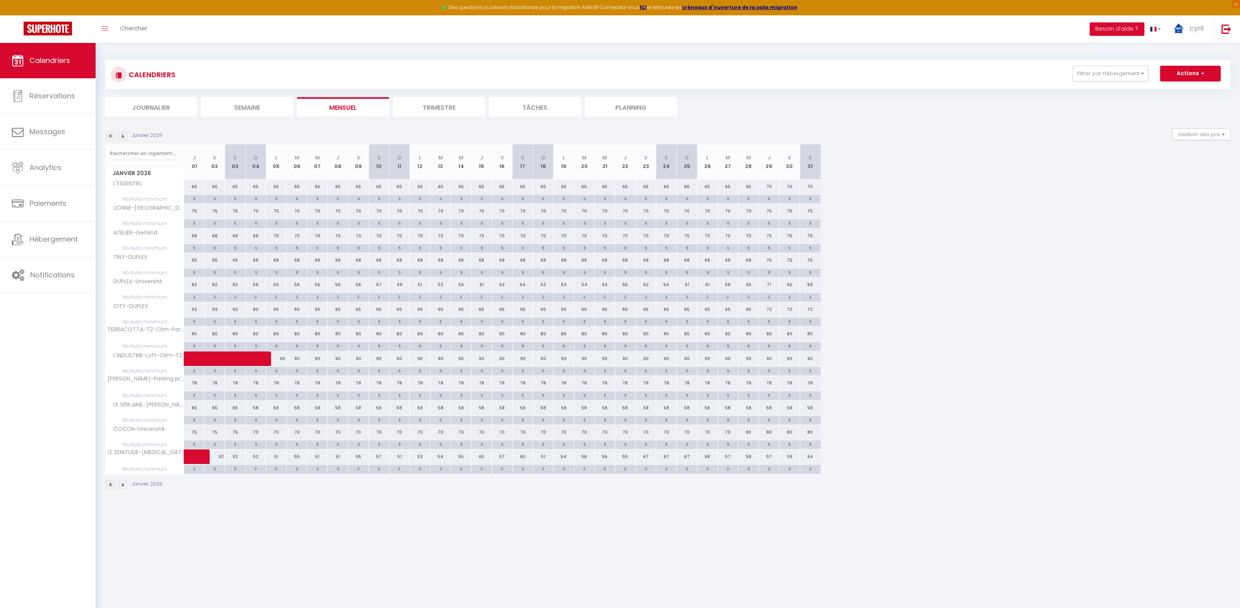
click at [122, 135] on img at bounding box center [122, 136] width 9 height 9
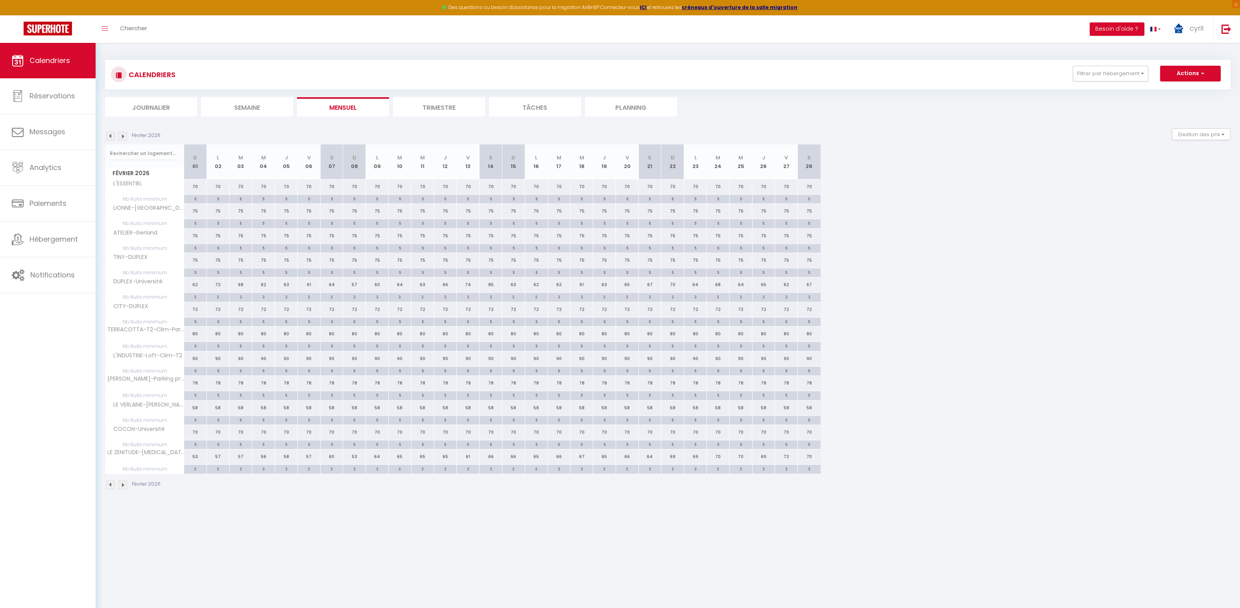
click at [123, 137] on img at bounding box center [122, 136] width 9 height 9
